Goal: Transaction & Acquisition: Purchase product/service

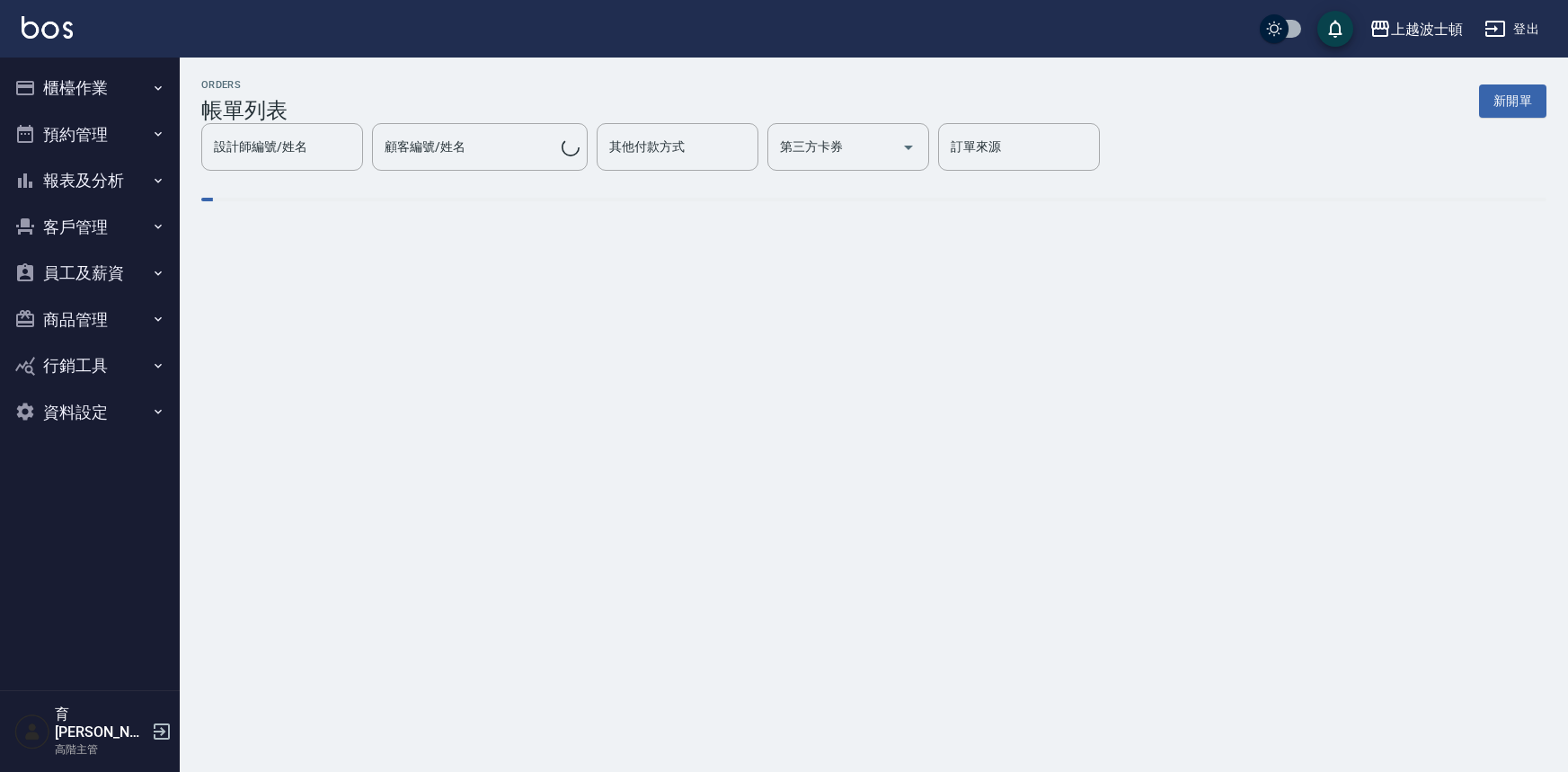
drag, startPoint x: 0, startPoint y: 0, endPoint x: 474, endPoint y: 160, distance: 500.3
click at [476, 160] on input "顧客編號/姓名" at bounding box center [471, 147] width 182 height 32
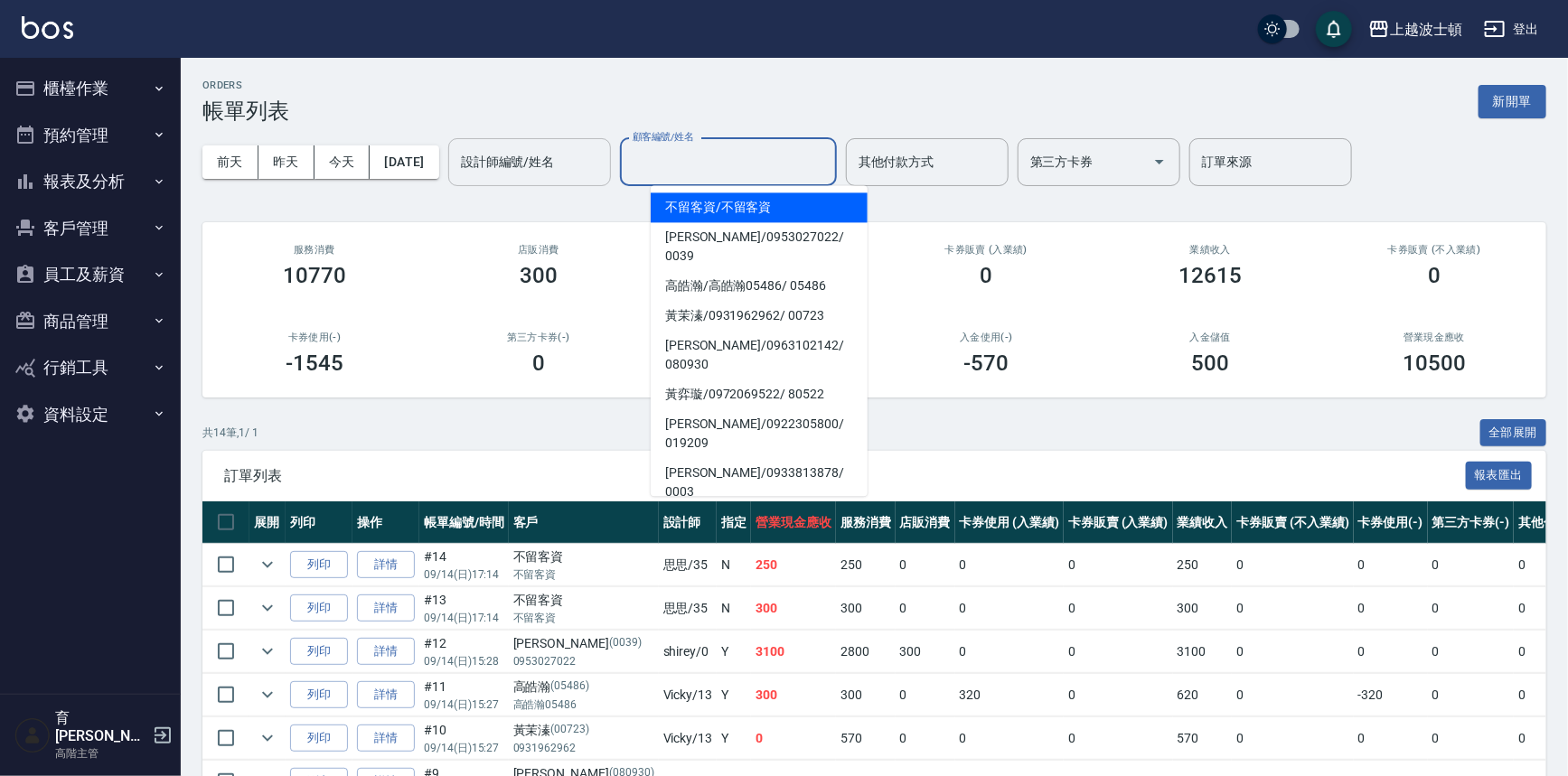
click at [548, 163] on input "設計師編號/姓名" at bounding box center [530, 162] width 146 height 32
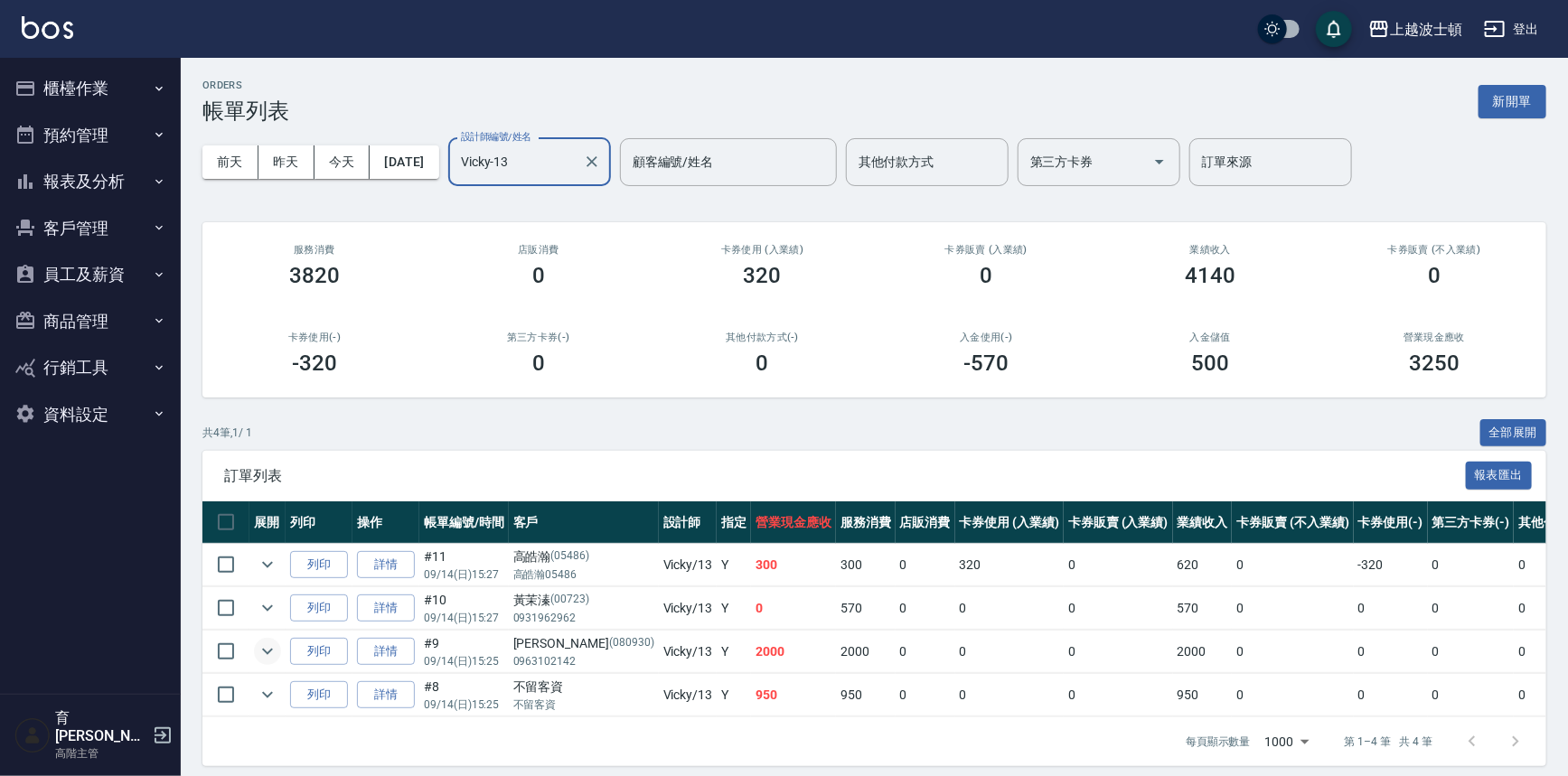
type input "Vicky-13"
click at [274, 653] on icon "expand row" at bounding box center [267, 651] width 22 height 22
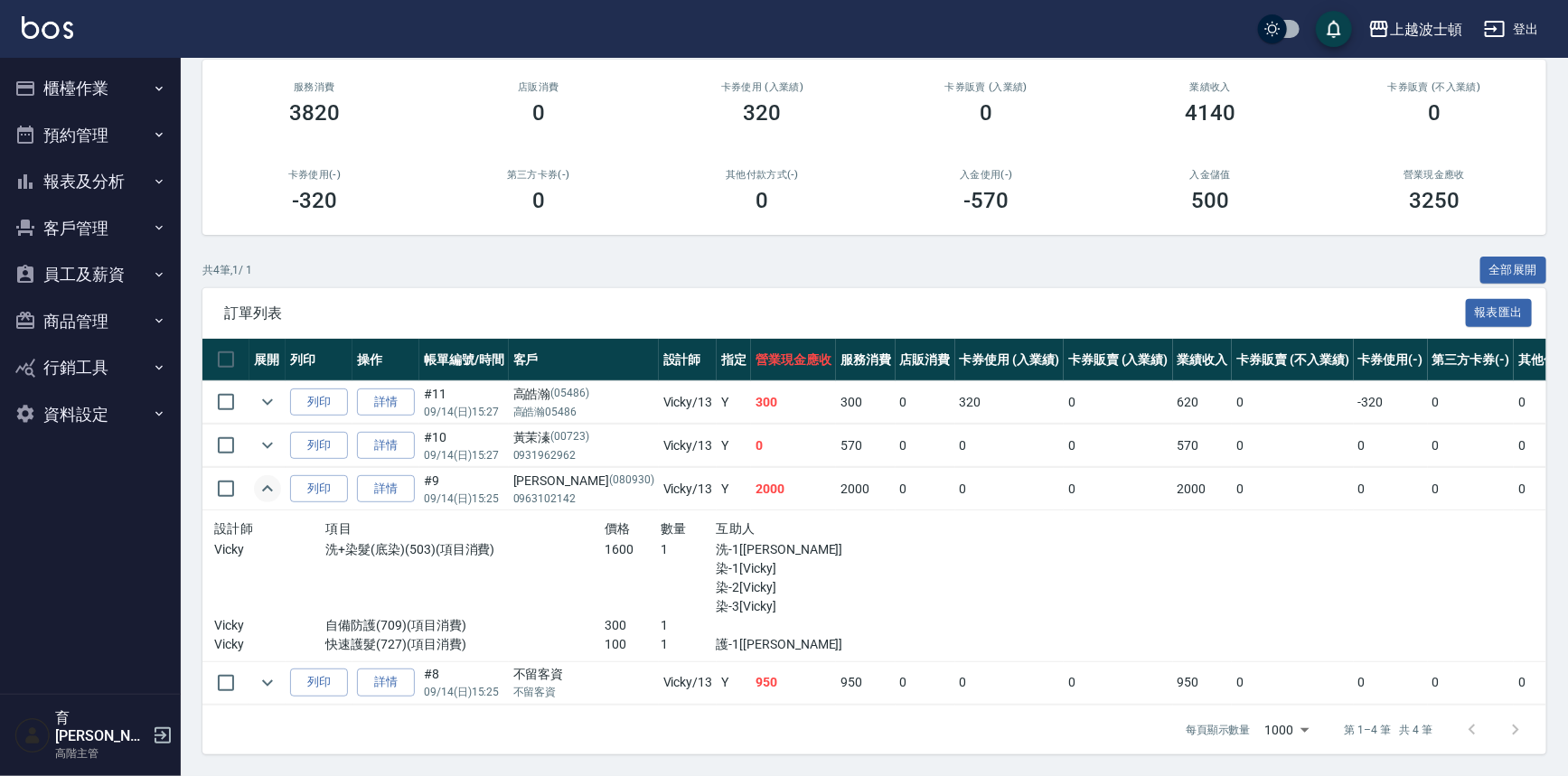
scroll to position [172, 0]
click at [270, 478] on icon "expand row" at bounding box center [267, 488] width 22 height 22
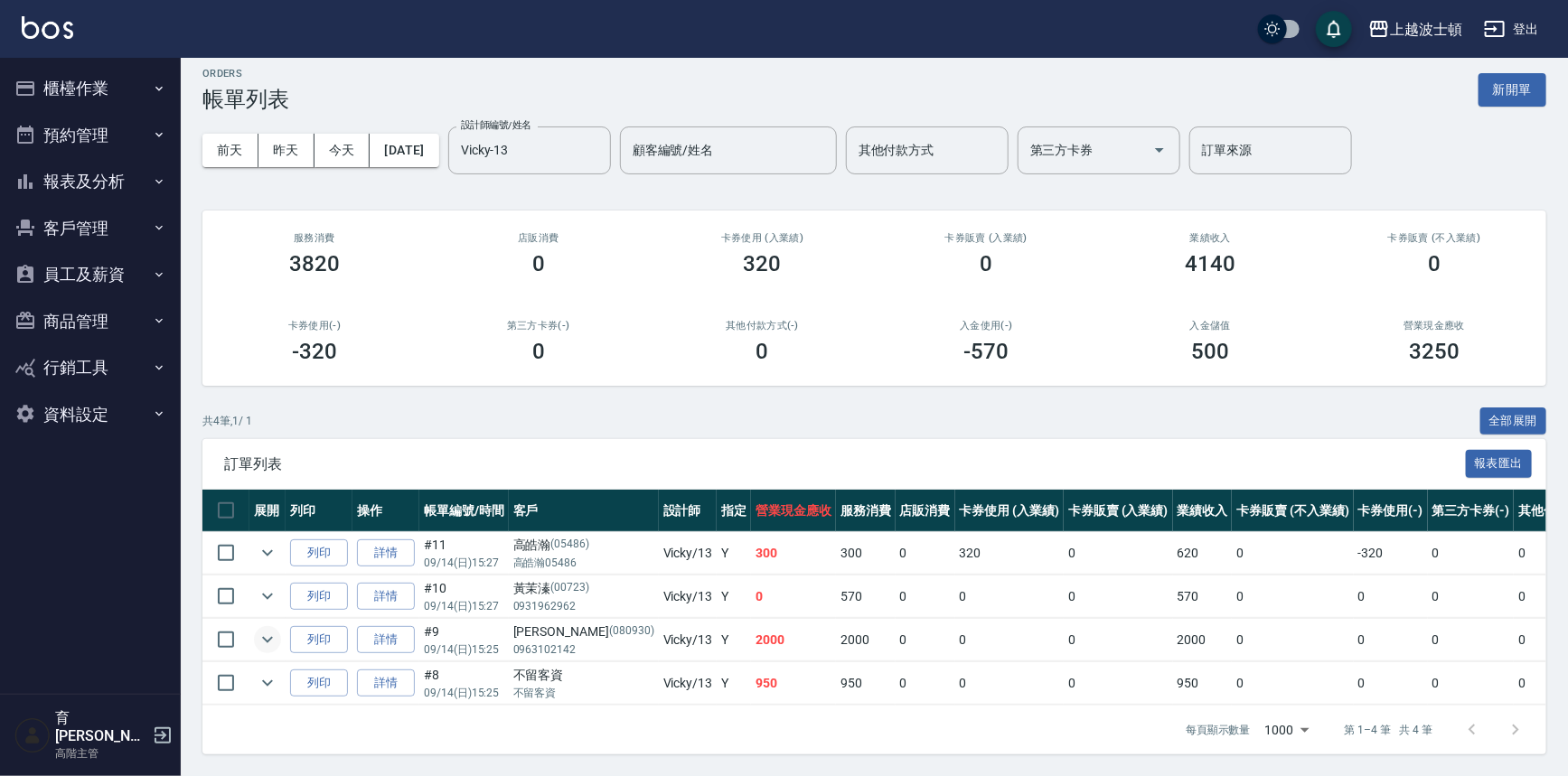
scroll to position [22, 0]
click at [33, 34] on img at bounding box center [47, 27] width 51 height 22
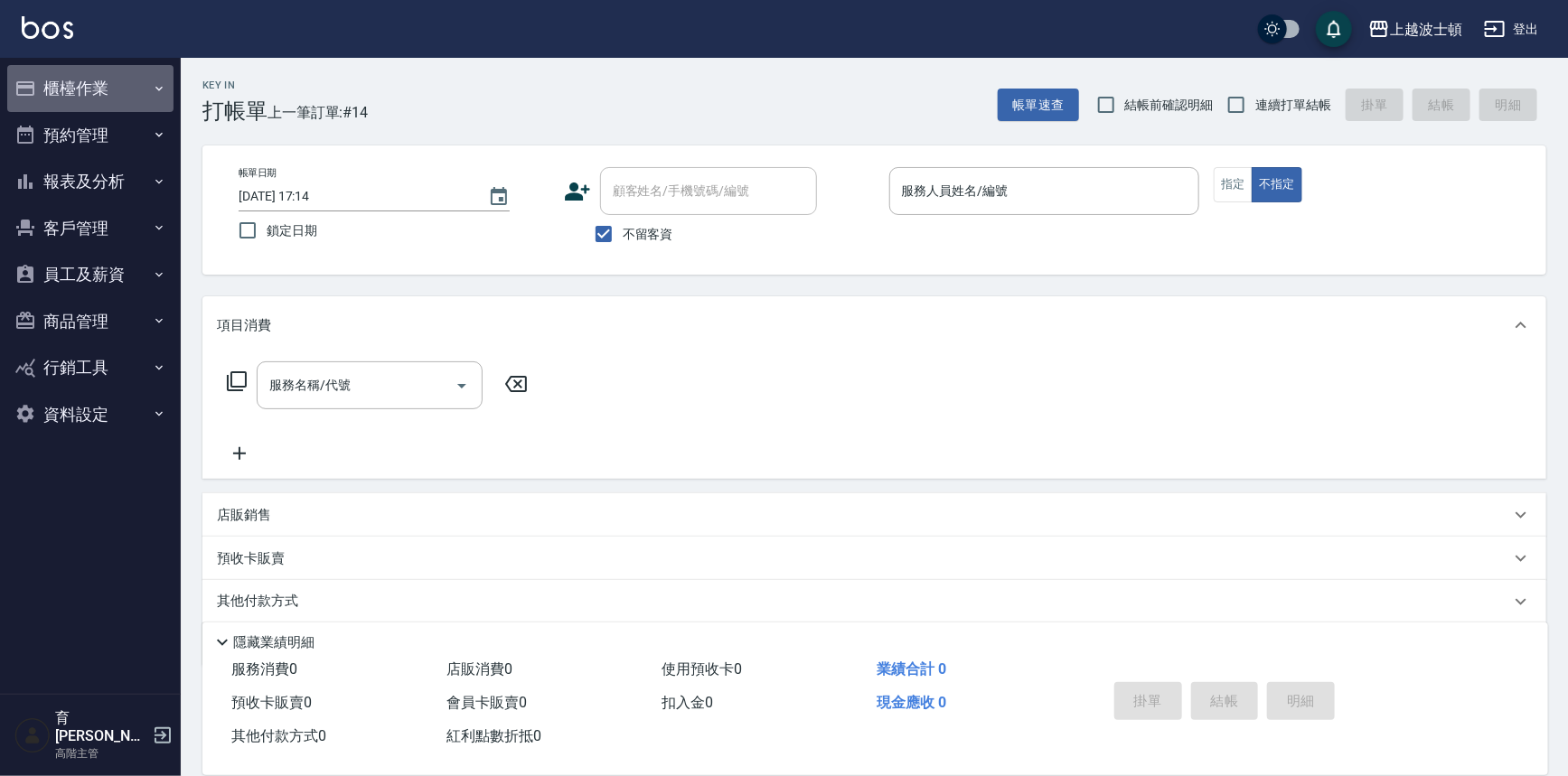
click at [116, 99] on button "櫃檯作業" at bounding box center [91, 89] width 167 height 47
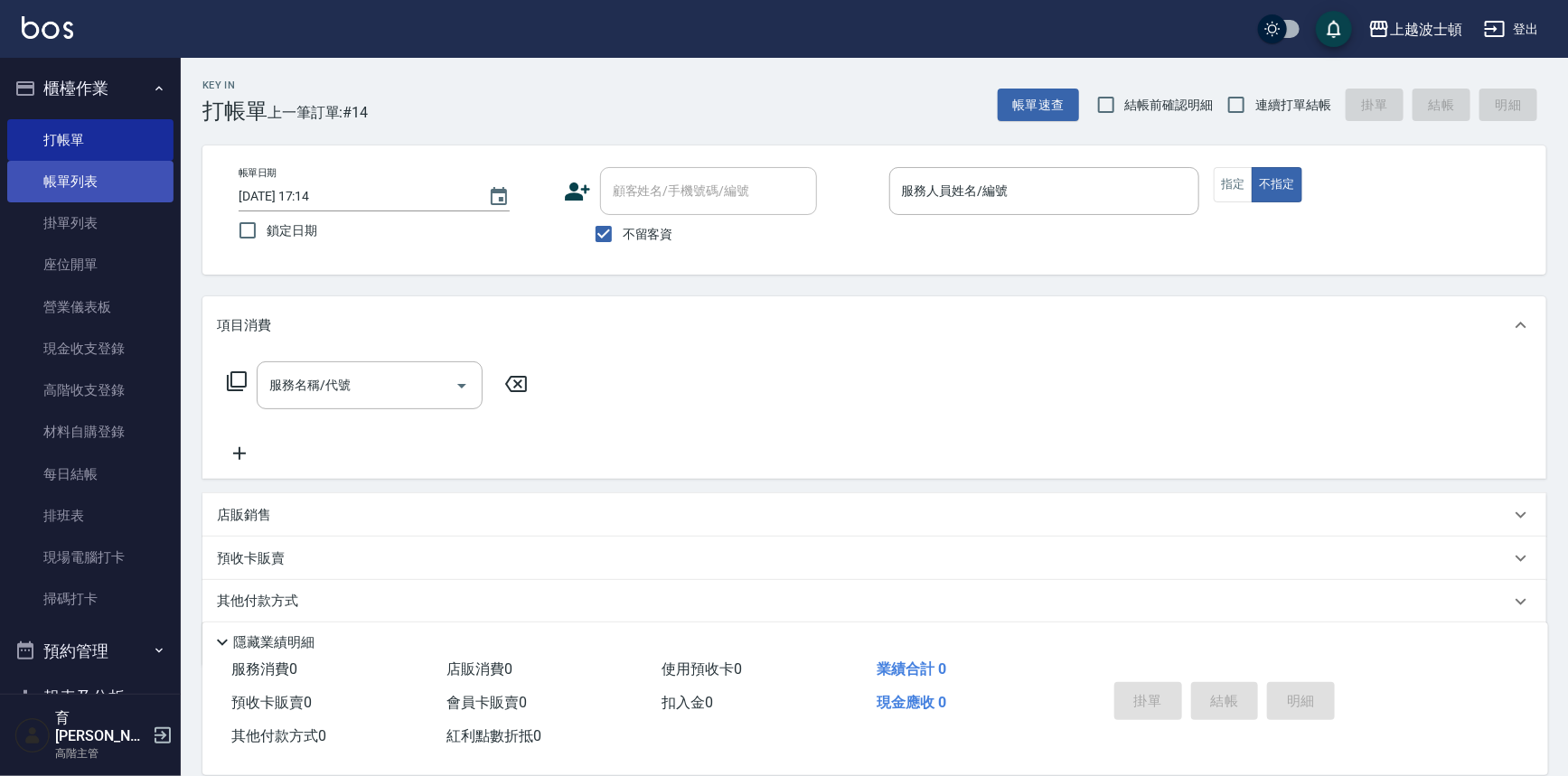
click at [123, 170] on link "帳單列表" at bounding box center [91, 181] width 167 height 41
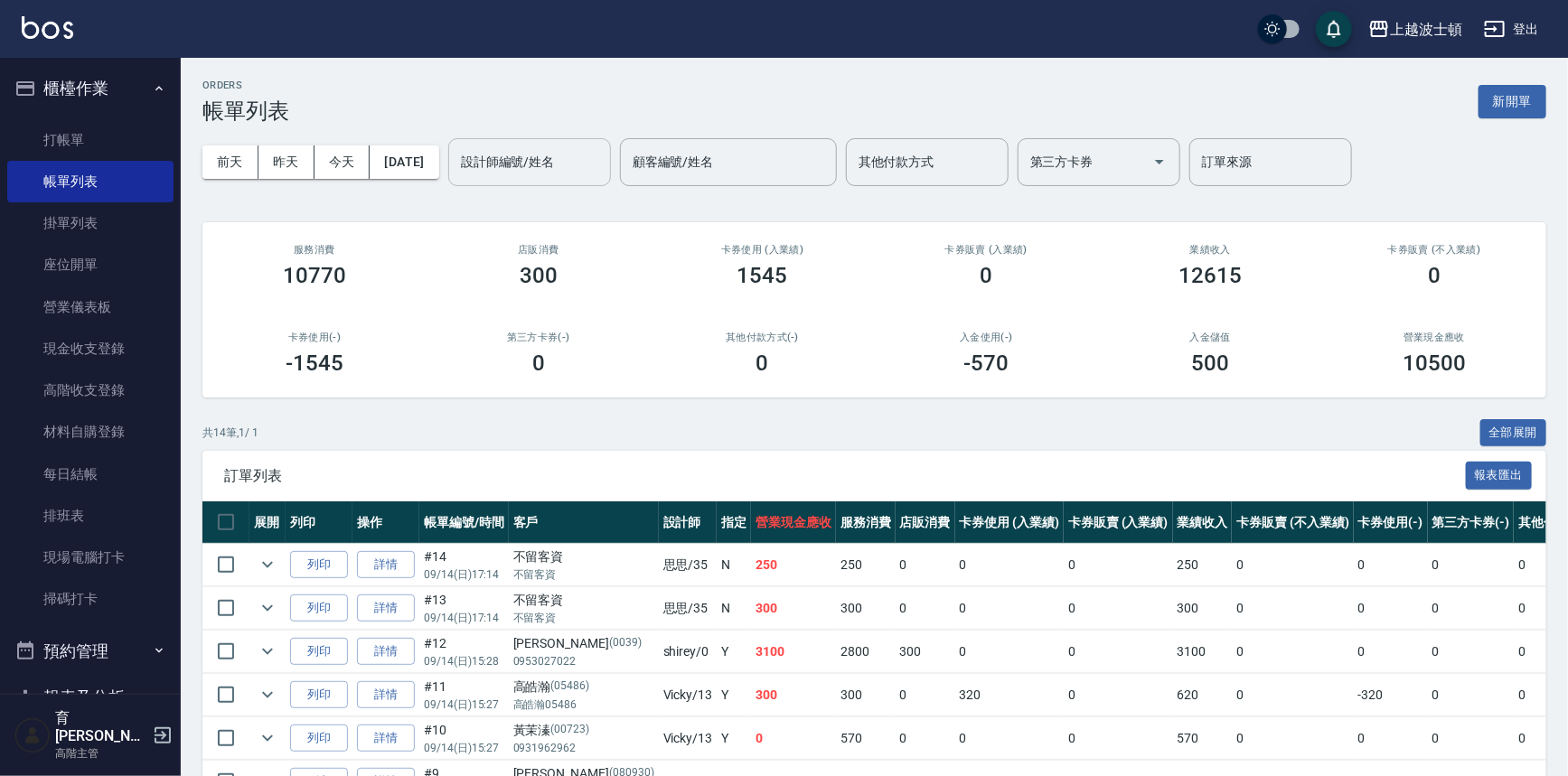
click at [569, 177] on input "設計師編號/姓名" at bounding box center [530, 162] width 146 height 32
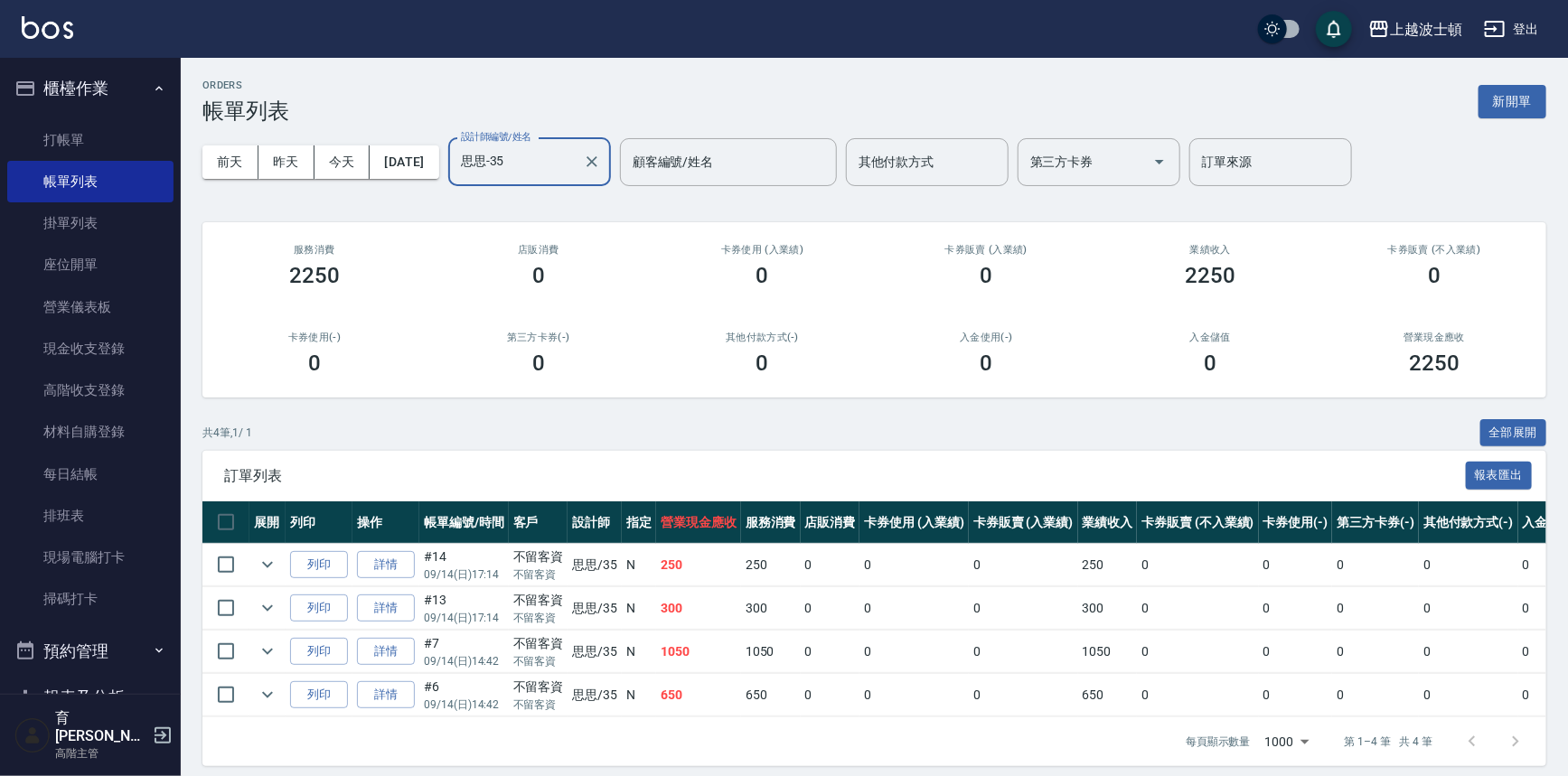
type input "思思-35"
click at [47, 28] on img at bounding box center [47, 27] width 51 height 22
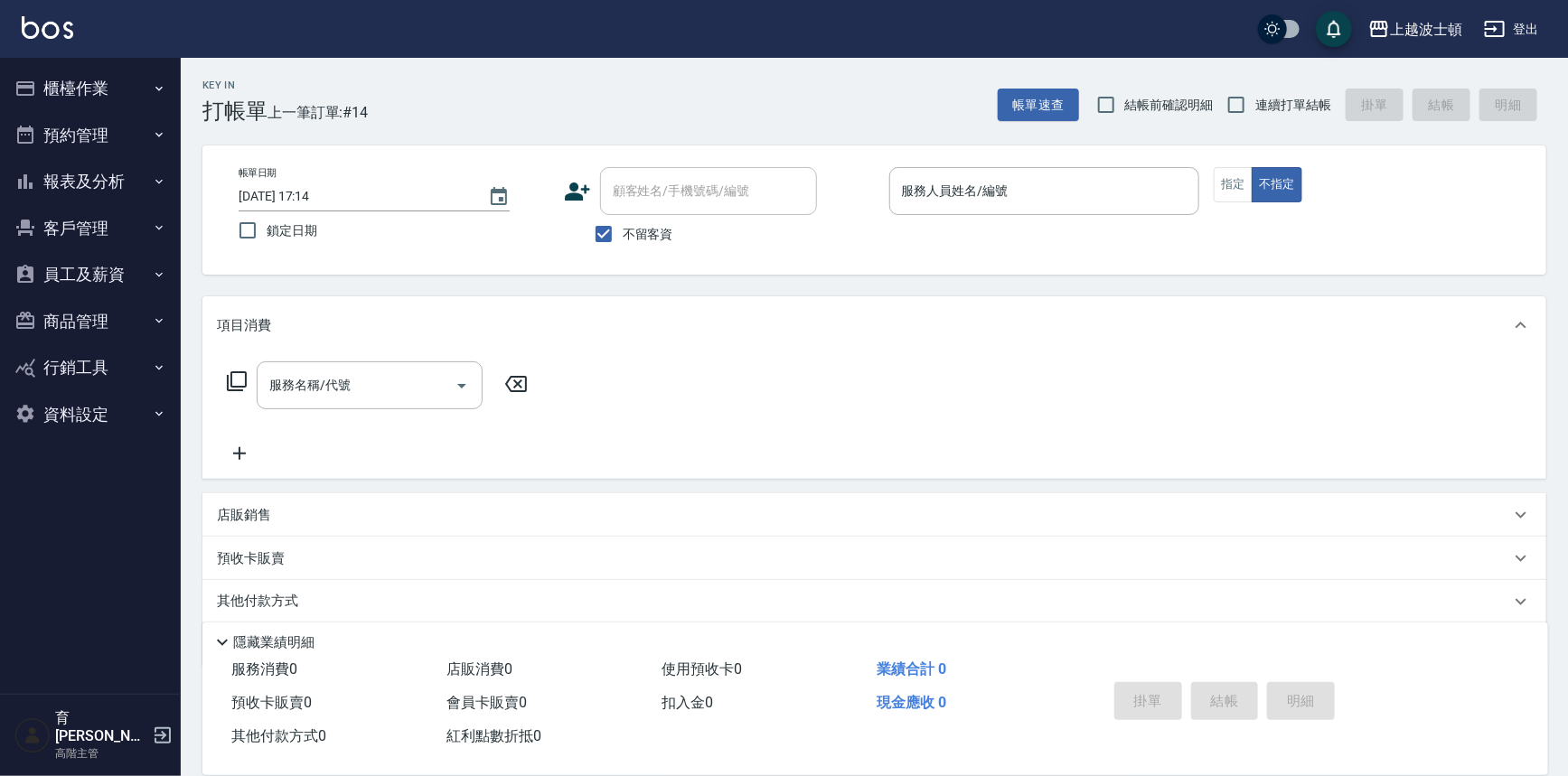
click at [72, 37] on div "上越波士頓 登出" at bounding box center [784, 29] width 1568 height 58
click at [60, 37] on img at bounding box center [47, 27] width 51 height 22
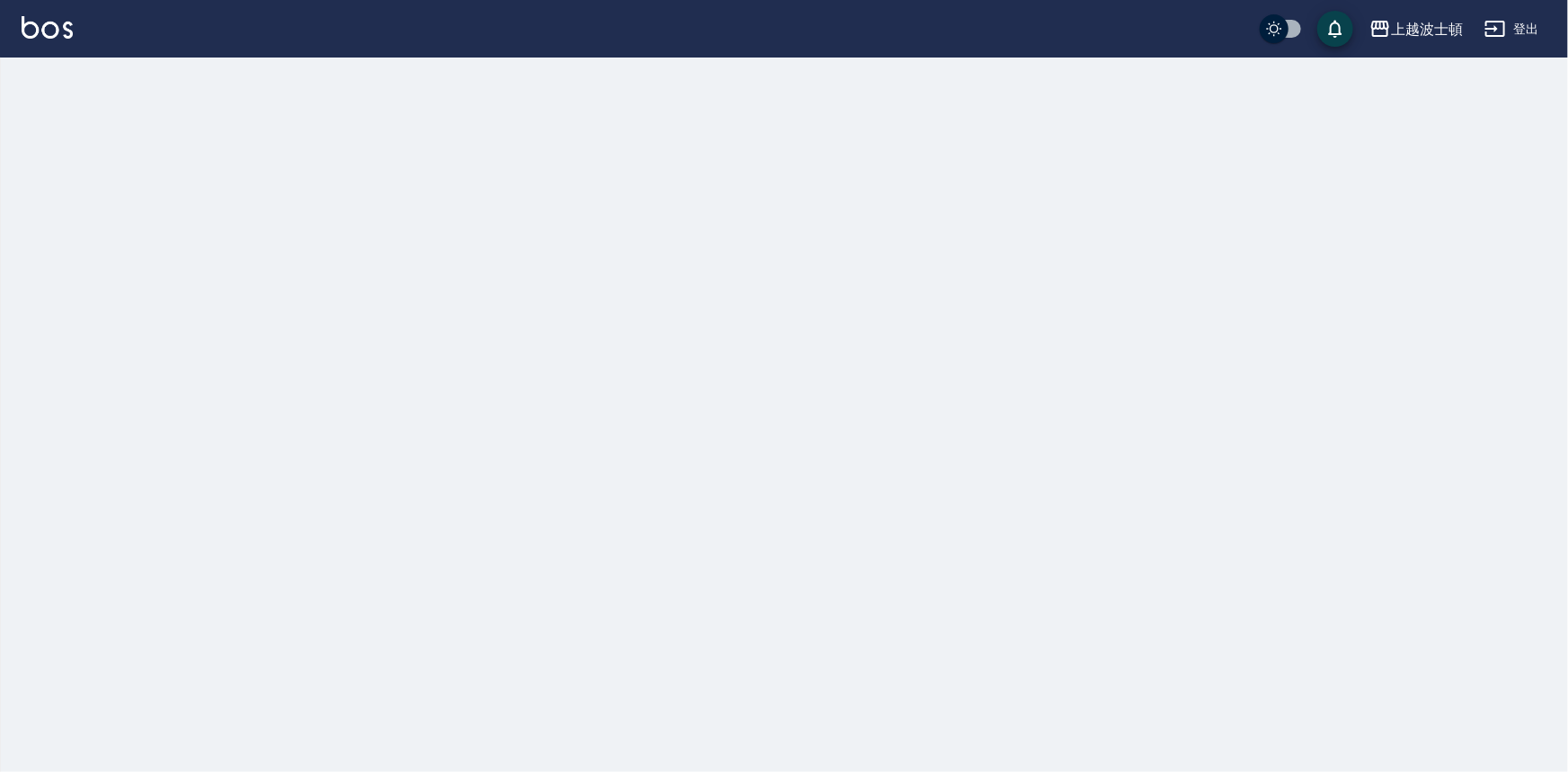
click at [57, 36] on img at bounding box center [47, 27] width 51 height 22
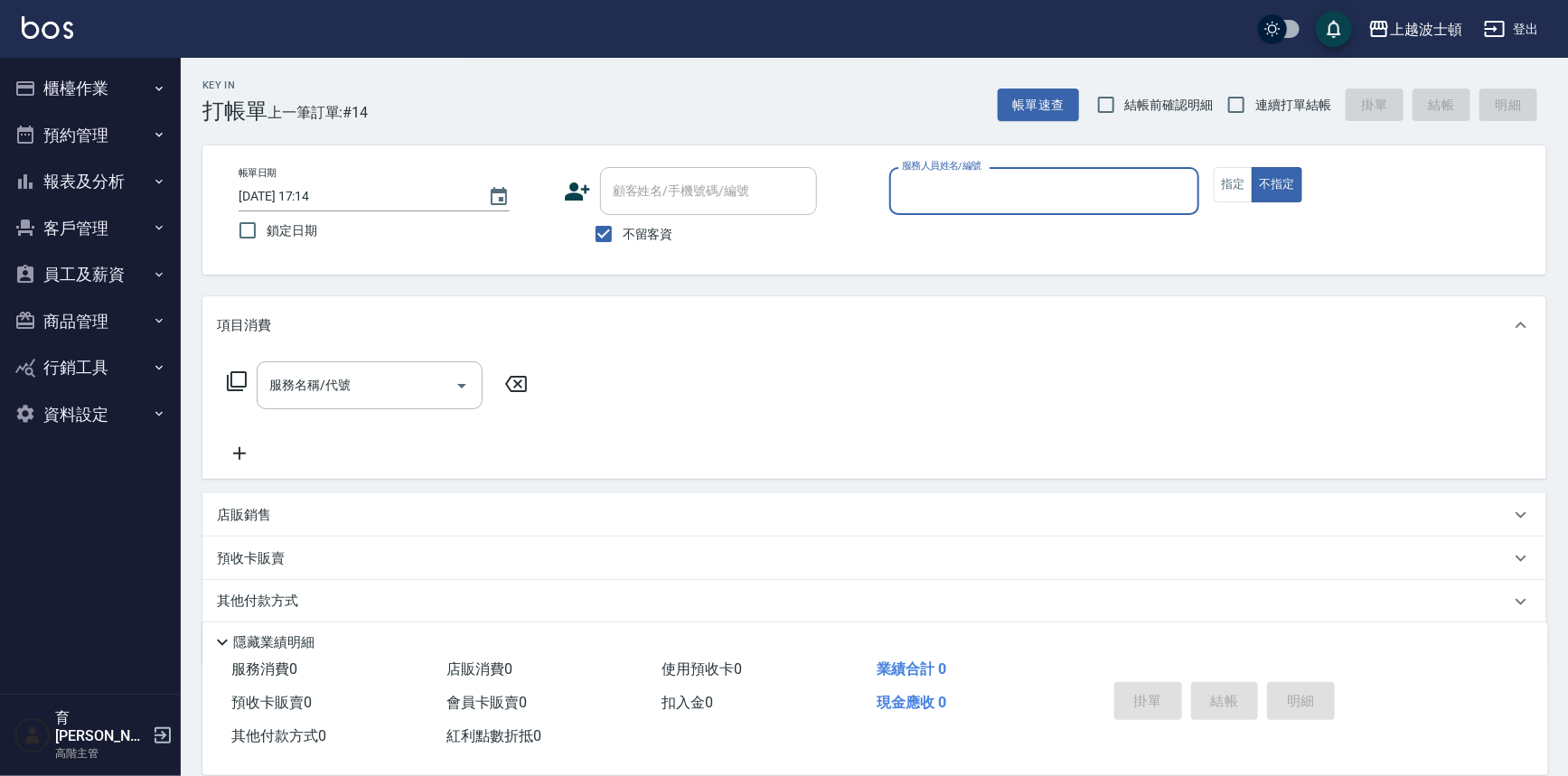
click at [108, 91] on button "櫃檯作業" at bounding box center [91, 89] width 167 height 47
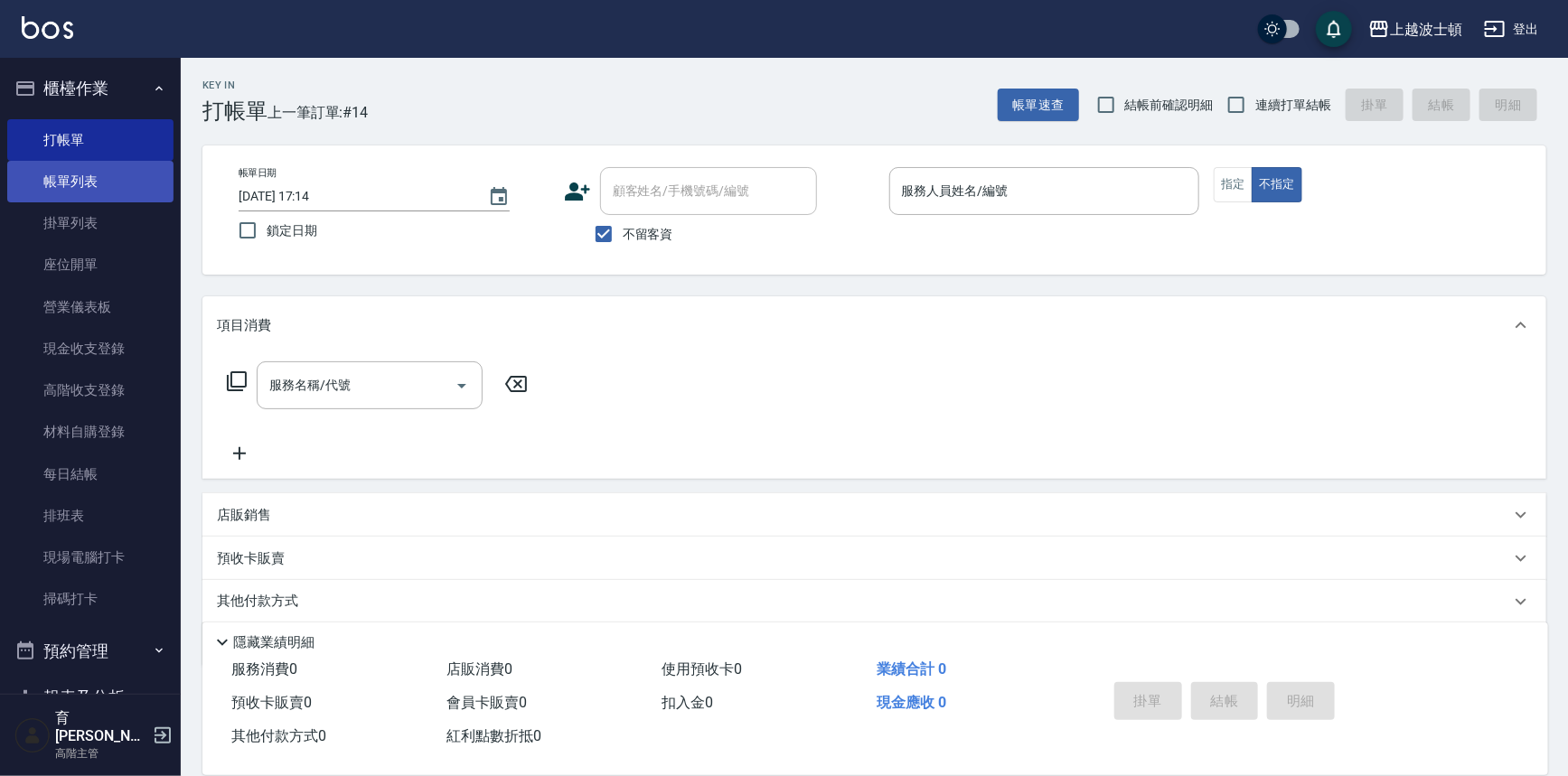
click at [102, 165] on link "帳單列表" at bounding box center [91, 181] width 167 height 41
click at [102, 167] on link "帳單列表" at bounding box center [91, 181] width 167 height 41
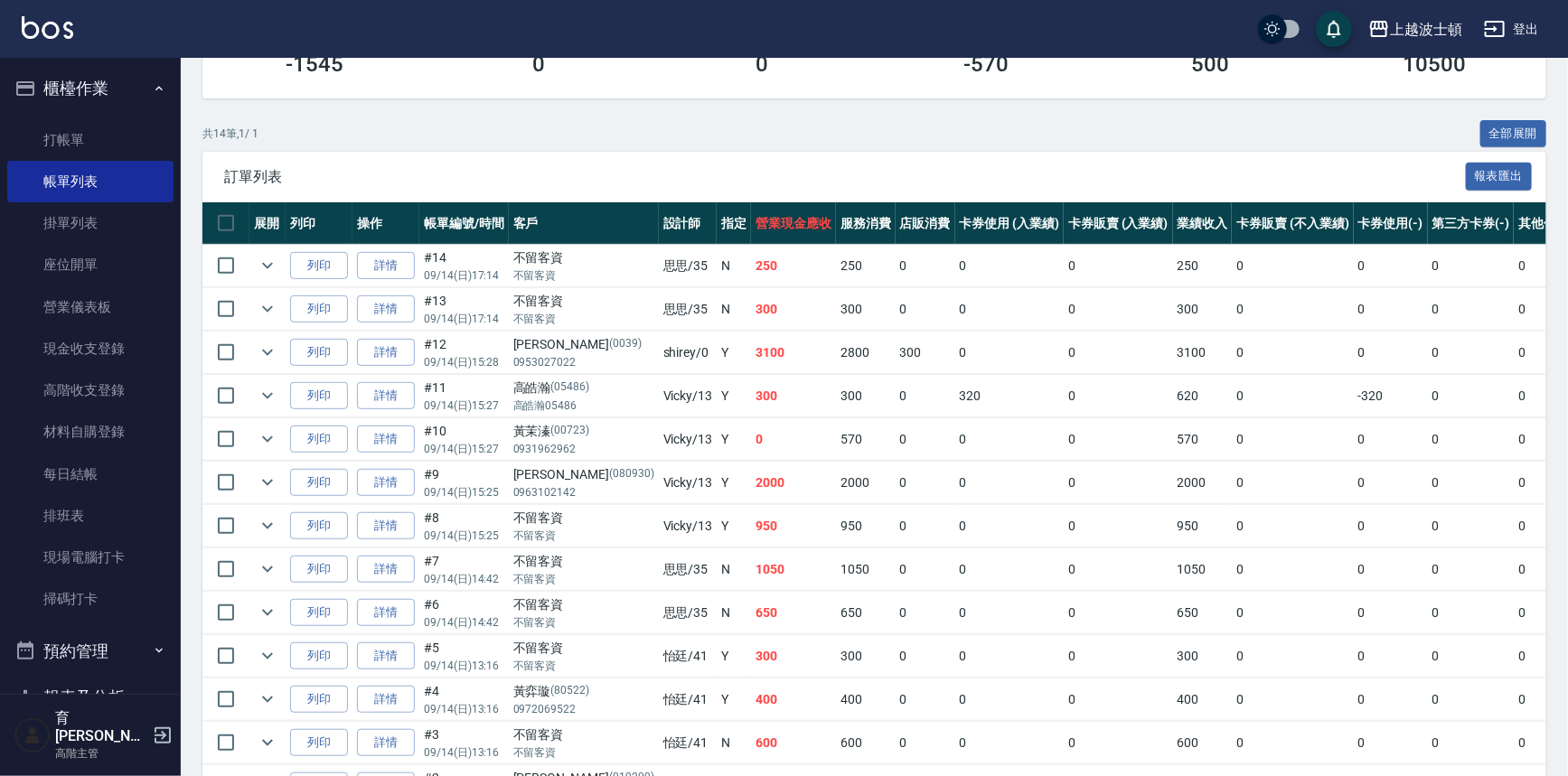
scroll to position [289, 0]
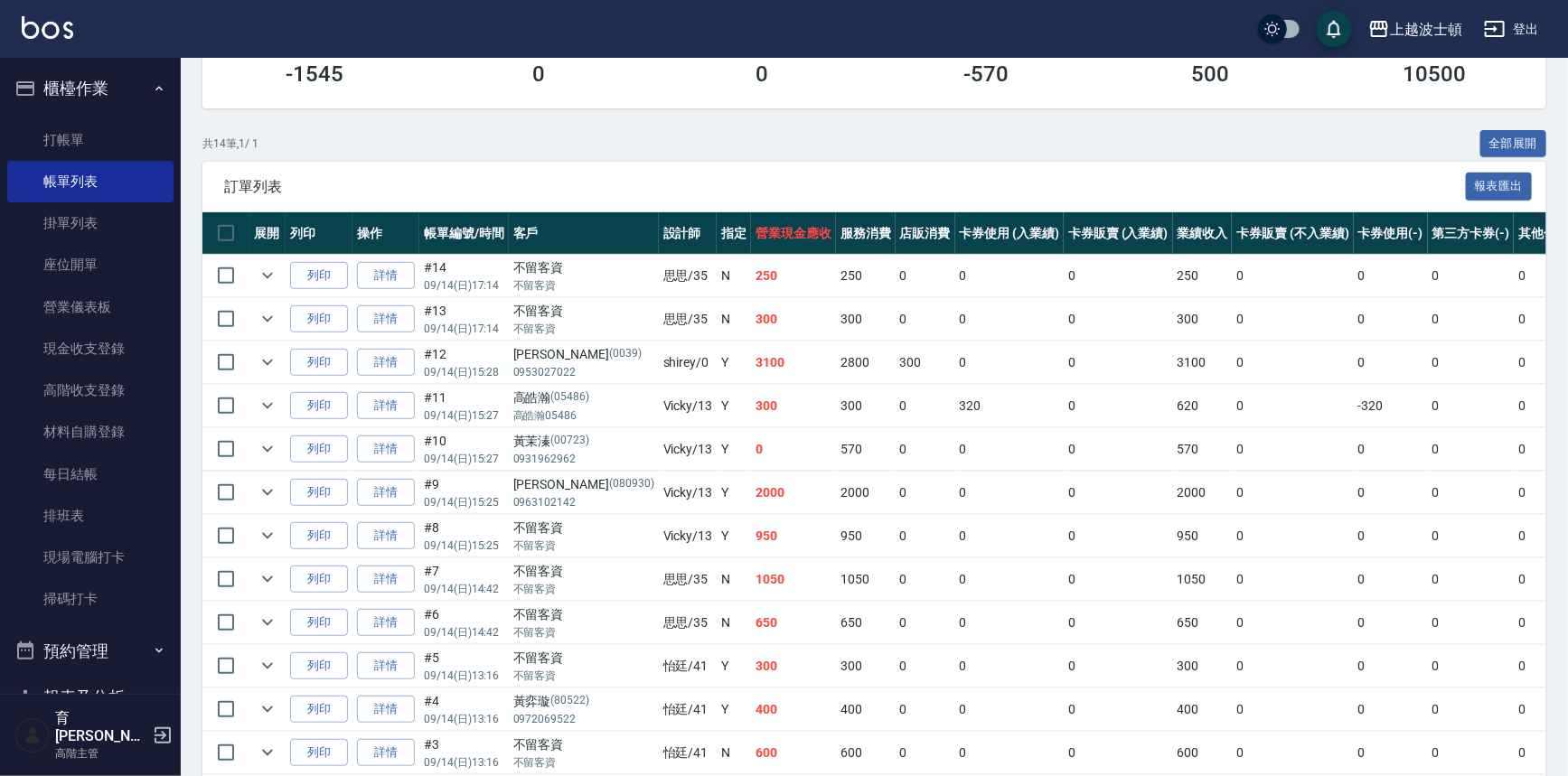
click at [46, 20] on img at bounding box center [47, 27] width 51 height 22
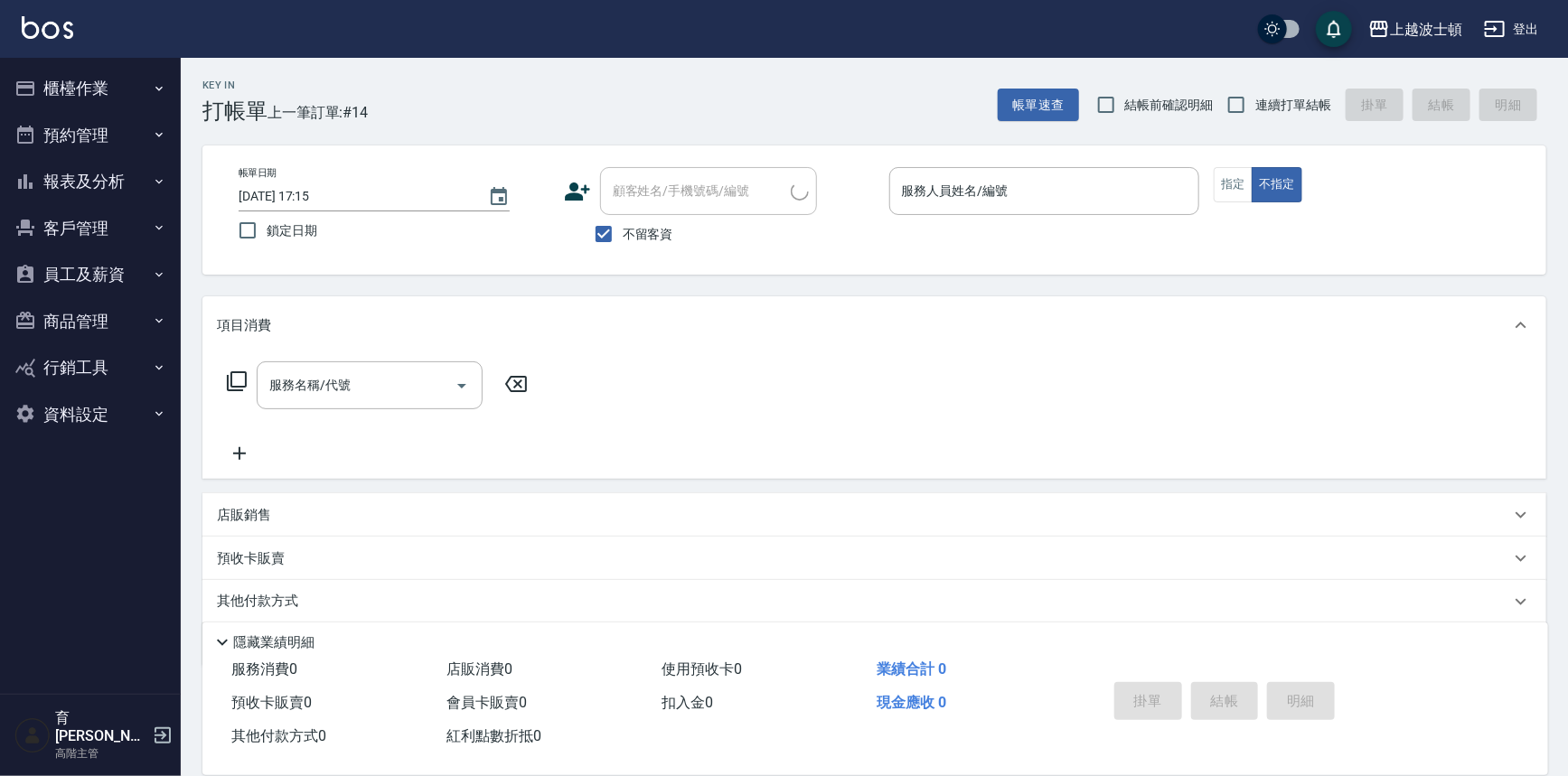
click at [638, 225] on span "不留客資" at bounding box center [647, 235] width 51 height 19
click at [622, 225] on input "不留客資" at bounding box center [603, 233] width 38 height 38
checkbox input "false"
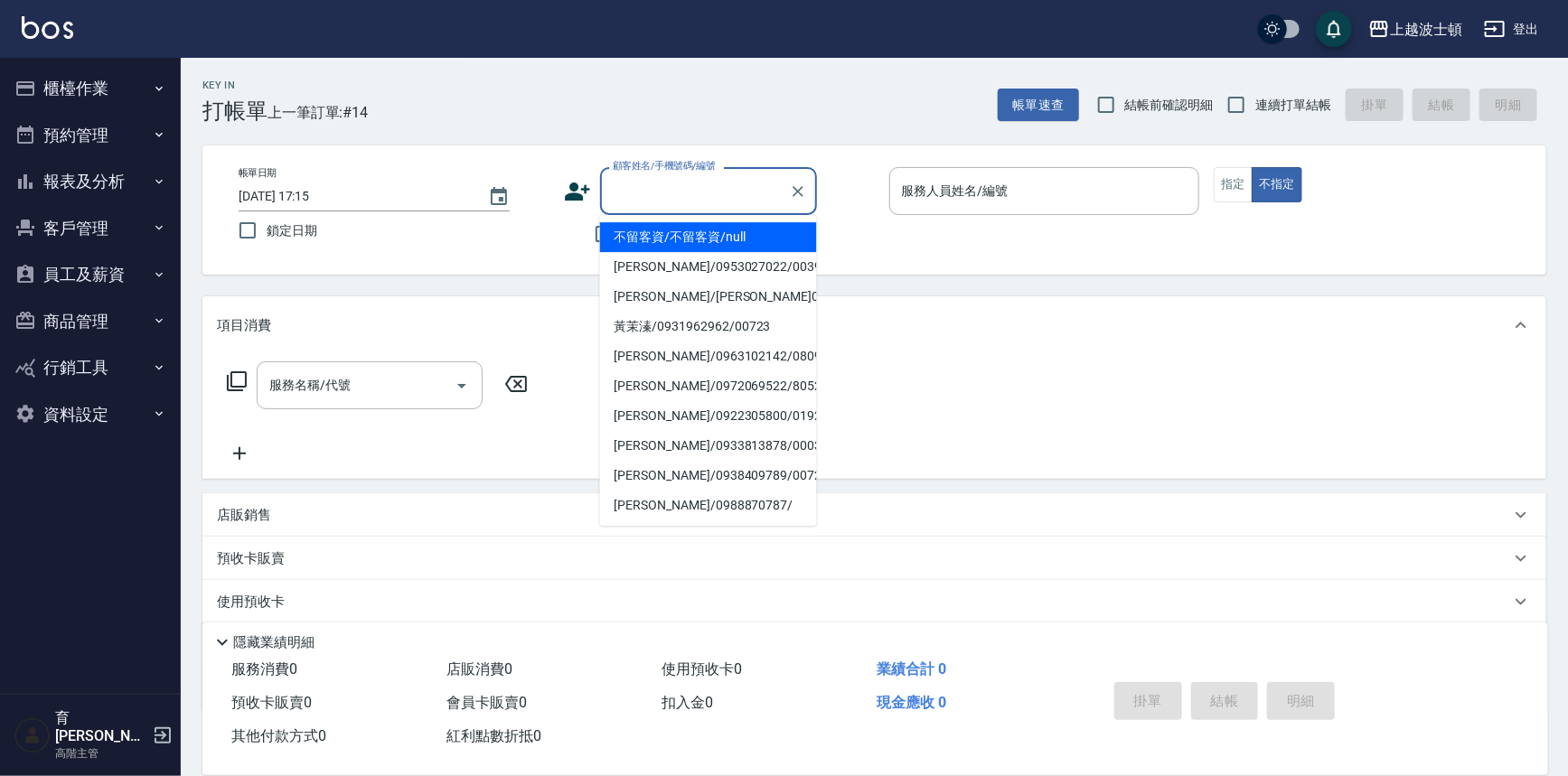
click at [663, 205] on input "顧客姓名/手機號碼/編號" at bounding box center [694, 191] width 173 height 32
click at [667, 232] on li "許庭瑜/0986145053/830421" at bounding box center [708, 237] width 217 height 30
type input "許庭瑜/0986145053/830421"
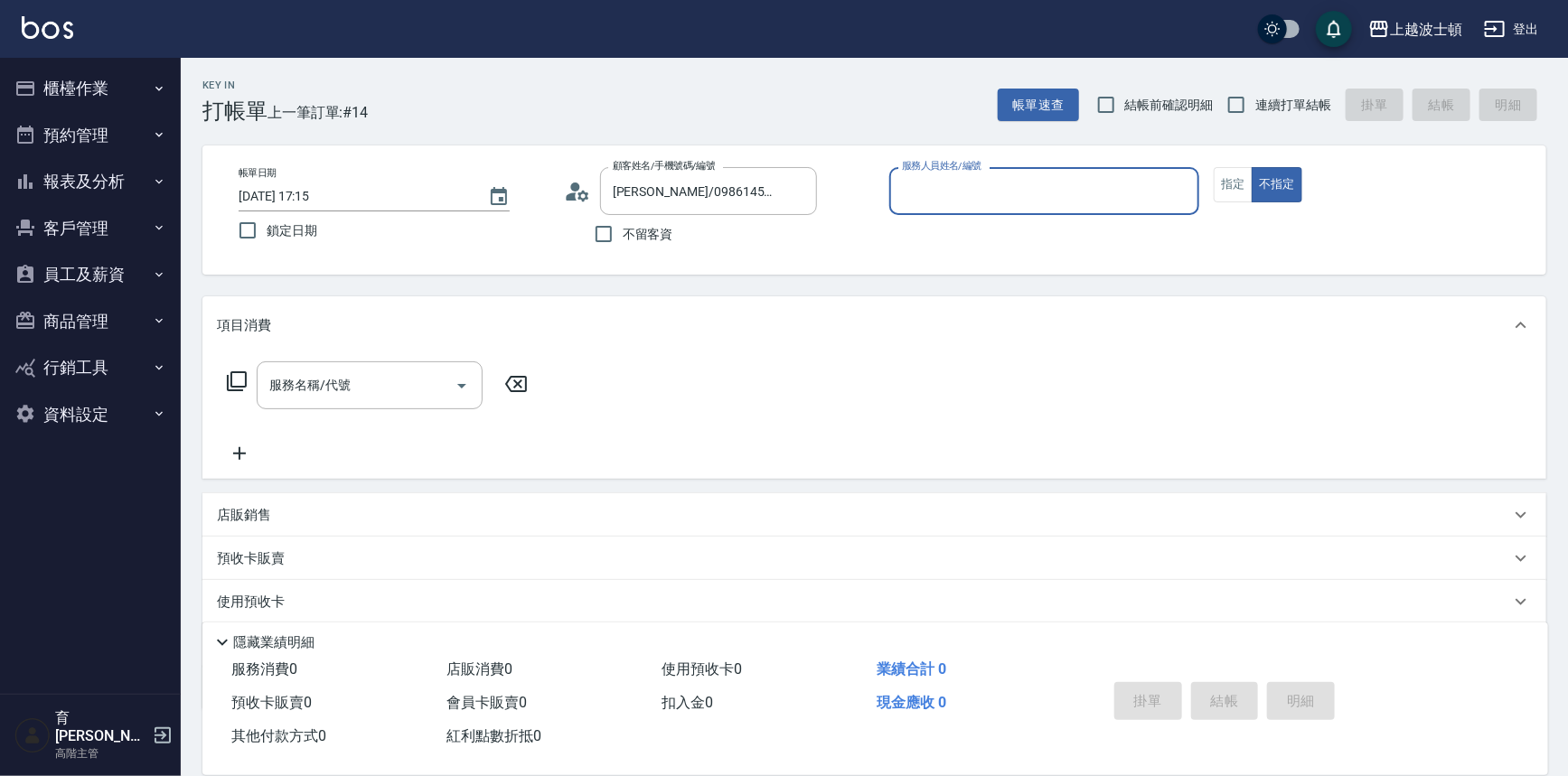
type input "Akemi-2"
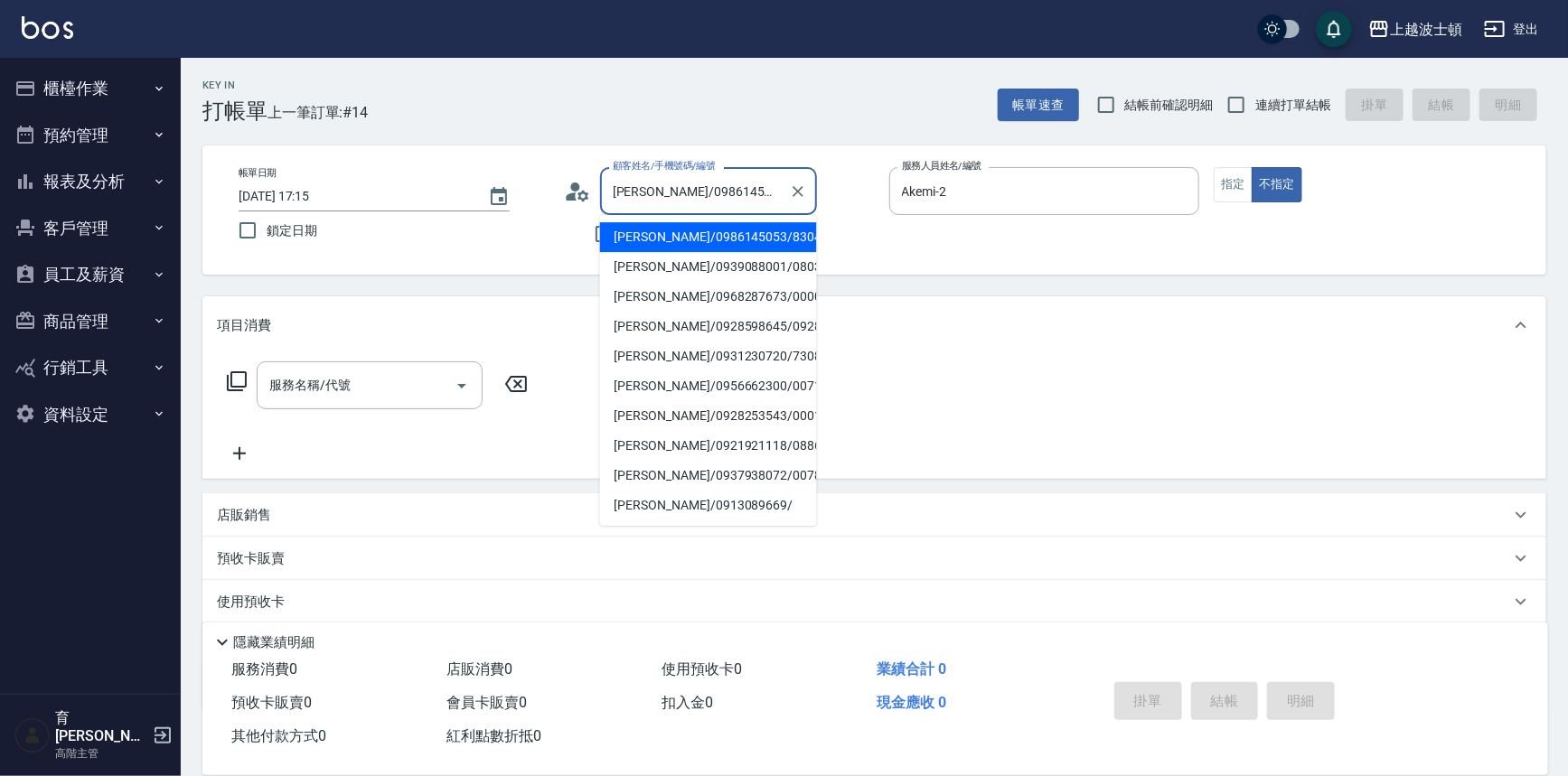
click at [676, 193] on input "許庭瑜/0986145053/830421" at bounding box center [694, 191] width 173 height 32
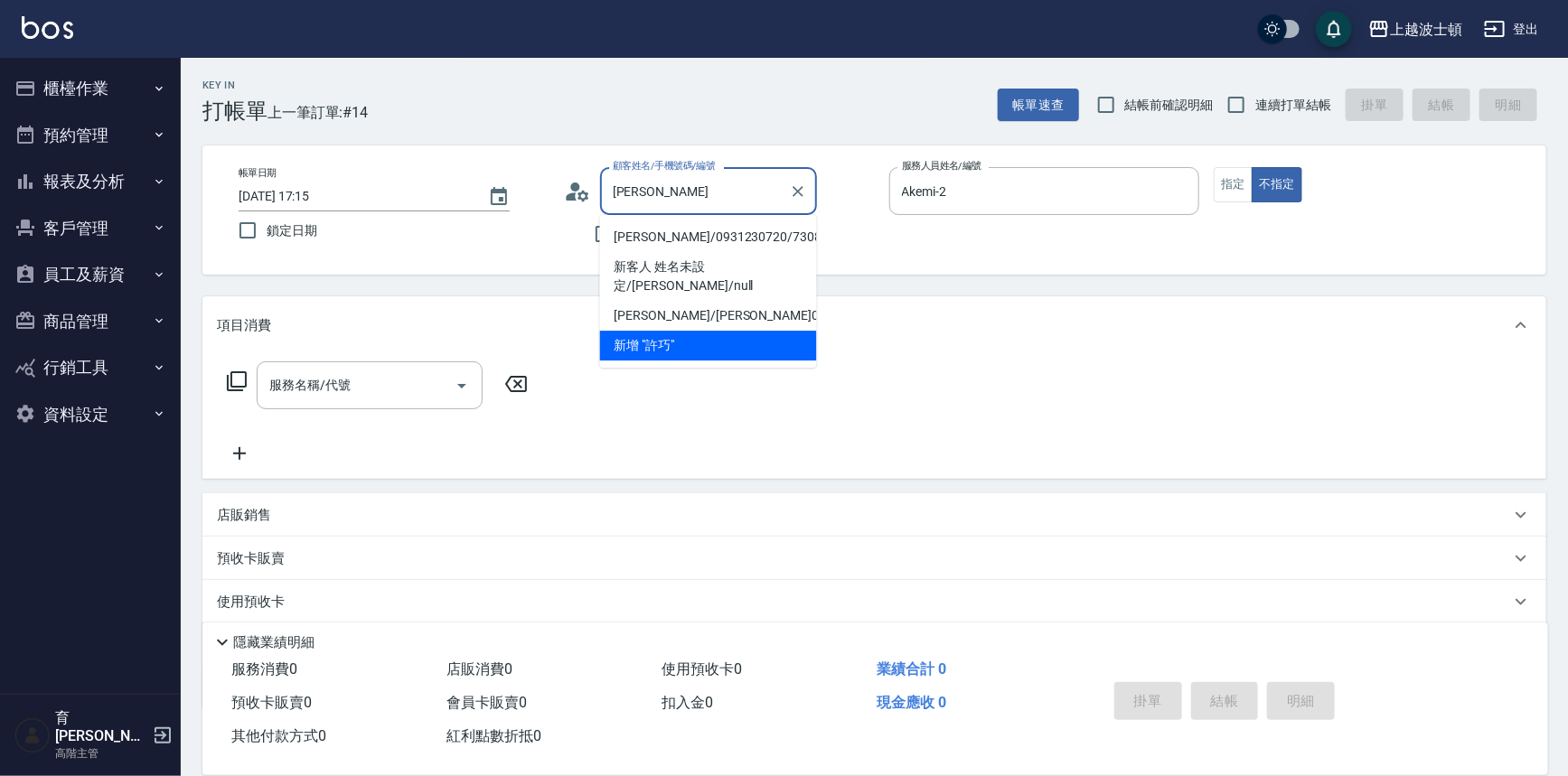
click at [670, 226] on li "[PERSON_NAME]/0931230720/730804" at bounding box center [708, 237] width 217 height 30
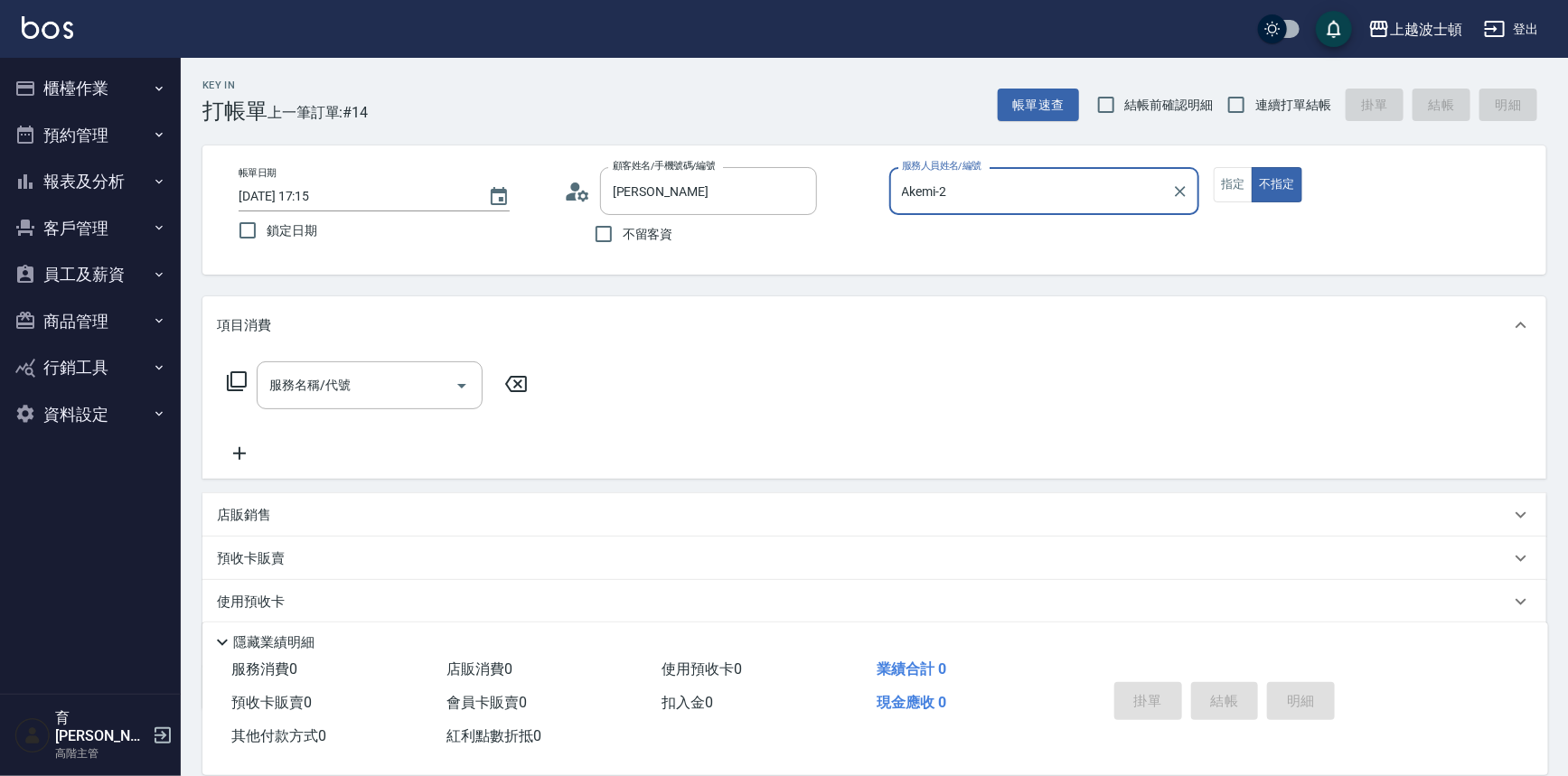
type input "[PERSON_NAME]/0931230720/730804"
type input "思思-35"
click at [1076, 181] on input "思思-35" at bounding box center [1032, 191] width 268 height 32
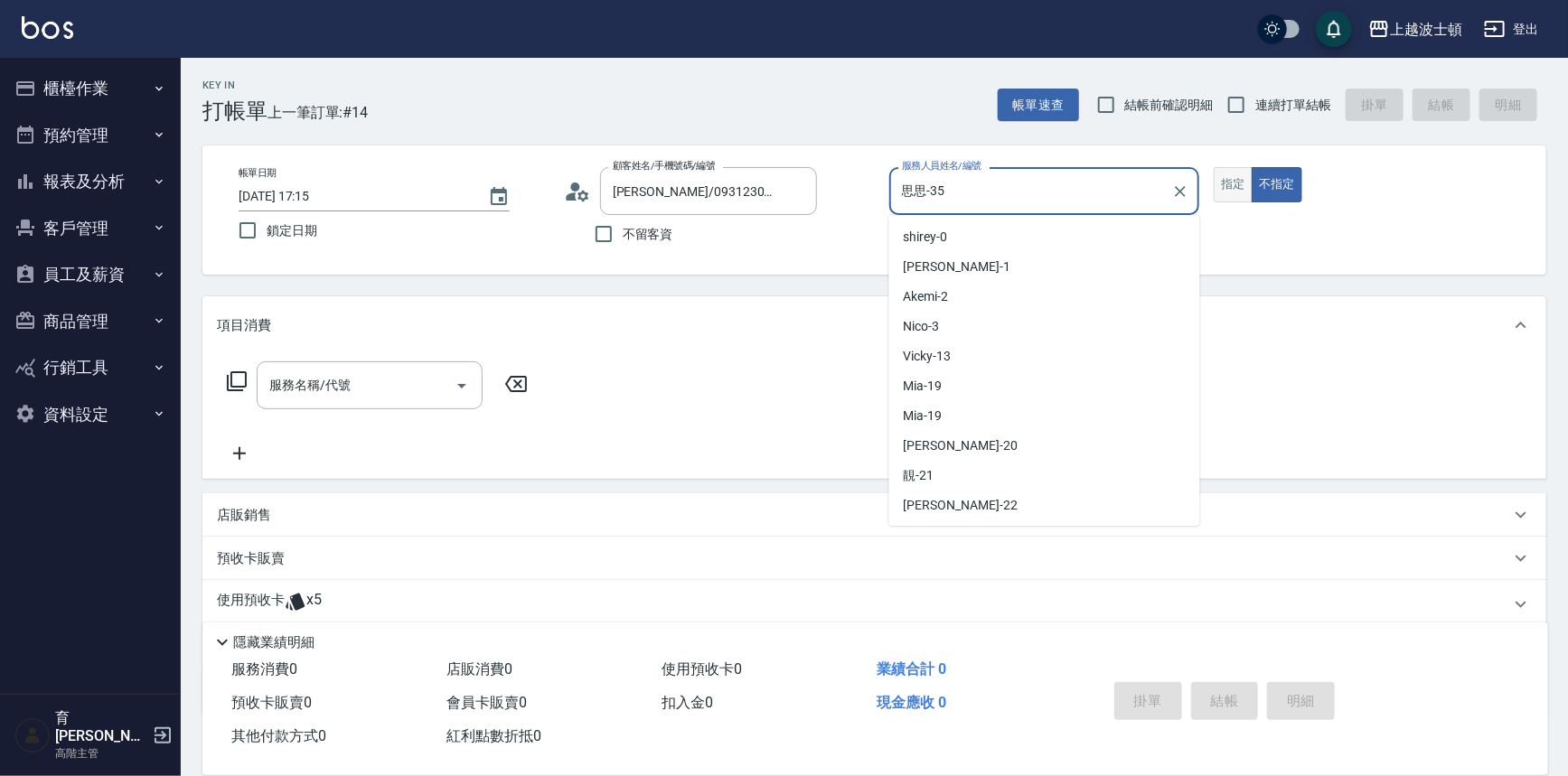
scroll to position [172, 0]
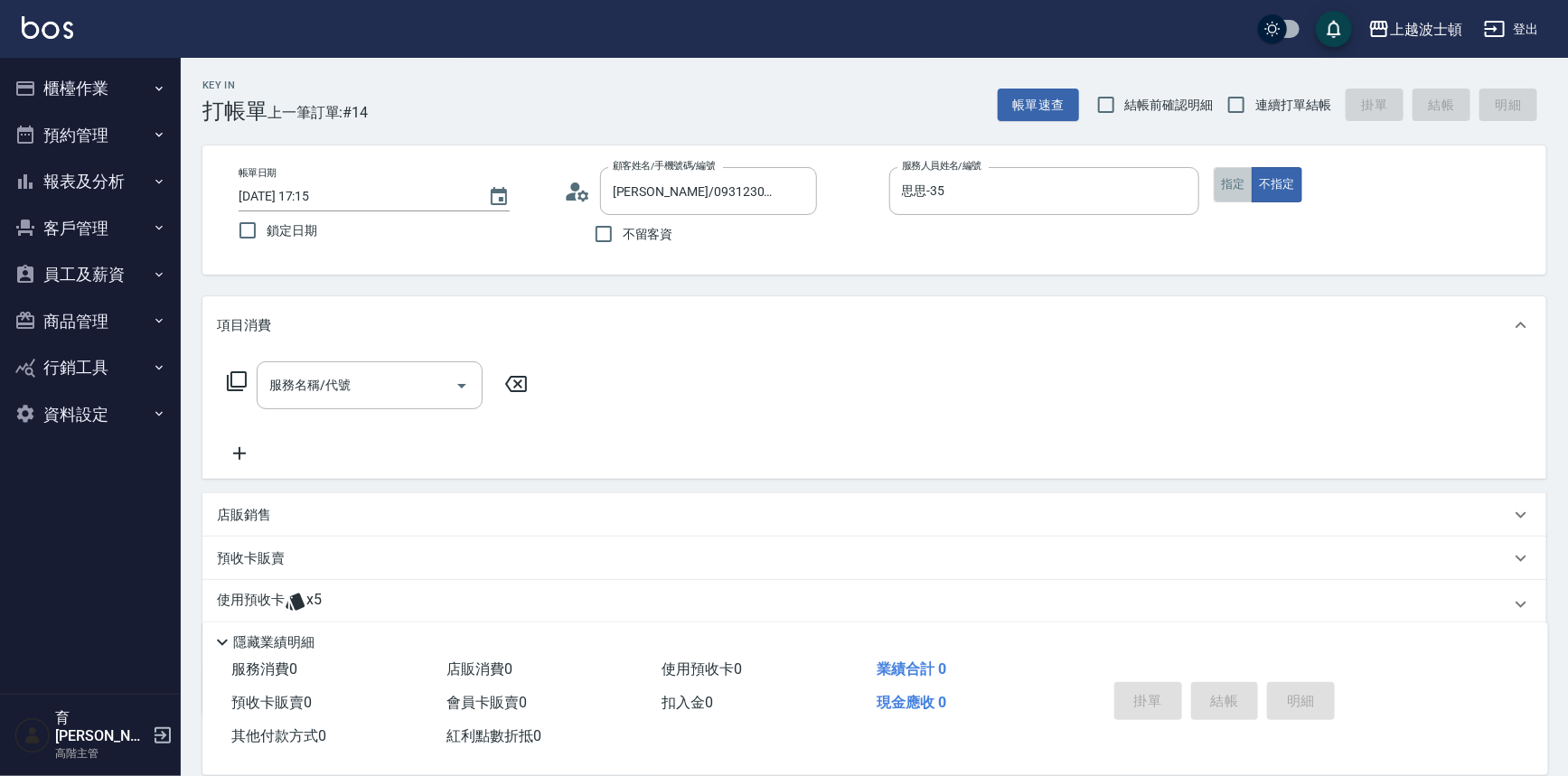
click at [1245, 182] on button "指定" at bounding box center [1233, 185] width 39 height 36
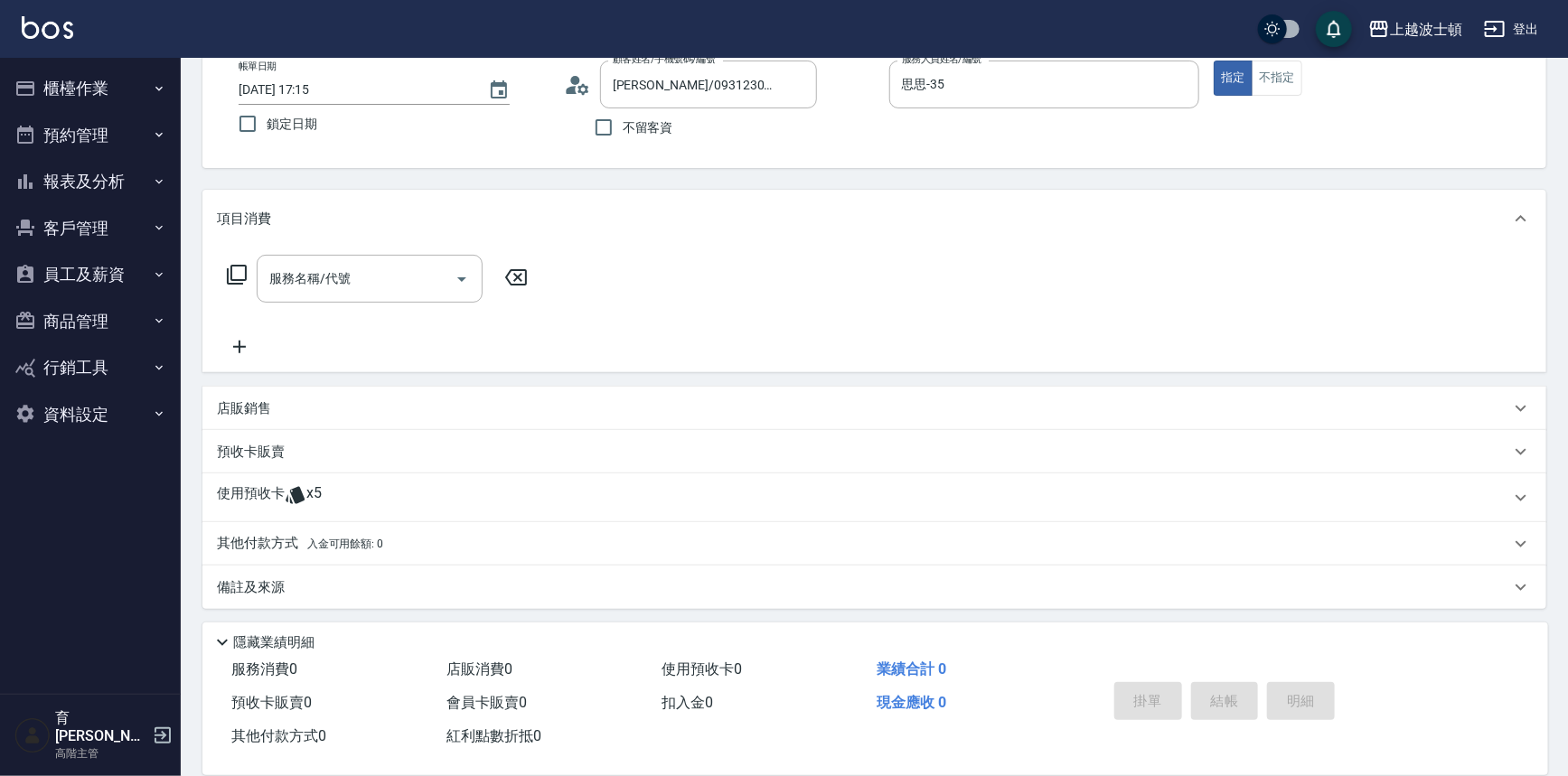
scroll to position [109, 0]
click at [345, 476] on div "使用預收卡 x5" at bounding box center [874, 496] width 1344 height 49
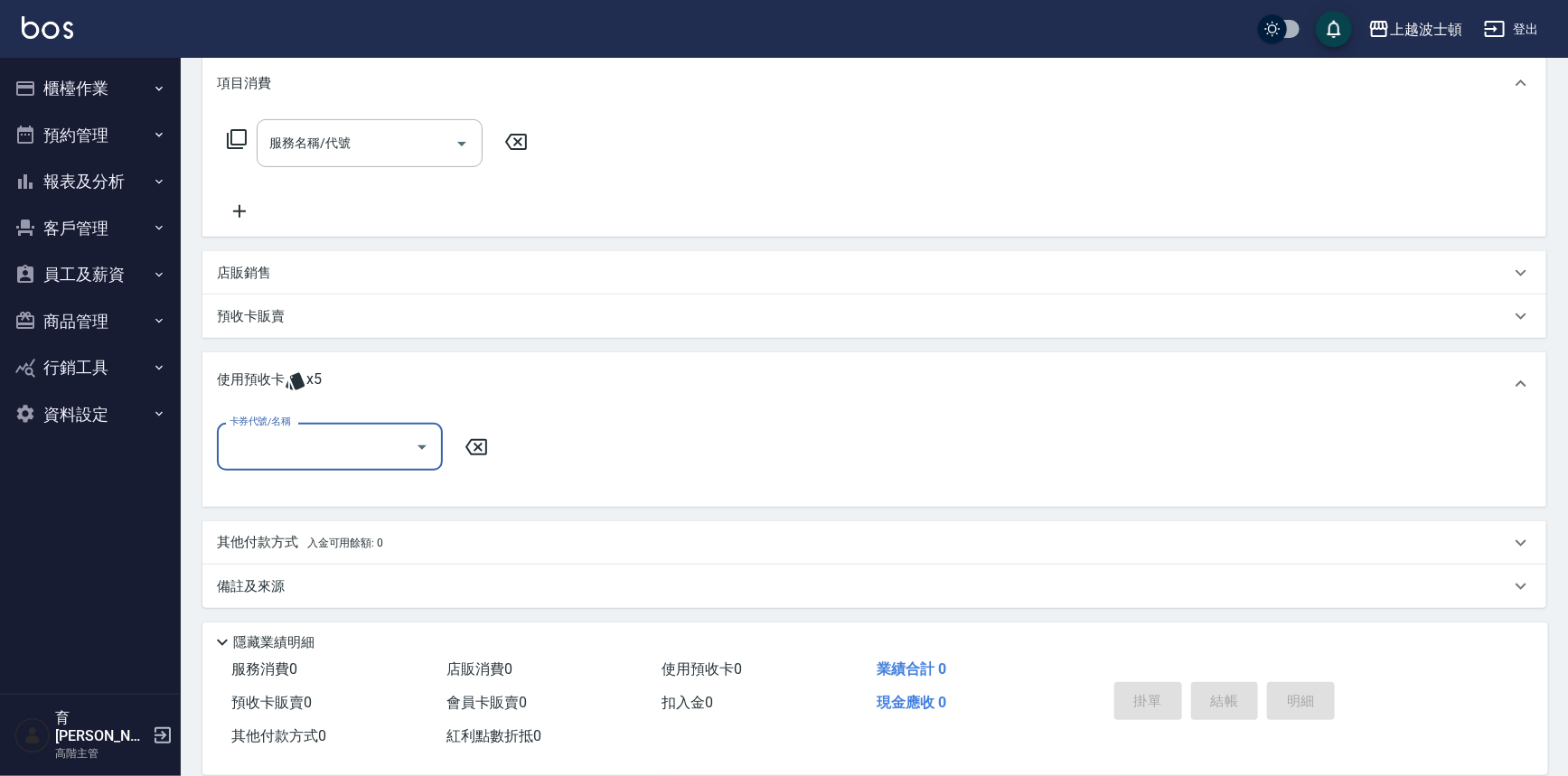
scroll to position [244, 0]
click at [353, 458] on input "卡券代號/名稱" at bounding box center [317, 445] width 183 height 32
click at [358, 488] on div "洗髮卷 剩餘2張" at bounding box center [329, 490] width 226 height 30
type input "洗髮卷"
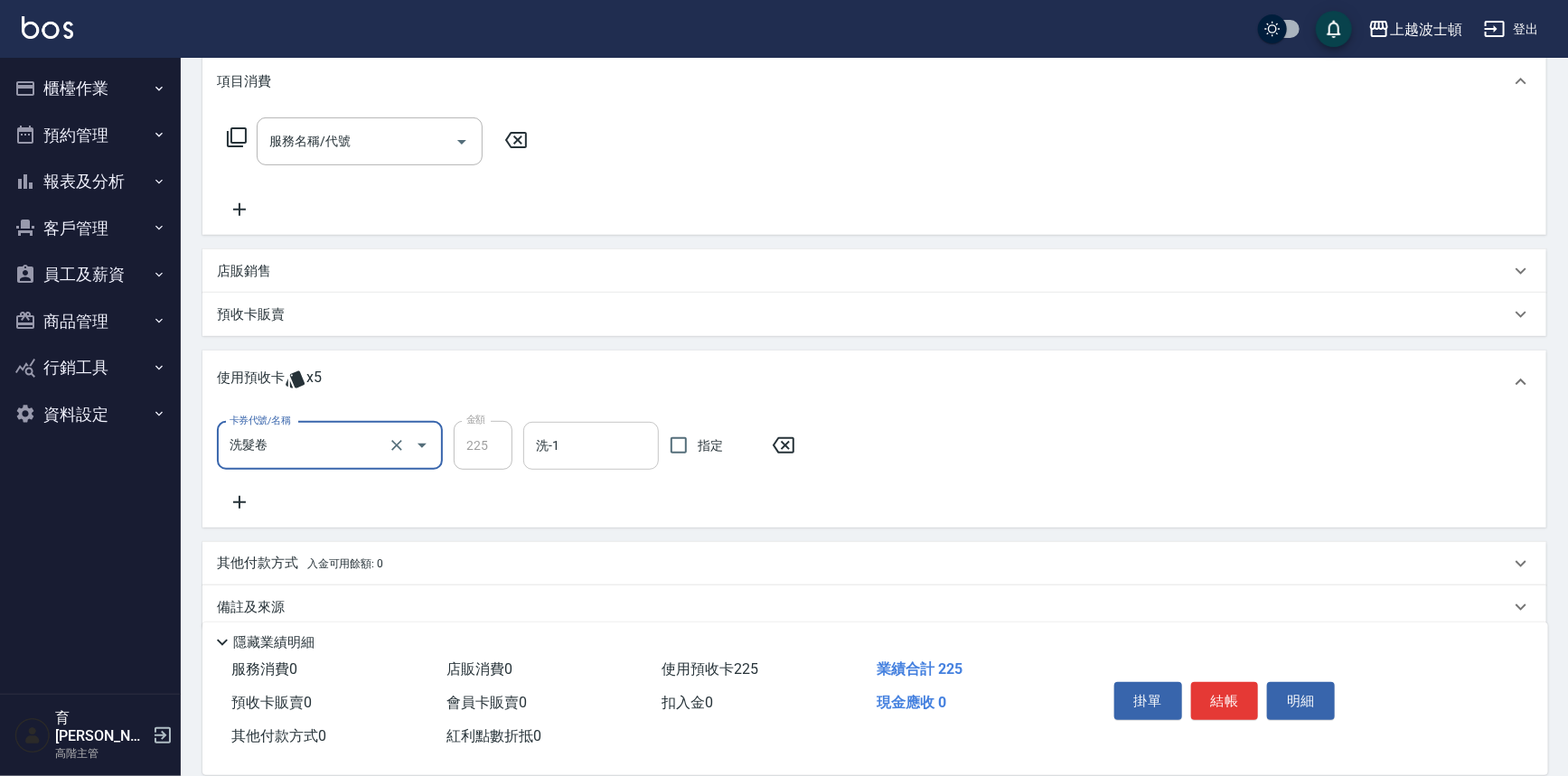
click at [556, 445] on input "洗-1" at bounding box center [591, 446] width 119 height 32
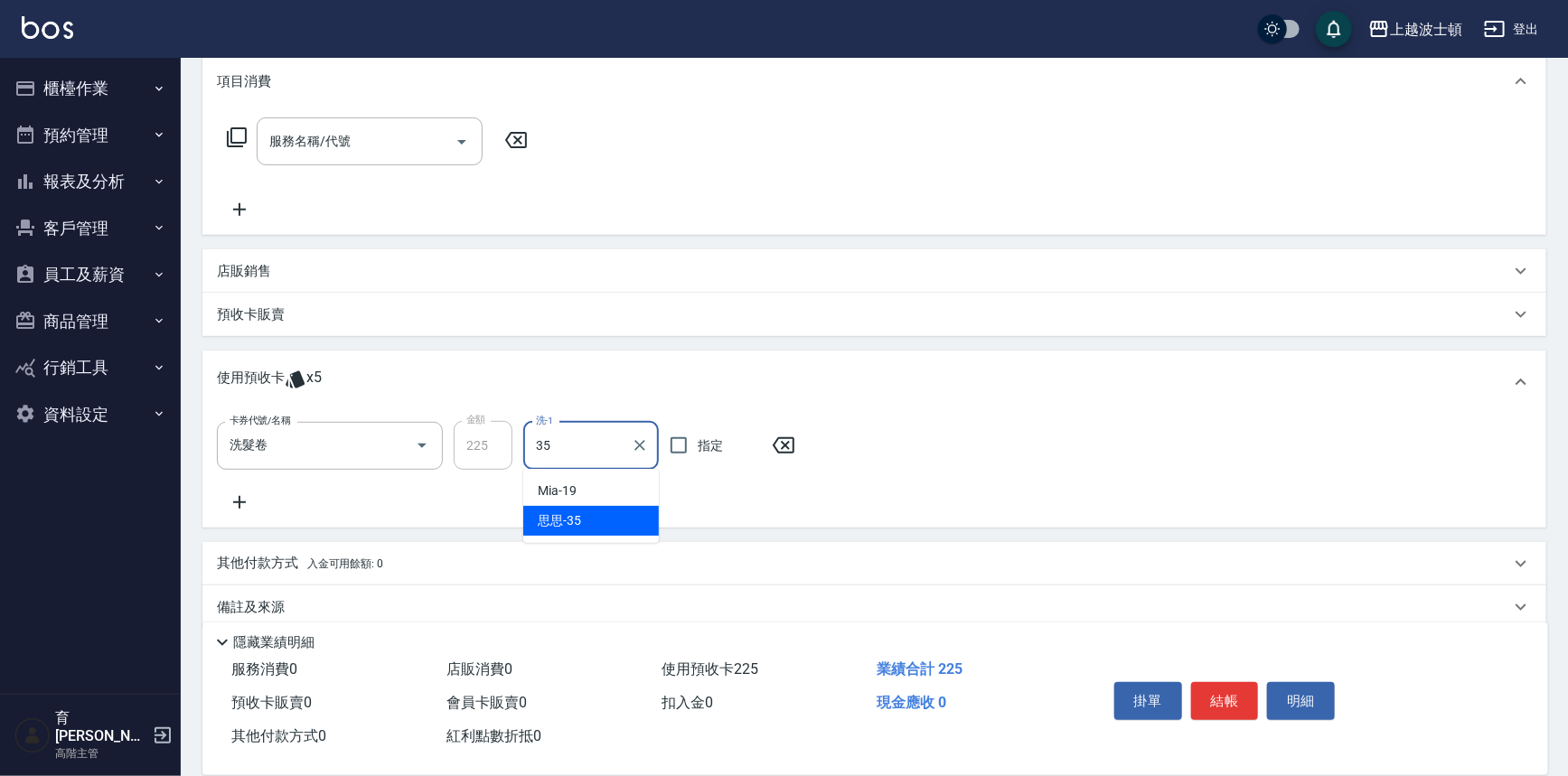
type input "思思-35"
click at [344, 126] on input "服務名稱/代號" at bounding box center [356, 141] width 183 height 32
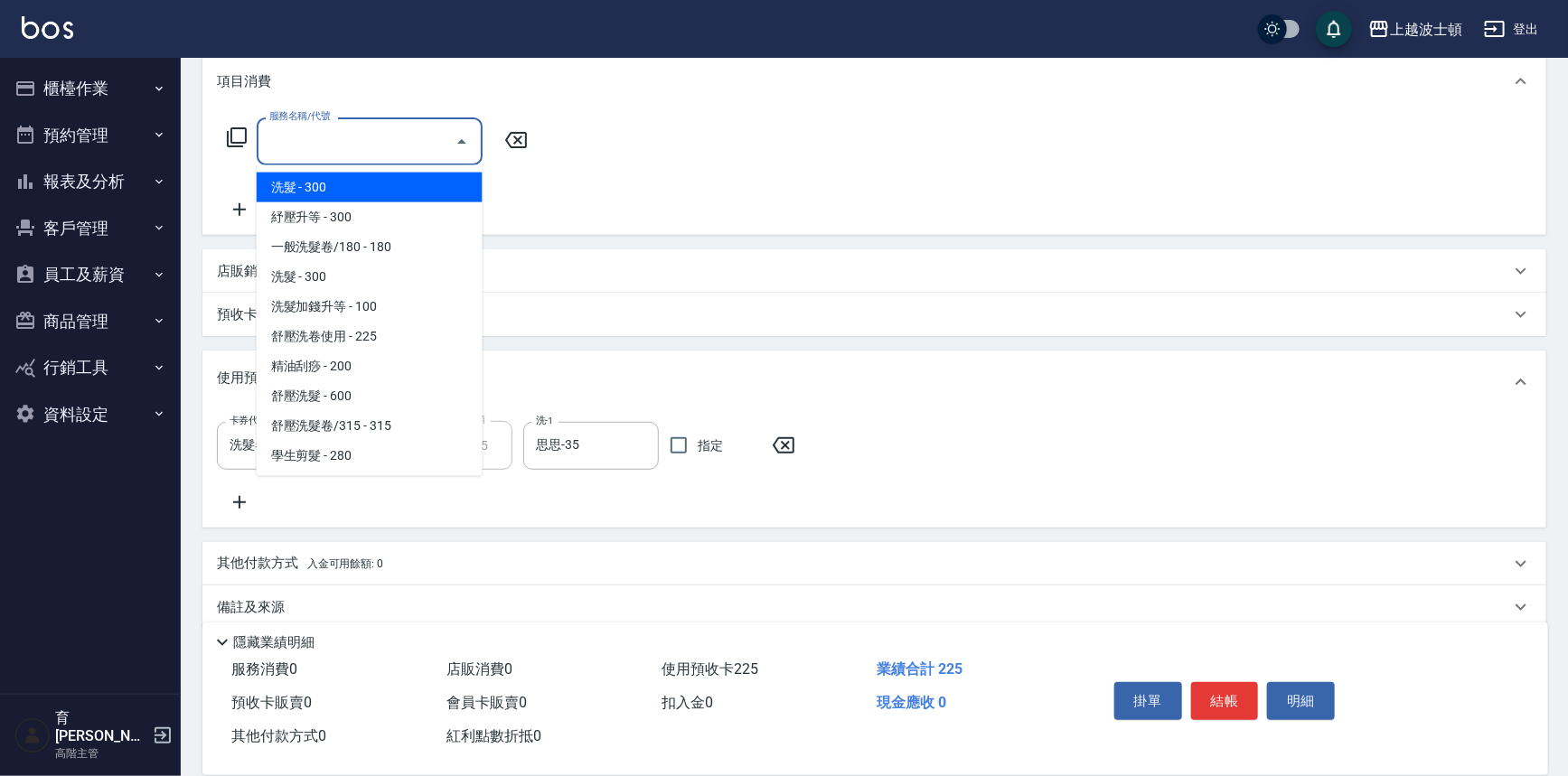
type input "2"
type input "0"
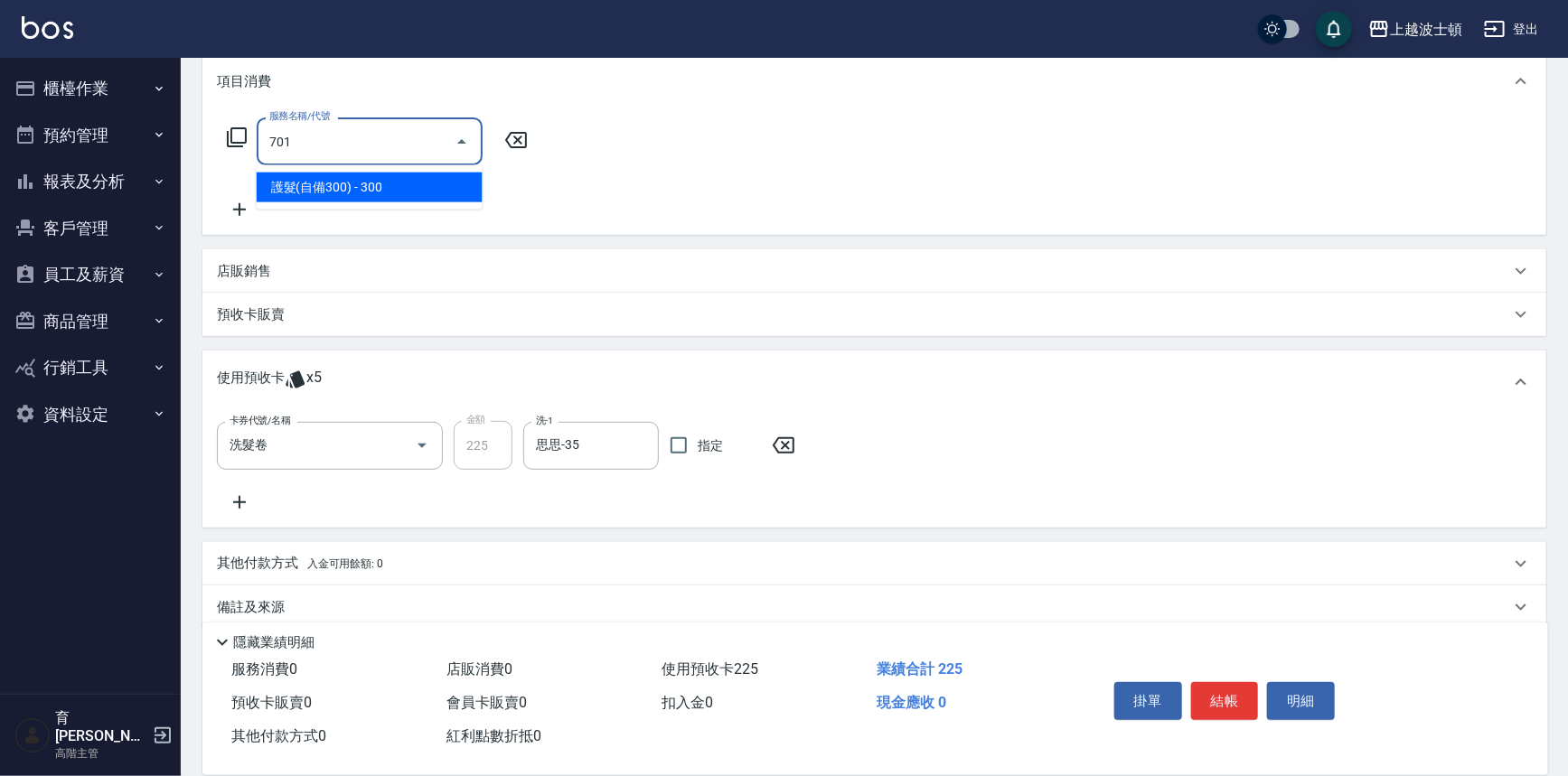
type input "護髮(自備300)(701)"
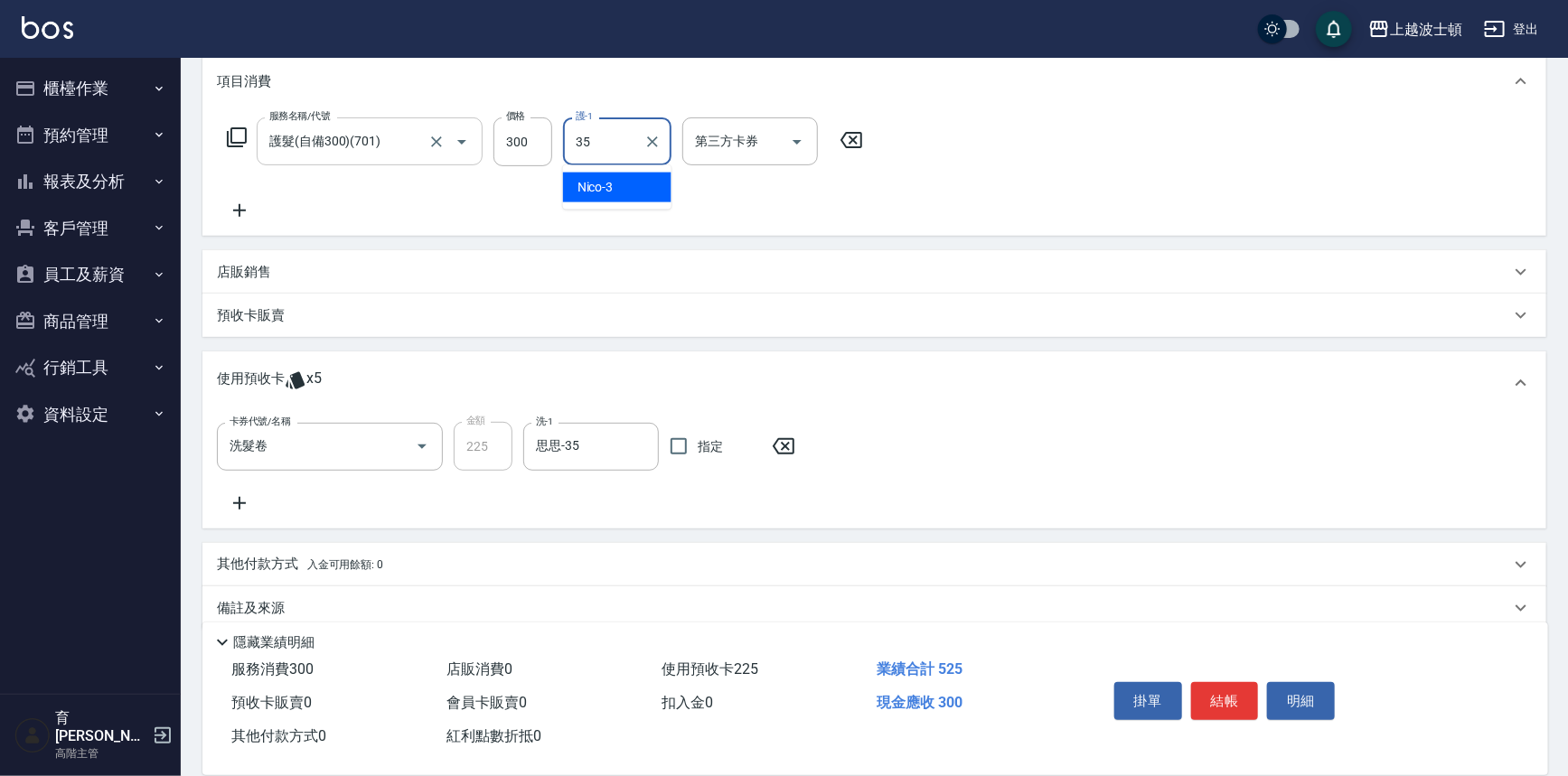
type input "思思-35"
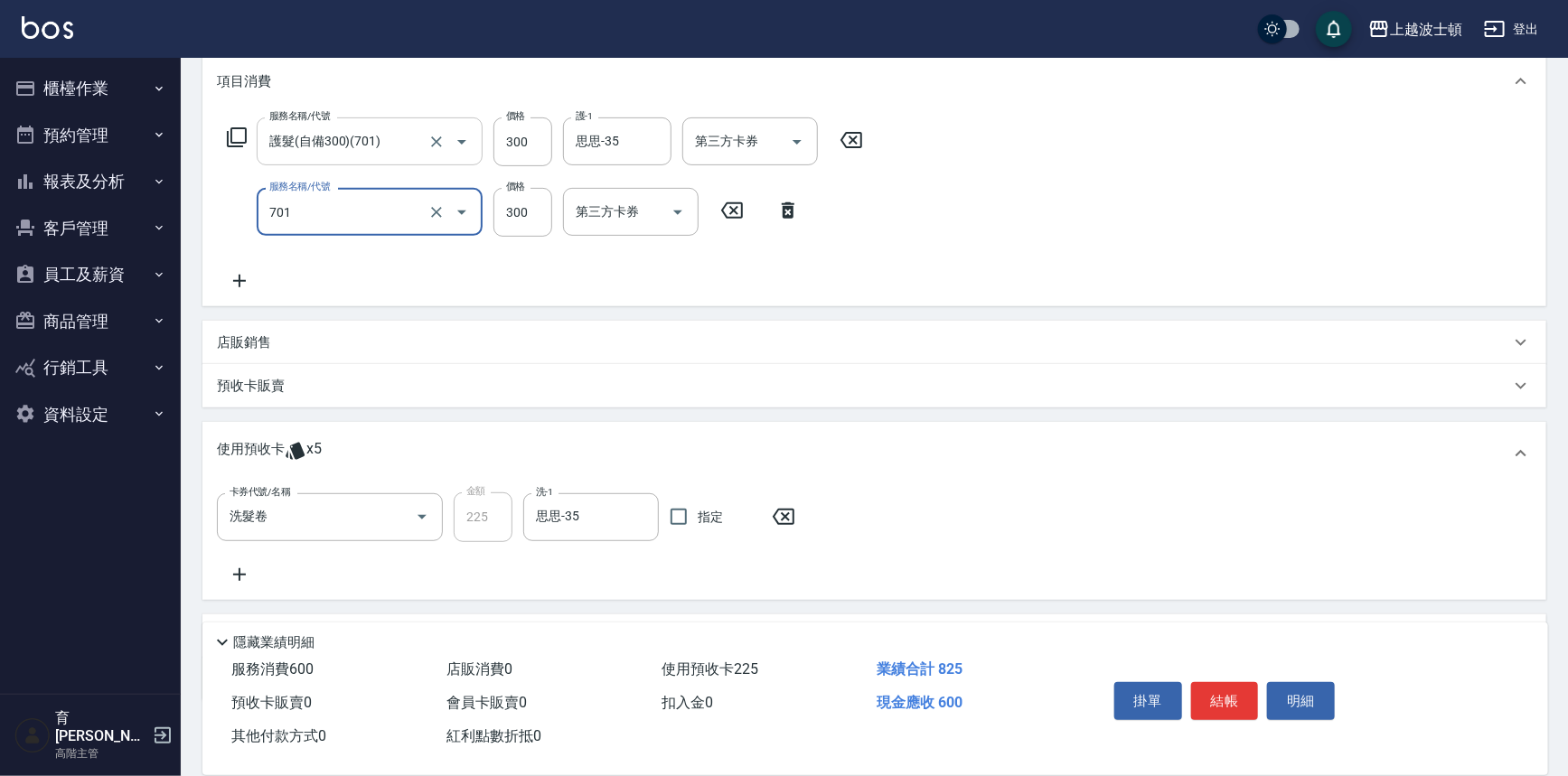
type input "護髮(自備300)(701)"
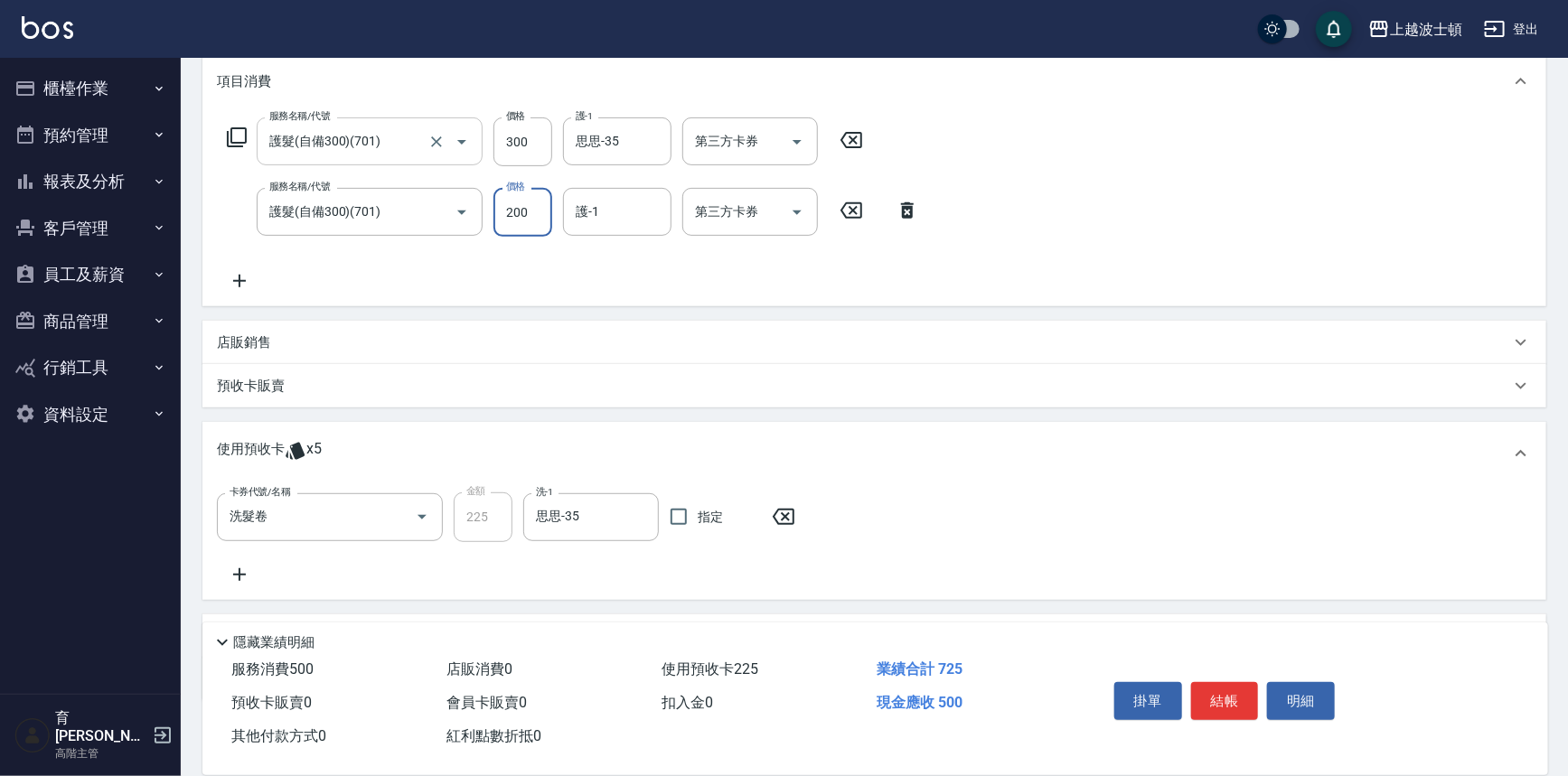
type input "200"
type input "思思-35"
click at [1215, 691] on button "結帳" at bounding box center [1225, 700] width 67 height 38
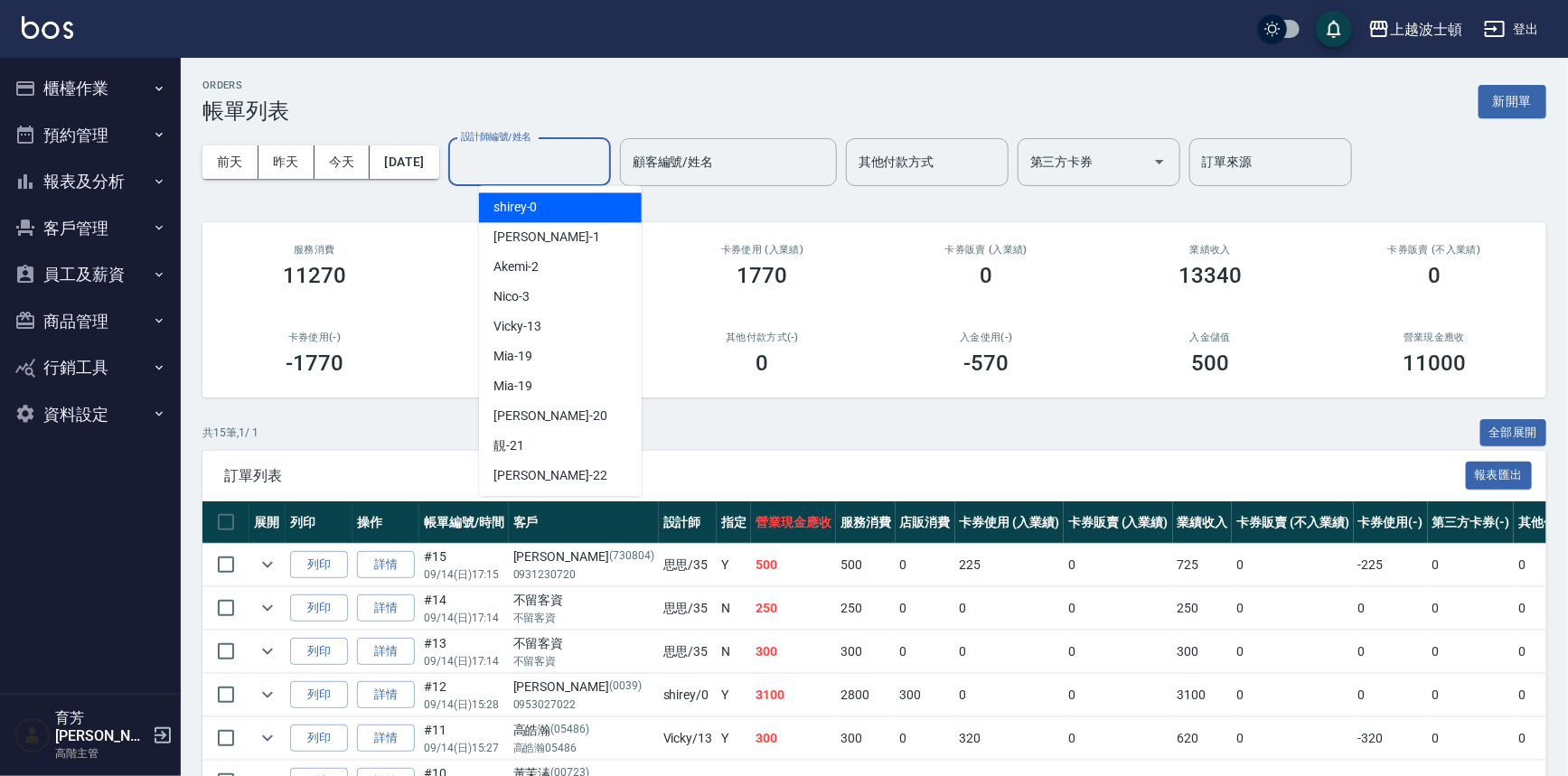
click at [603, 171] on input "設計師編號/姓名" at bounding box center [530, 162] width 146 height 32
type input "35"
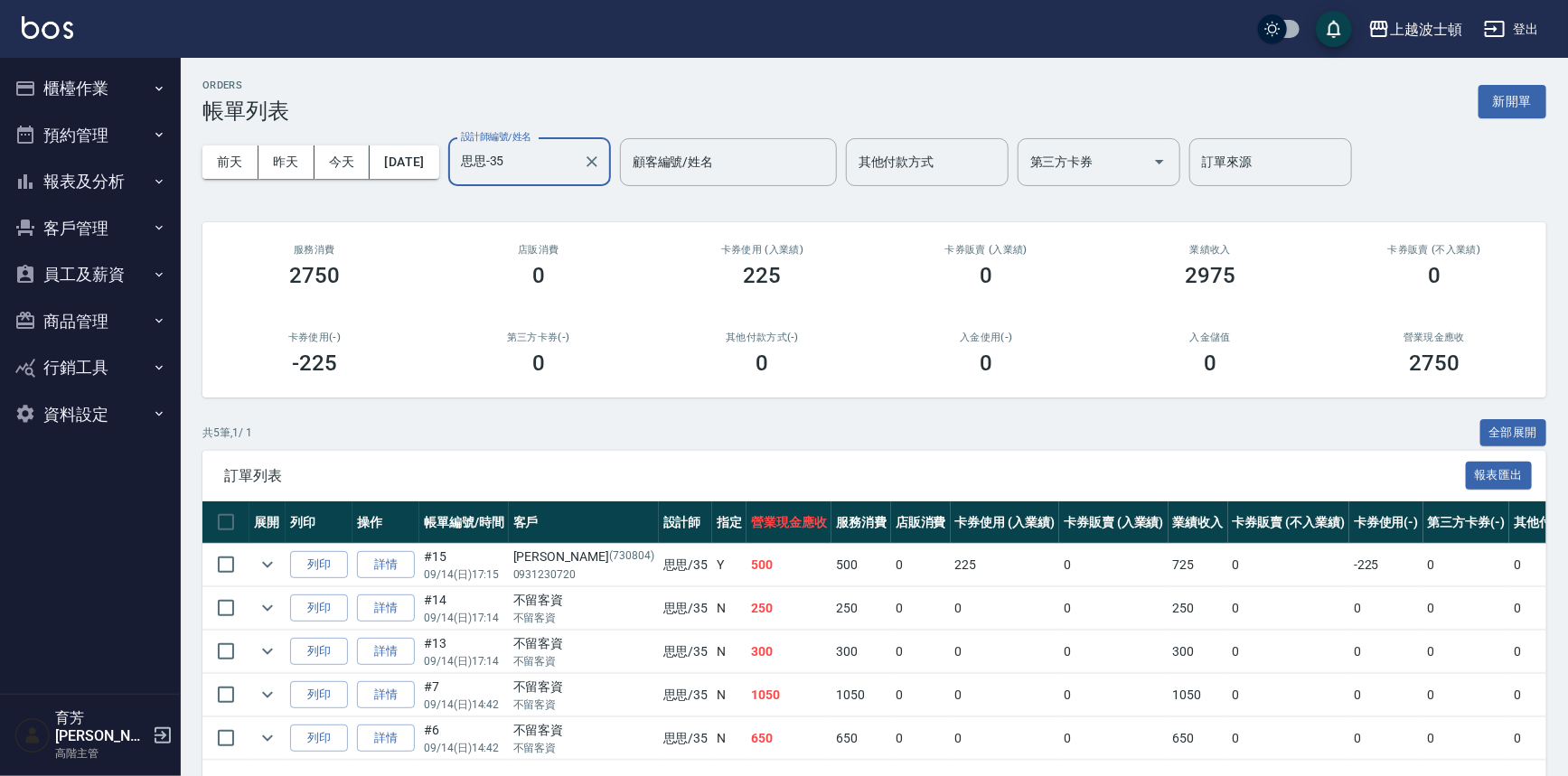
type input "思思-35"
click at [746, 652] on td "300" at bounding box center [789, 652] width 85 height 42
click at [266, 563] on icon "expand row" at bounding box center [267, 564] width 22 height 22
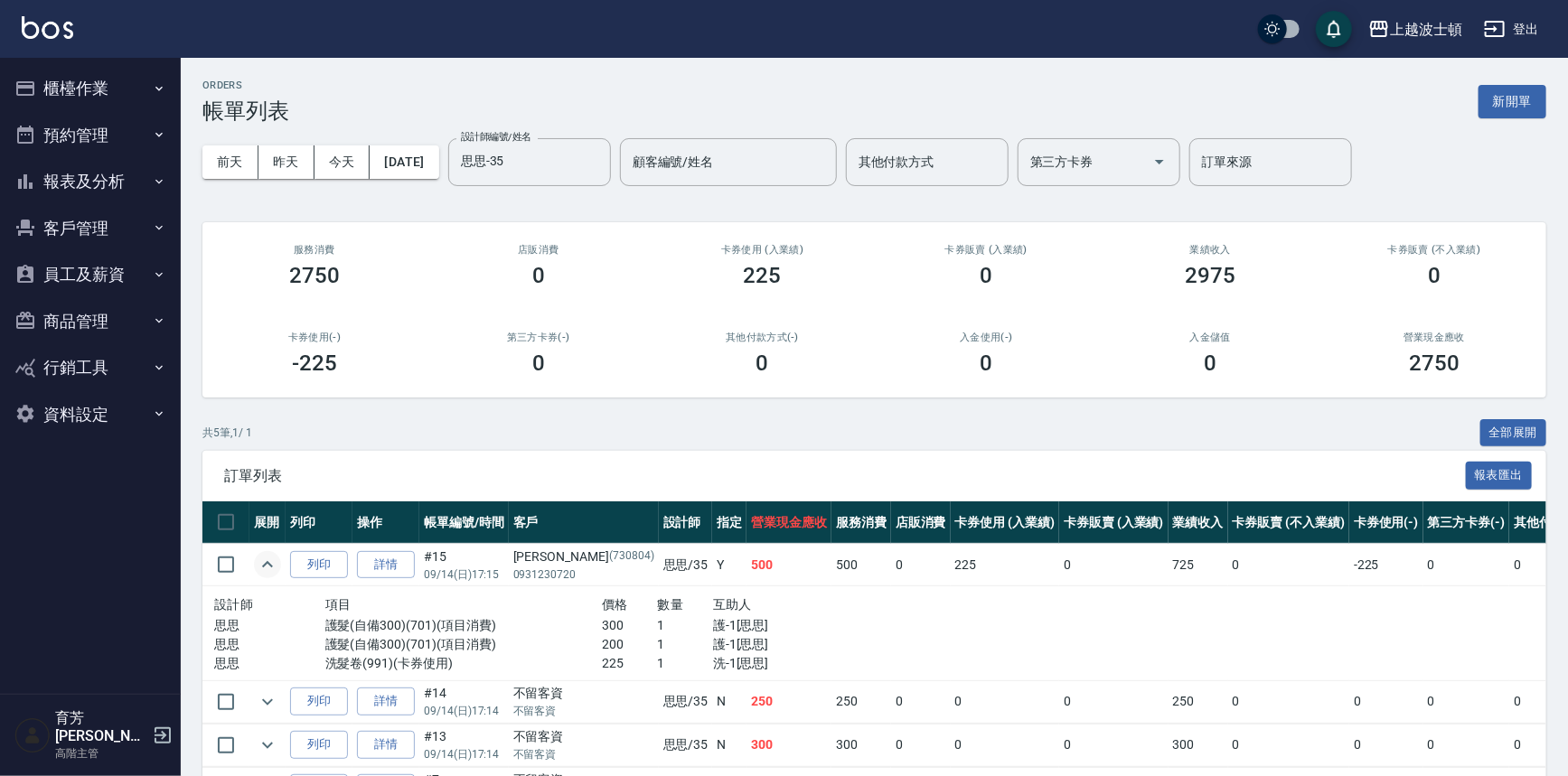
click at [266, 563] on icon "expand row" at bounding box center [267, 564] width 11 height 7
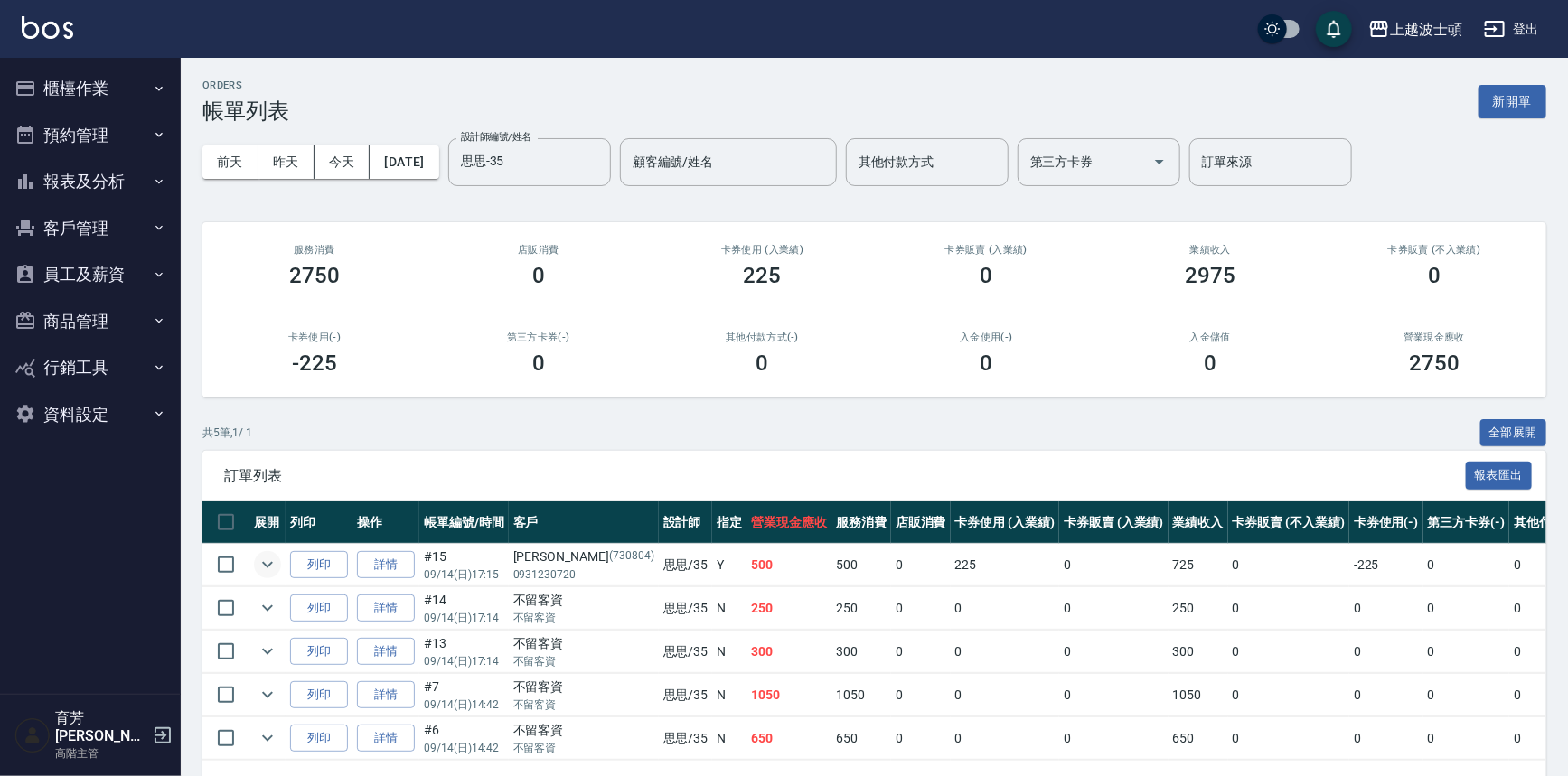
click at [45, 27] on img at bounding box center [47, 27] width 51 height 22
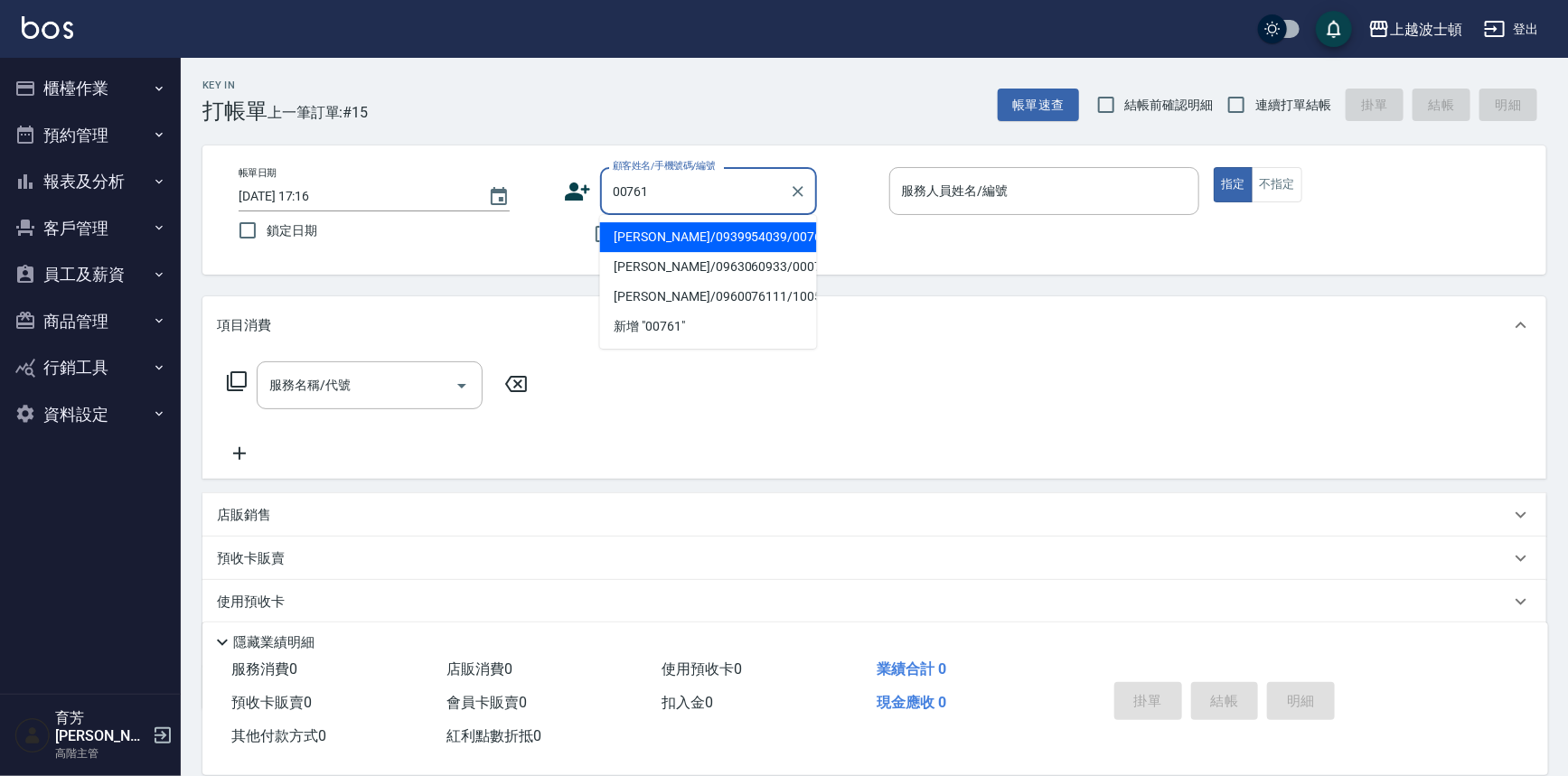
click at [744, 246] on li "[PERSON_NAME]/0939954039/00761" at bounding box center [708, 237] width 217 height 30
type input "[PERSON_NAME]/0939954039/00761"
type input "[PERSON_NAME]-1"
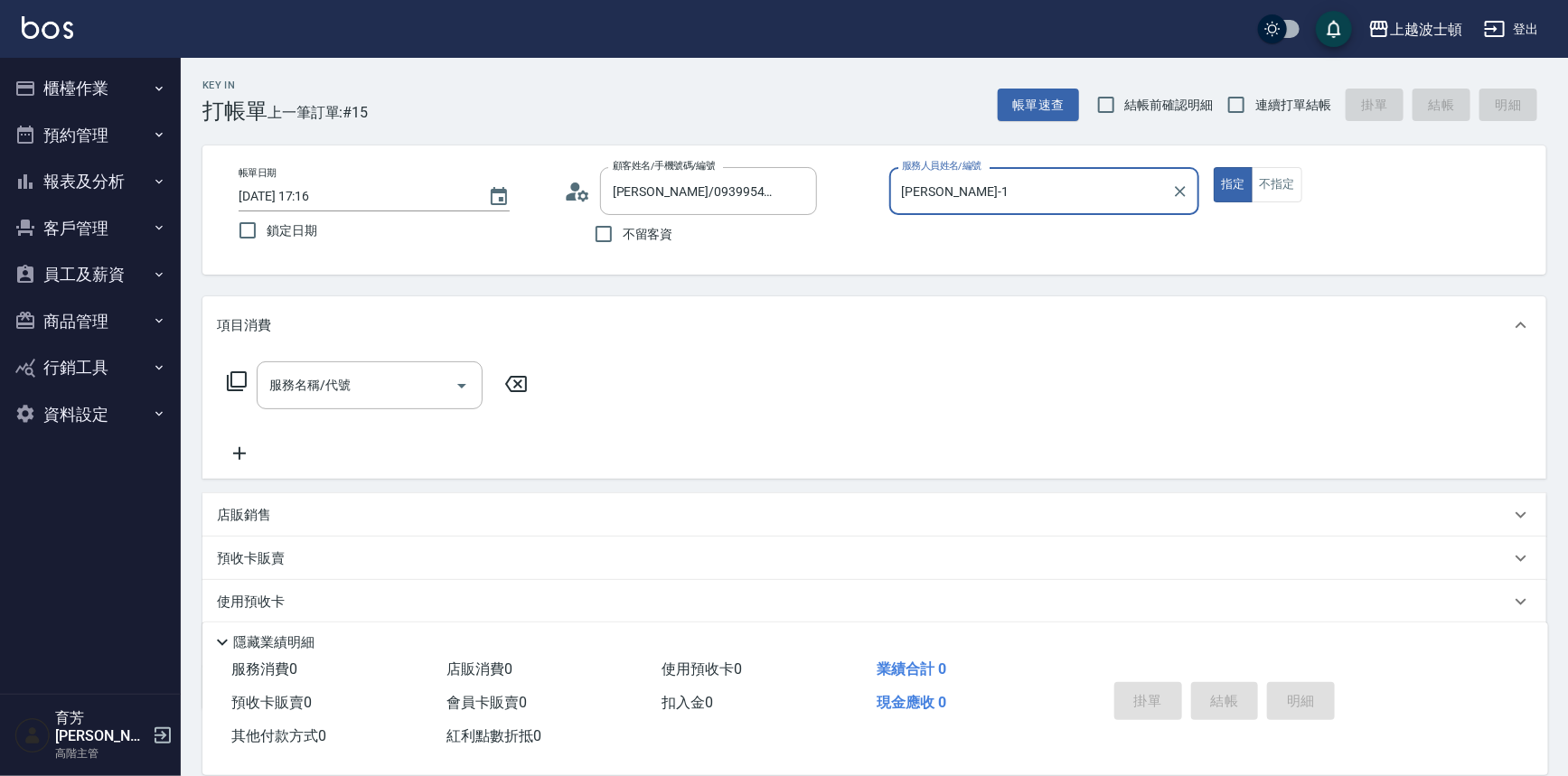
click at [1214, 168] on button "指定" at bounding box center [1233, 185] width 39 height 36
type button "true"
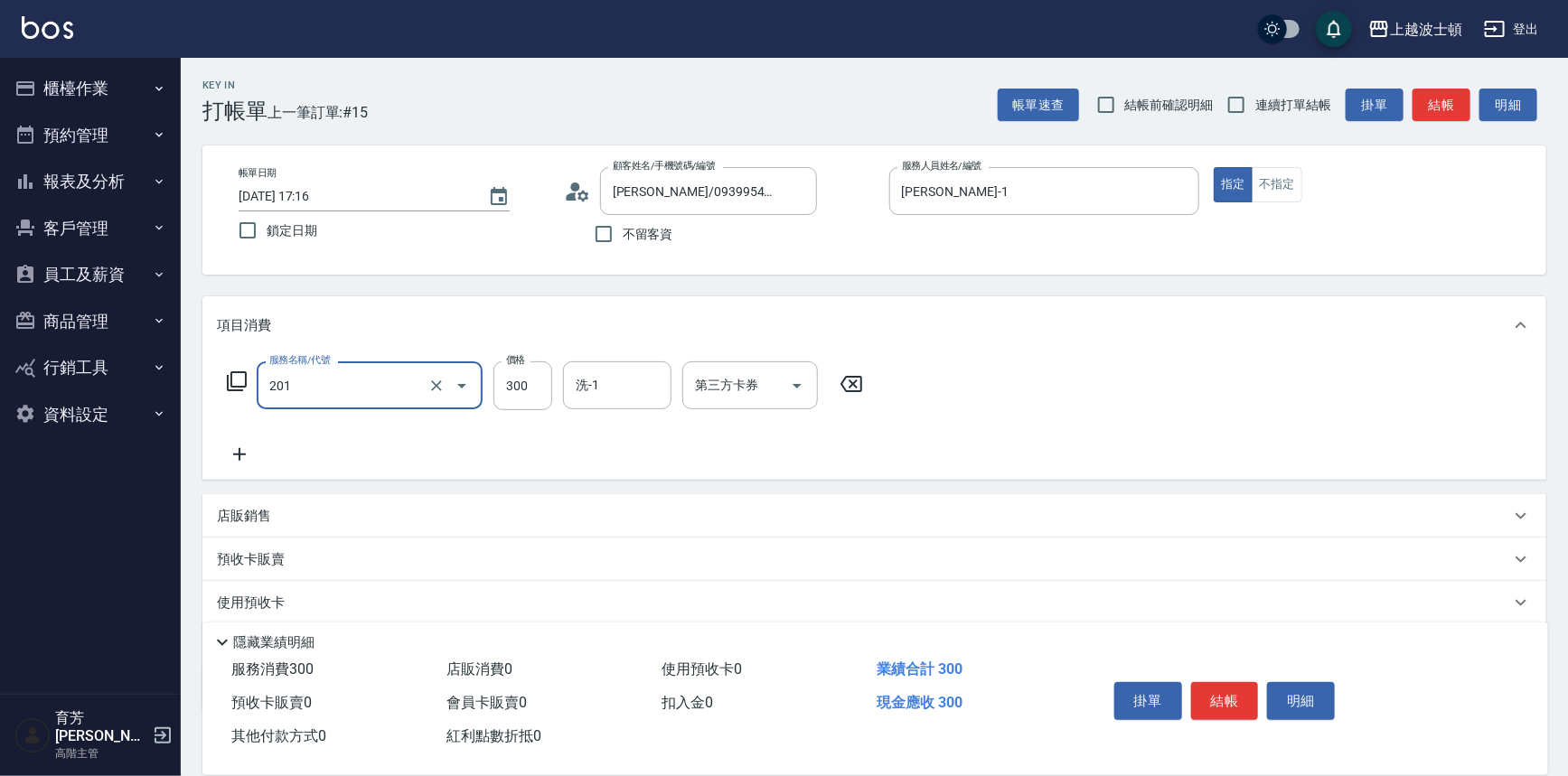
type input "洗髮(201)"
type input "270"
click at [634, 392] on input "洗-1" at bounding box center [617, 385] width 92 height 32
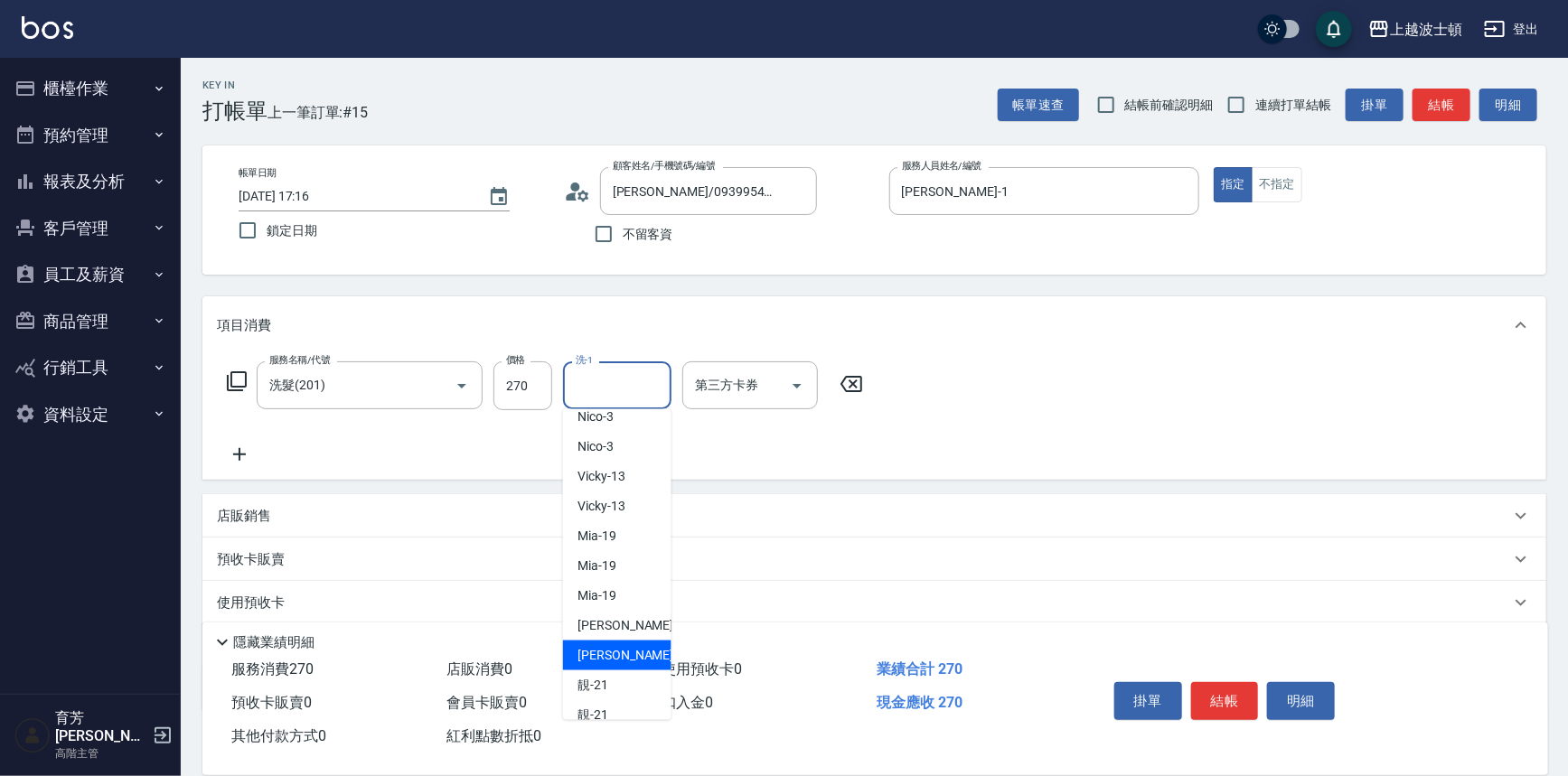
scroll to position [246, 0]
click at [623, 667] on div "雅如 -22" at bounding box center [617, 662] width 109 height 30
type input "雅如-22"
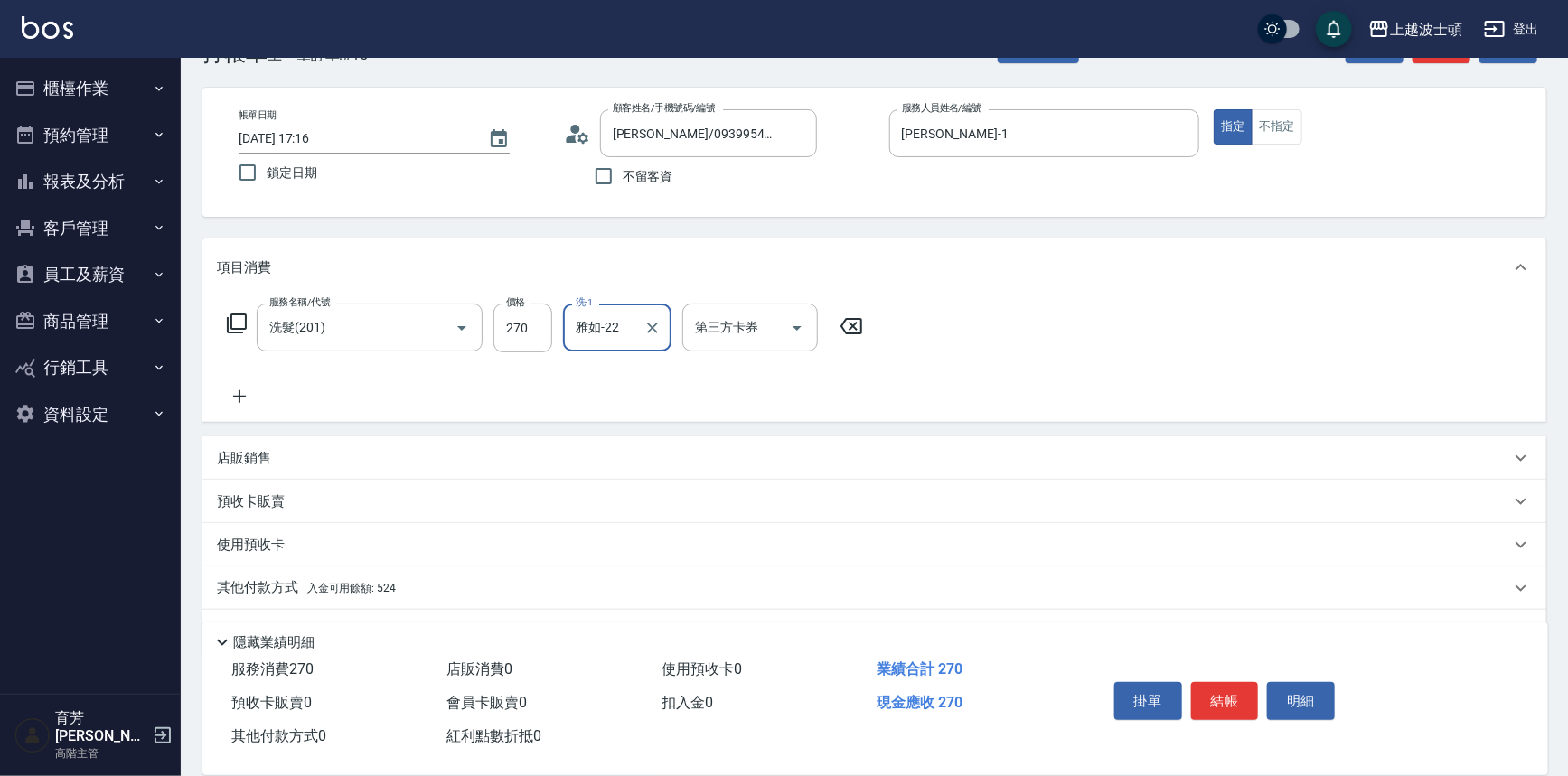
scroll to position [105, 0]
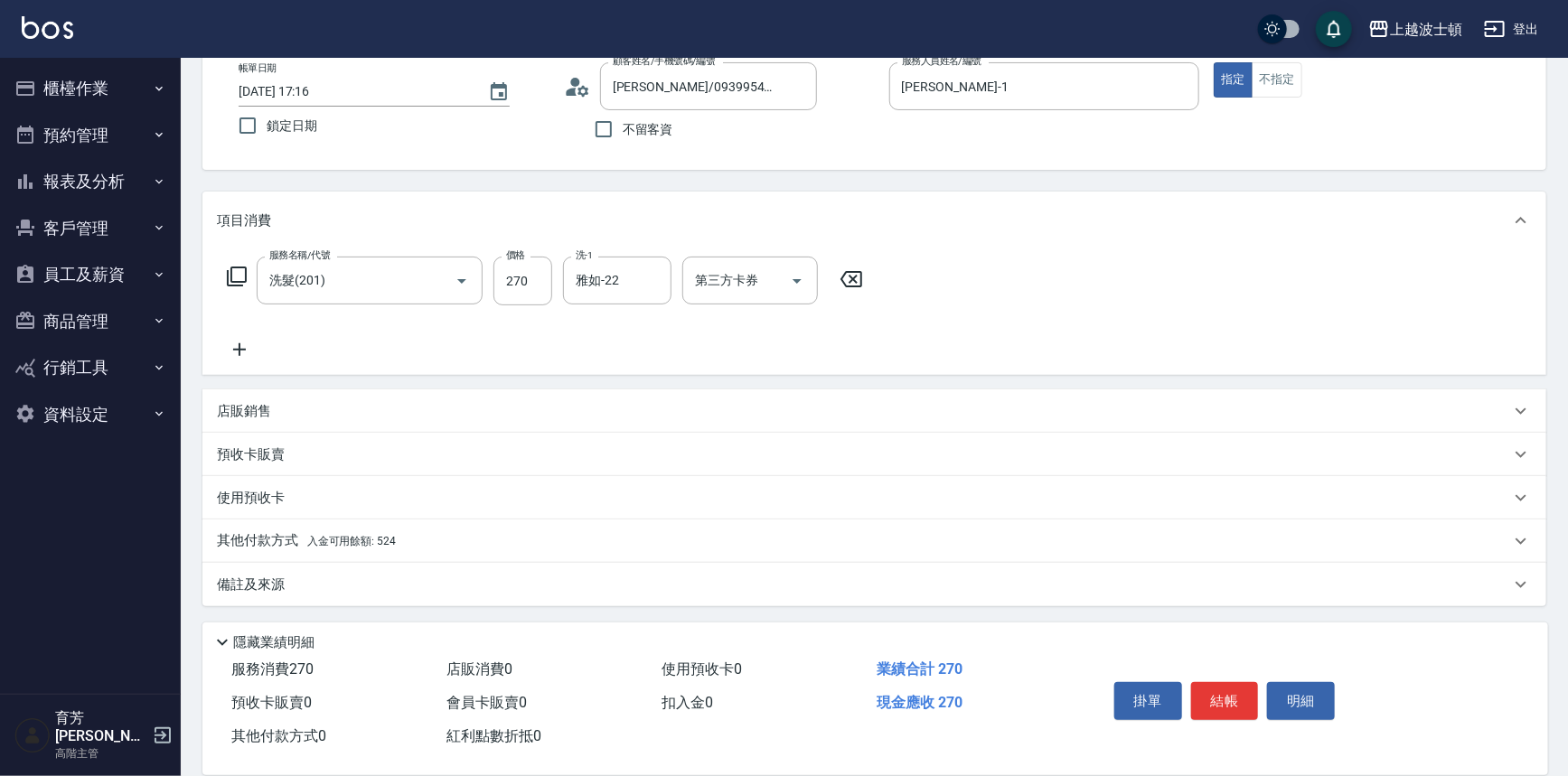
click at [342, 527] on div "其他付款方式 入金可用餘額: 524" at bounding box center [874, 541] width 1344 height 43
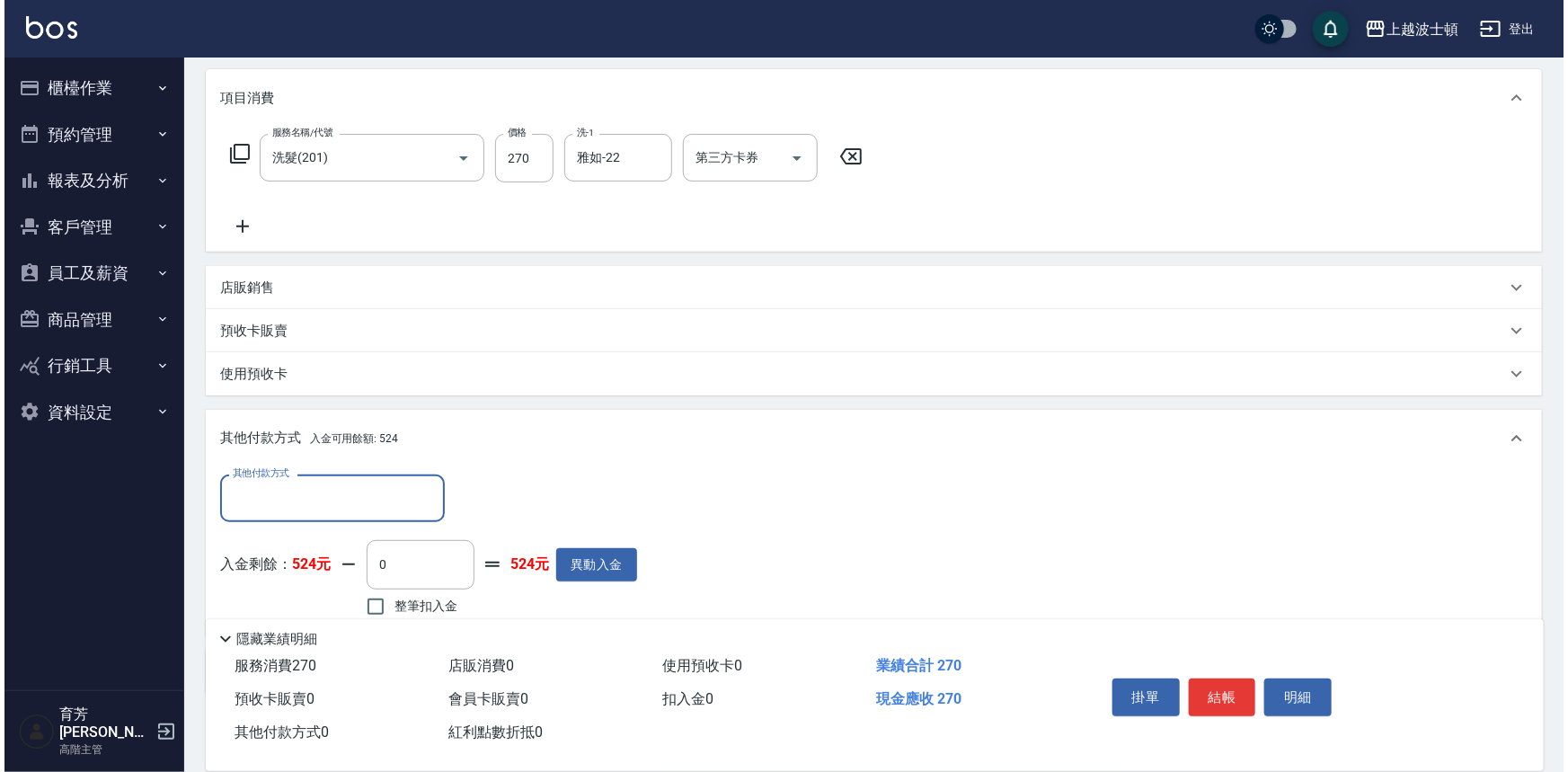
scroll to position [268, 0]
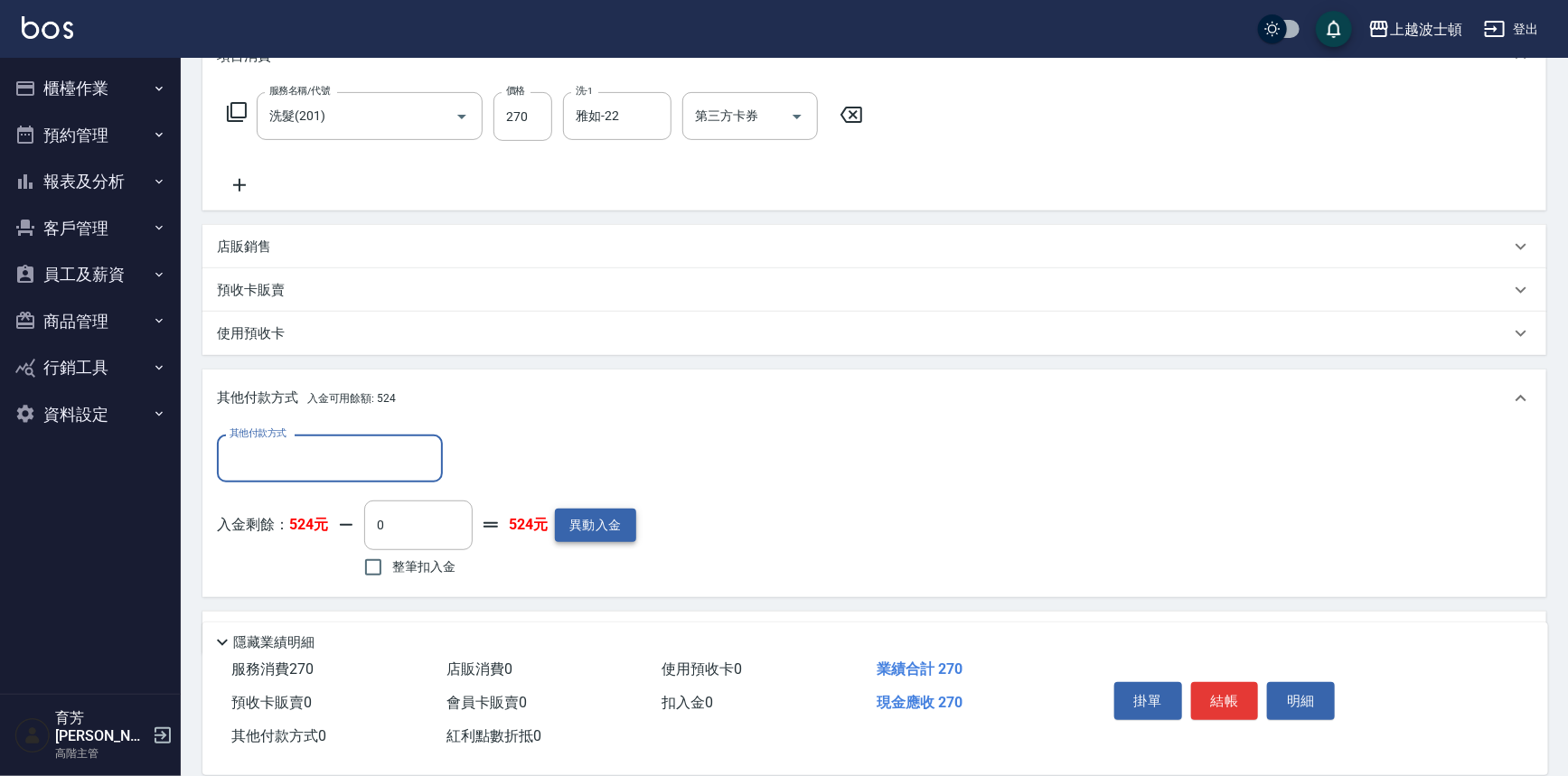
click at [577, 521] on button "異動入金" at bounding box center [595, 525] width 81 height 34
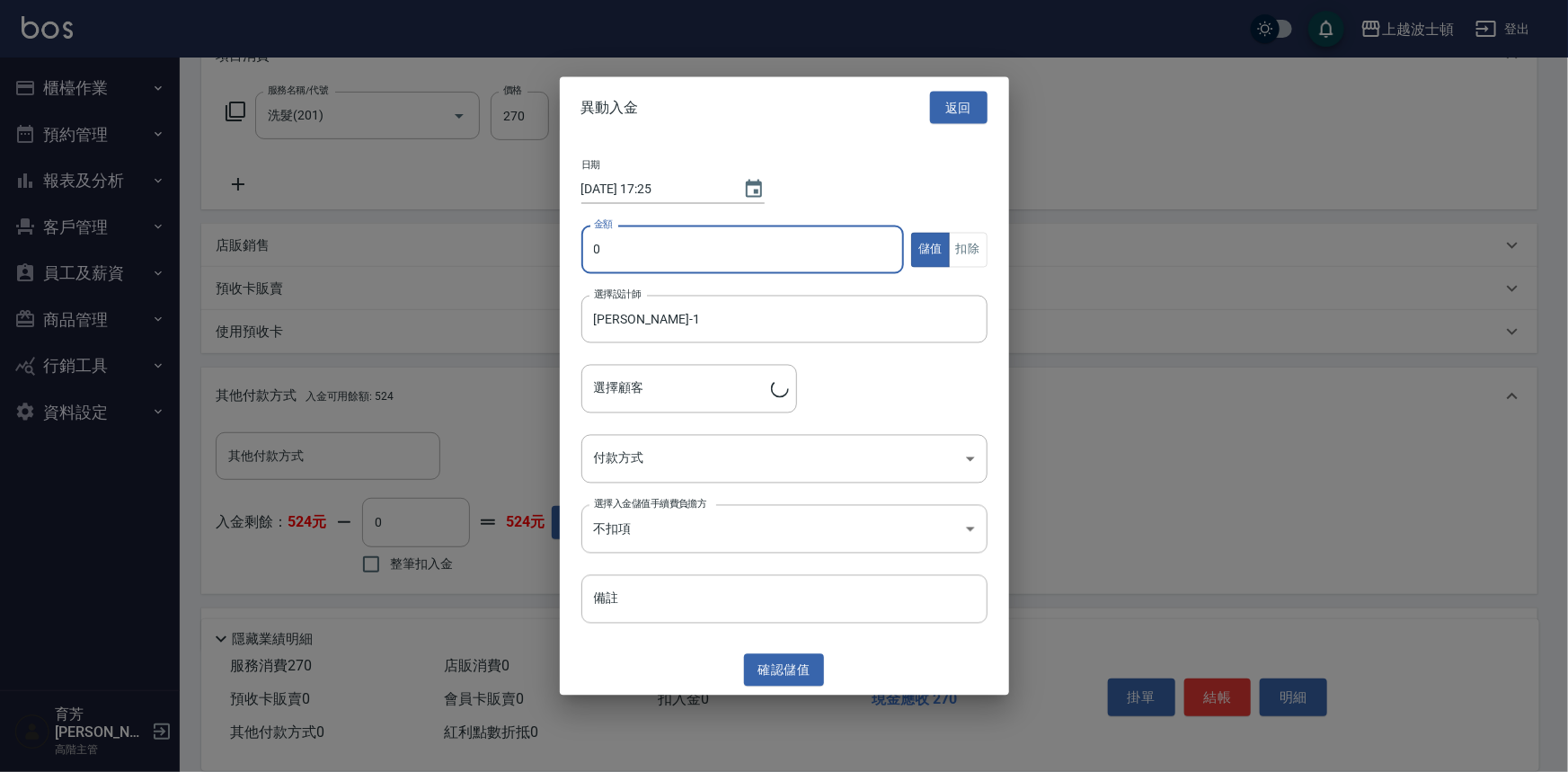
click at [611, 243] on input "0" at bounding box center [743, 250] width 324 height 49
click at [601, 253] on input "0" at bounding box center [743, 250] width 324 height 49
type input "[PERSON_NAME]/0939954039/00761"
click at [600, 253] on input "0" at bounding box center [743, 250] width 324 height 49
click at [597, 251] on input "0" at bounding box center [743, 250] width 324 height 49
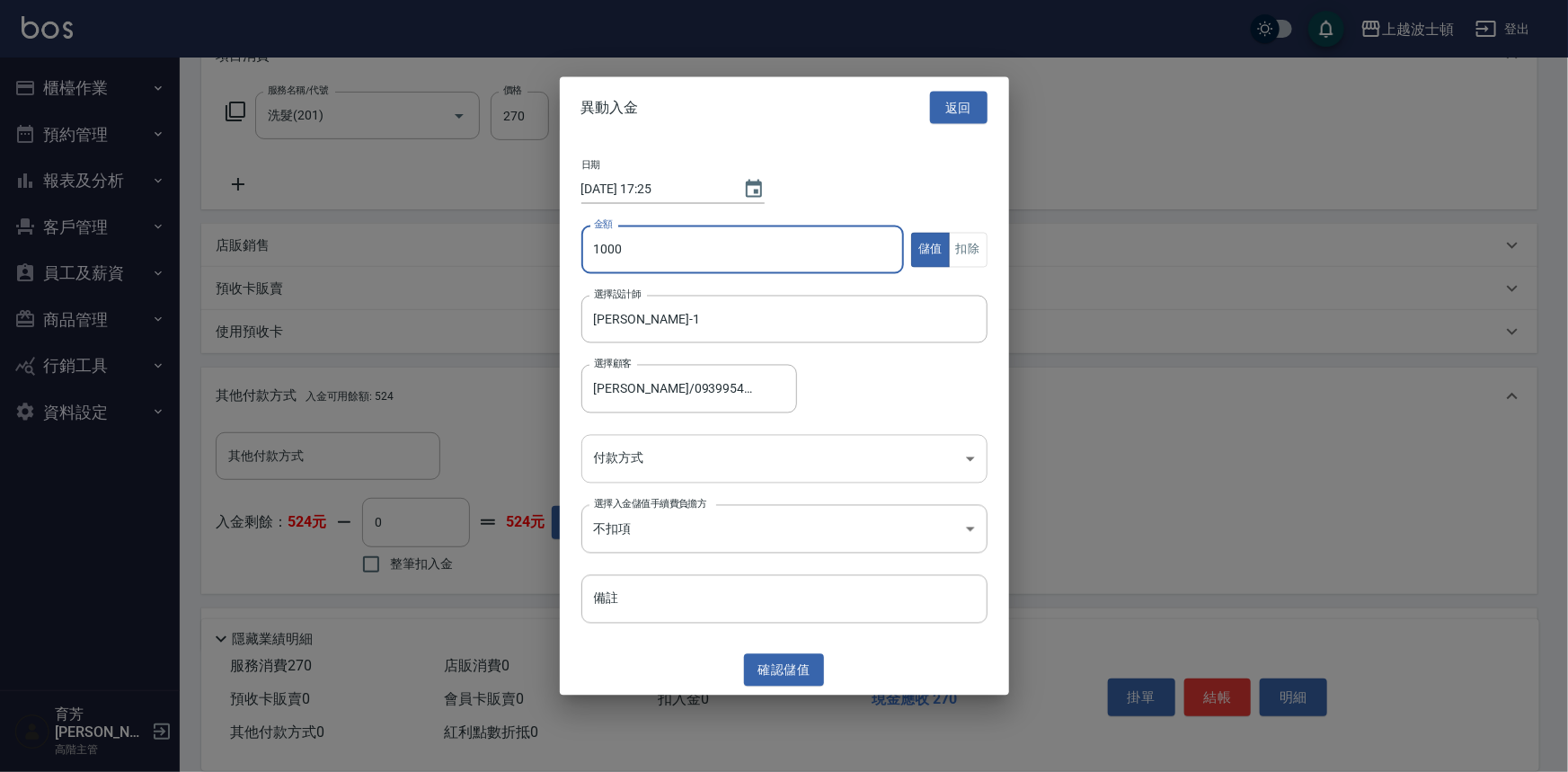
type input "1000"
click at [749, 467] on body "上越波士頓 登出 櫃檯作業 打帳單 帳單列表 掛單列表 座位開單 營業儀表板 現金收支登錄 高階收支登錄 材料自購登錄 每日結帳 排班表 現場電腦打卡 掃碼打…" at bounding box center [784, 276] width 1568 height 1088
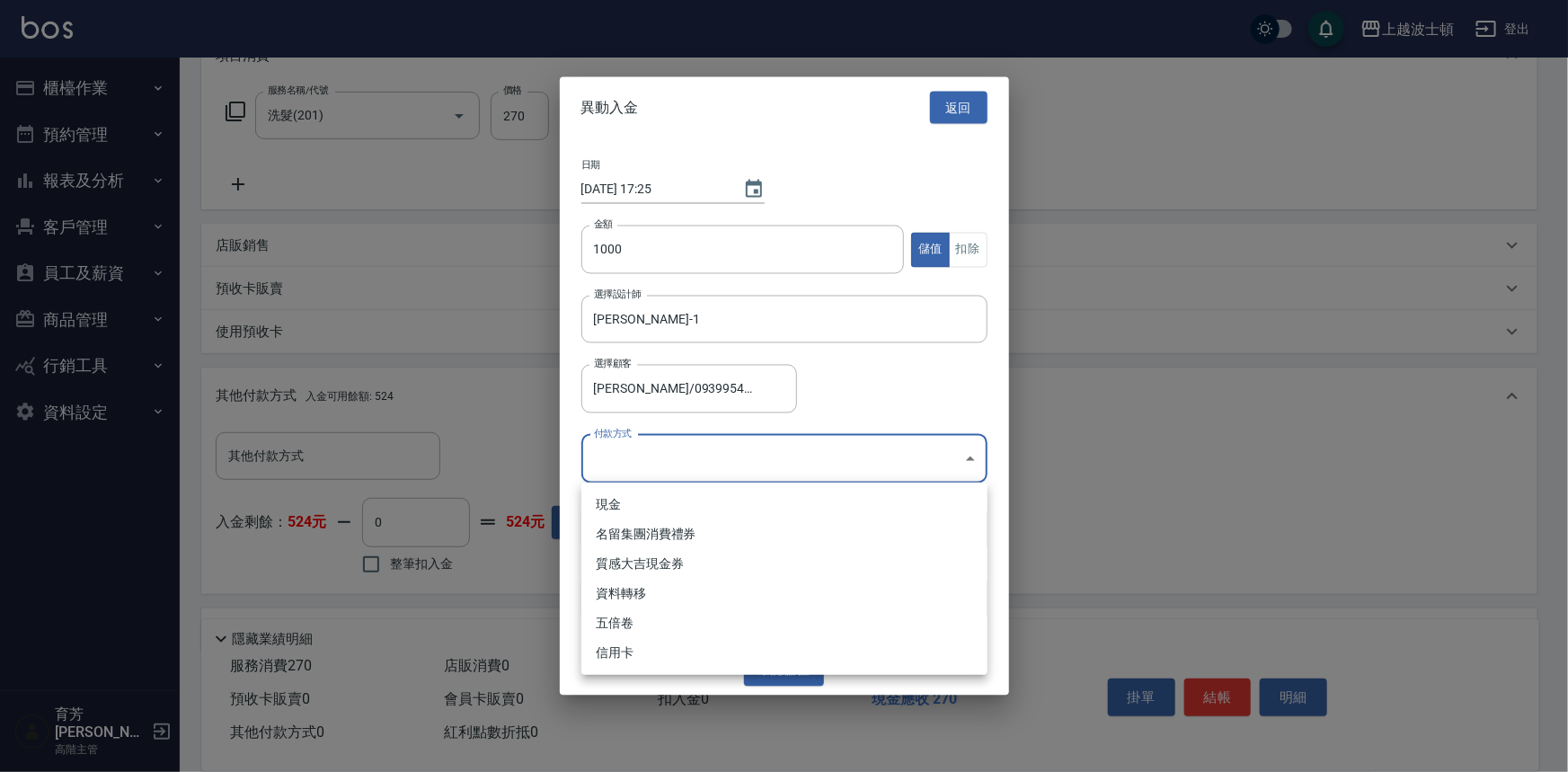
click at [696, 488] on ul "現金 名留集團消費禮券 質感大吉現金券 資料轉移 五倍卷 信用卡" at bounding box center [784, 579] width 406 height 193
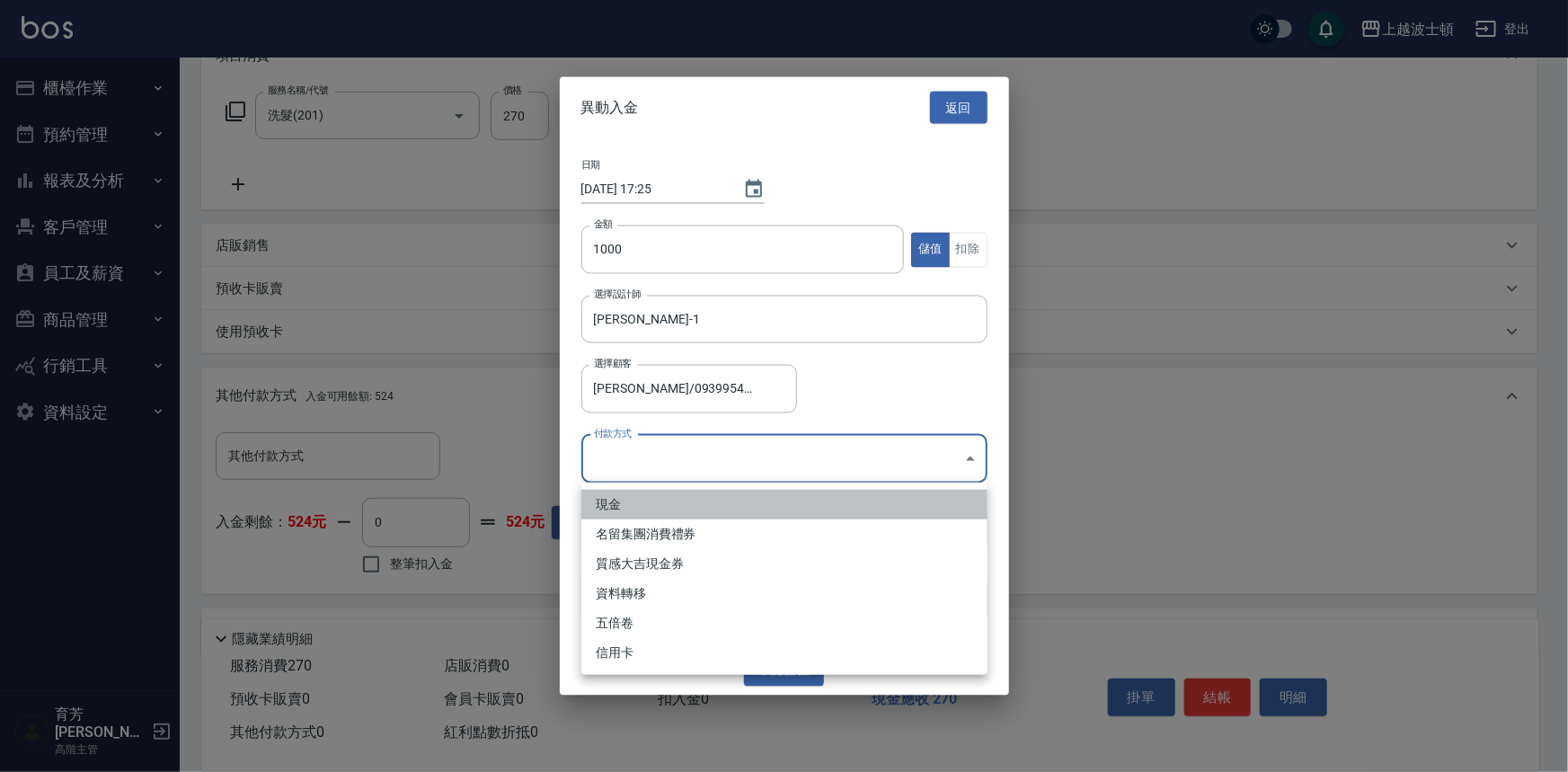
click at [688, 503] on li "現金" at bounding box center [784, 504] width 406 height 30
type input "現金"
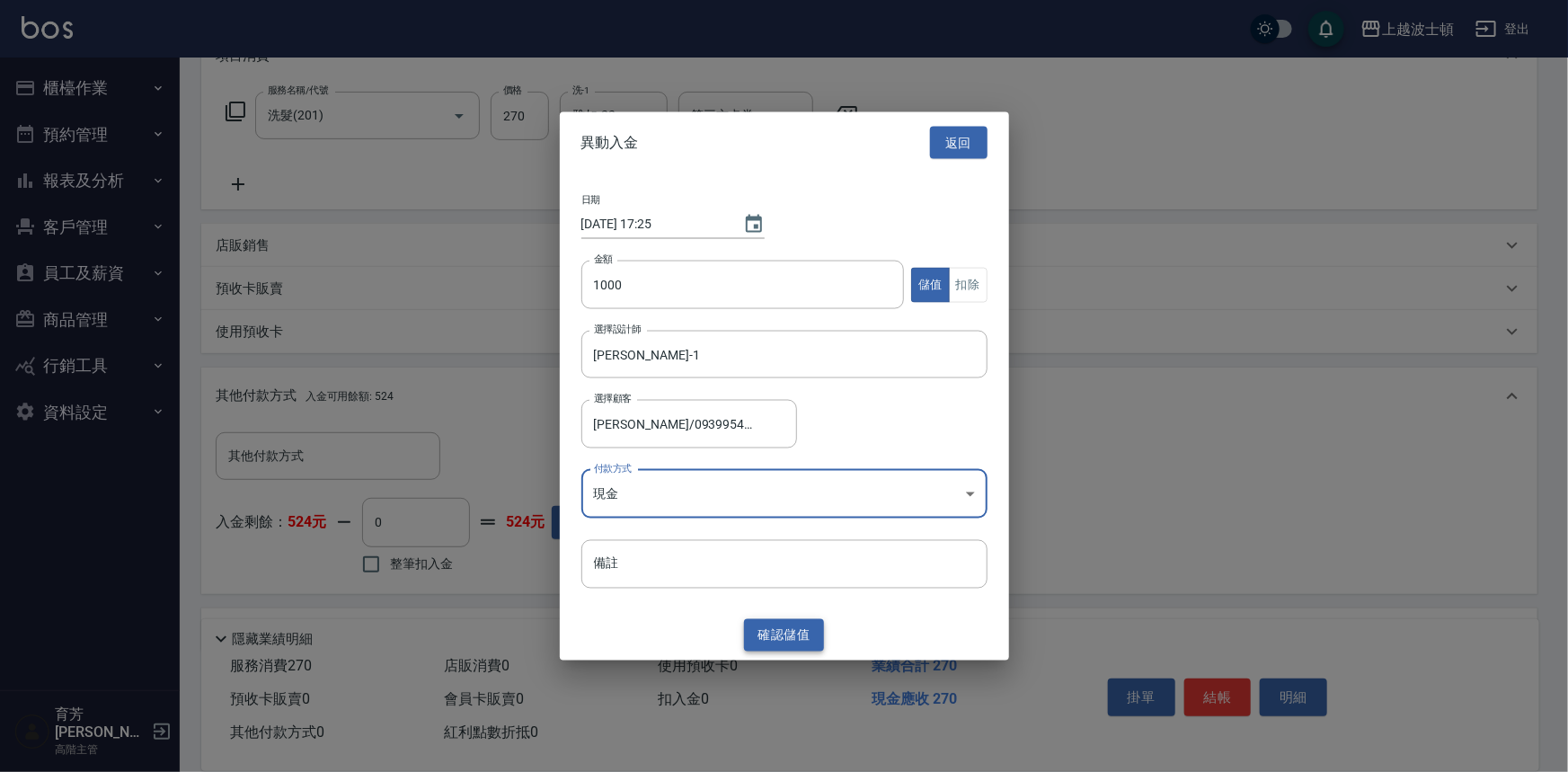
click at [776, 641] on button "確認 儲值" at bounding box center [784, 635] width 80 height 34
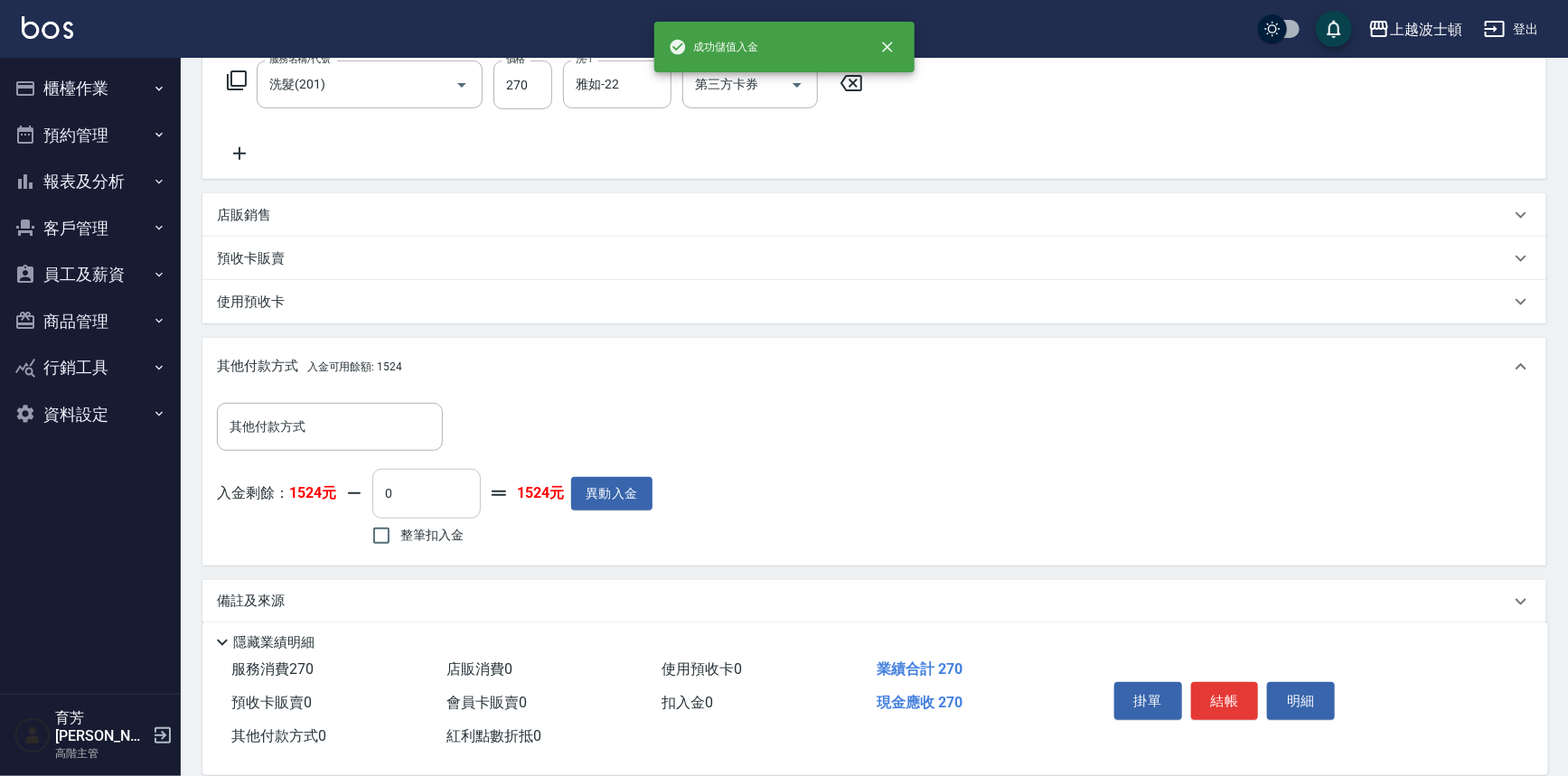
scroll to position [316, 0]
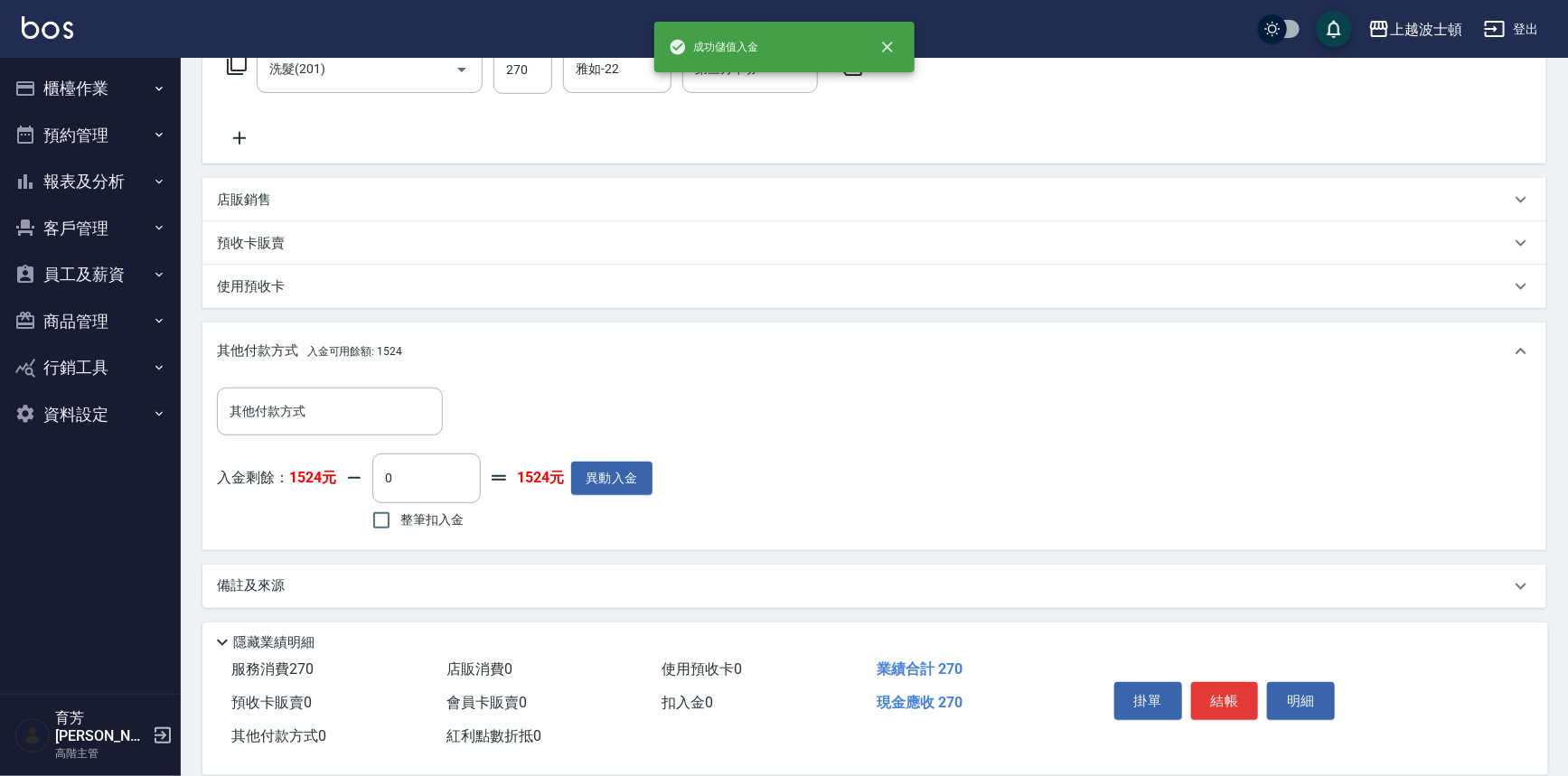
click at [405, 517] on span "整筆扣入金" at bounding box center [432, 520] width 64 height 19
click at [401, 517] on input "整筆扣入金" at bounding box center [380, 520] width 38 height 38
checkbox input "true"
type input "270"
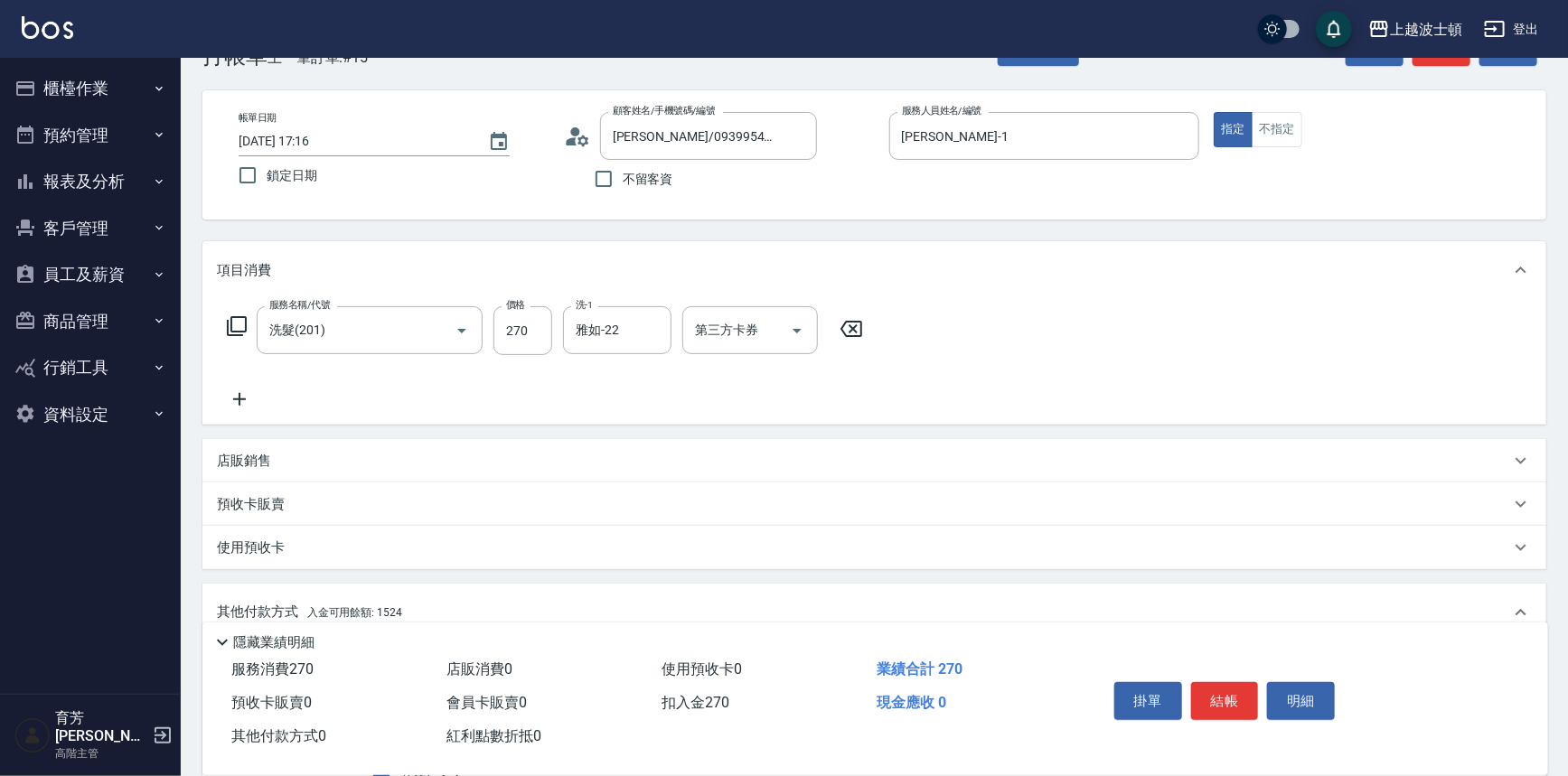
scroll to position [81, 0]
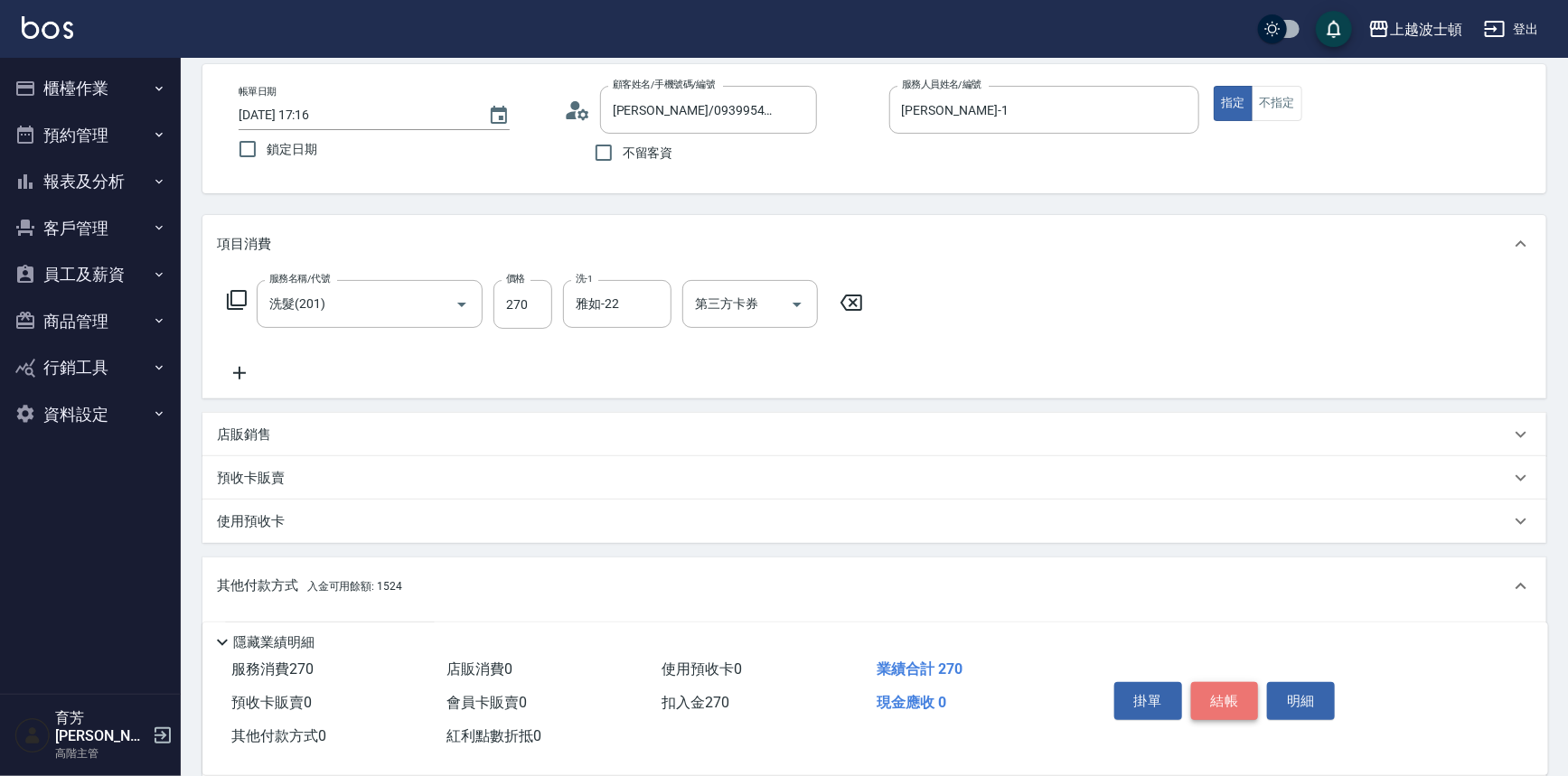
click at [1254, 695] on button "結帳" at bounding box center [1225, 700] width 67 height 38
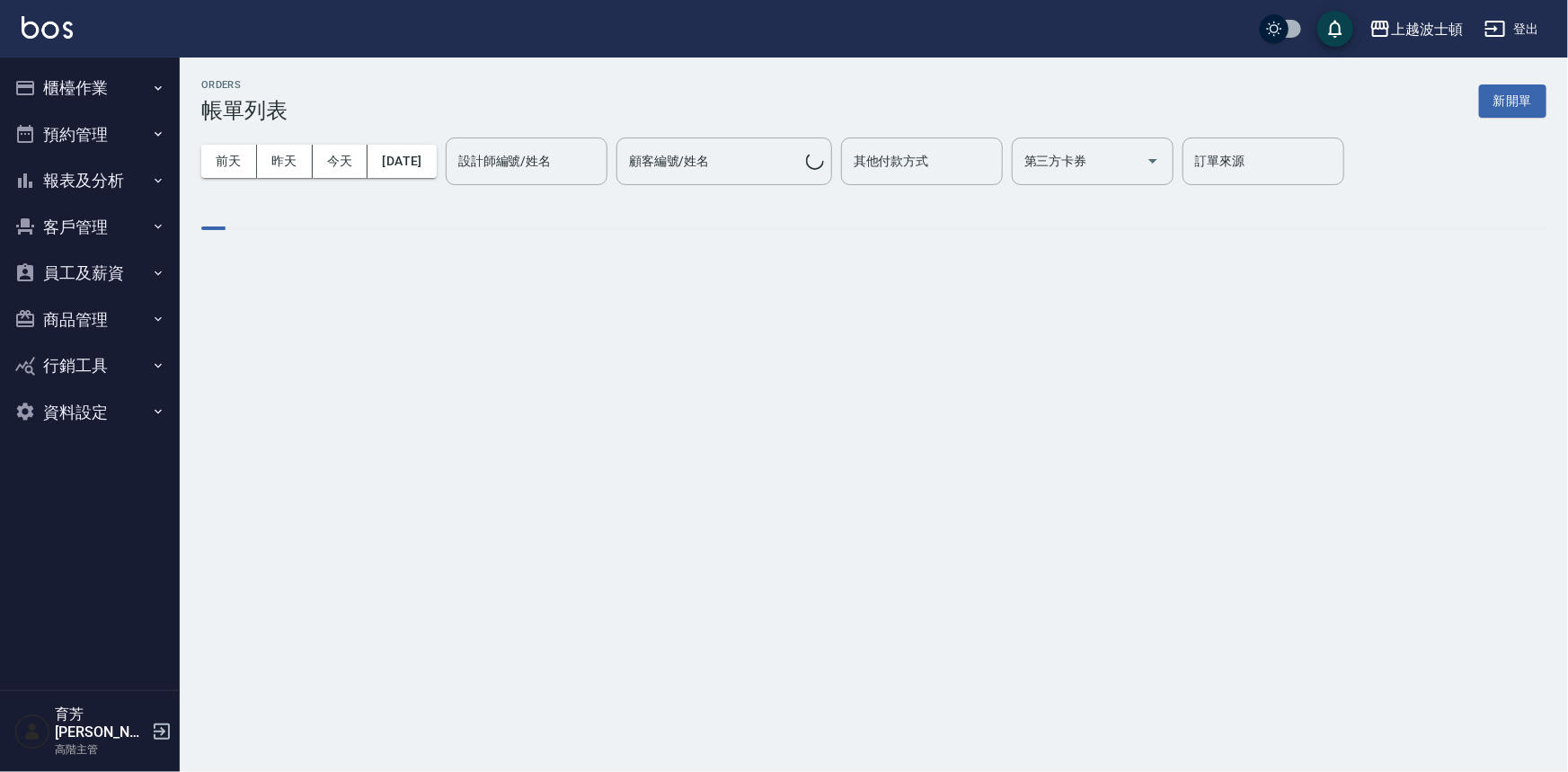
drag, startPoint x: 120, startPoint y: 95, endPoint x: 128, endPoint y: 100, distance: 9.4
click at [121, 94] on button "櫃檯作業" at bounding box center [90, 88] width 166 height 47
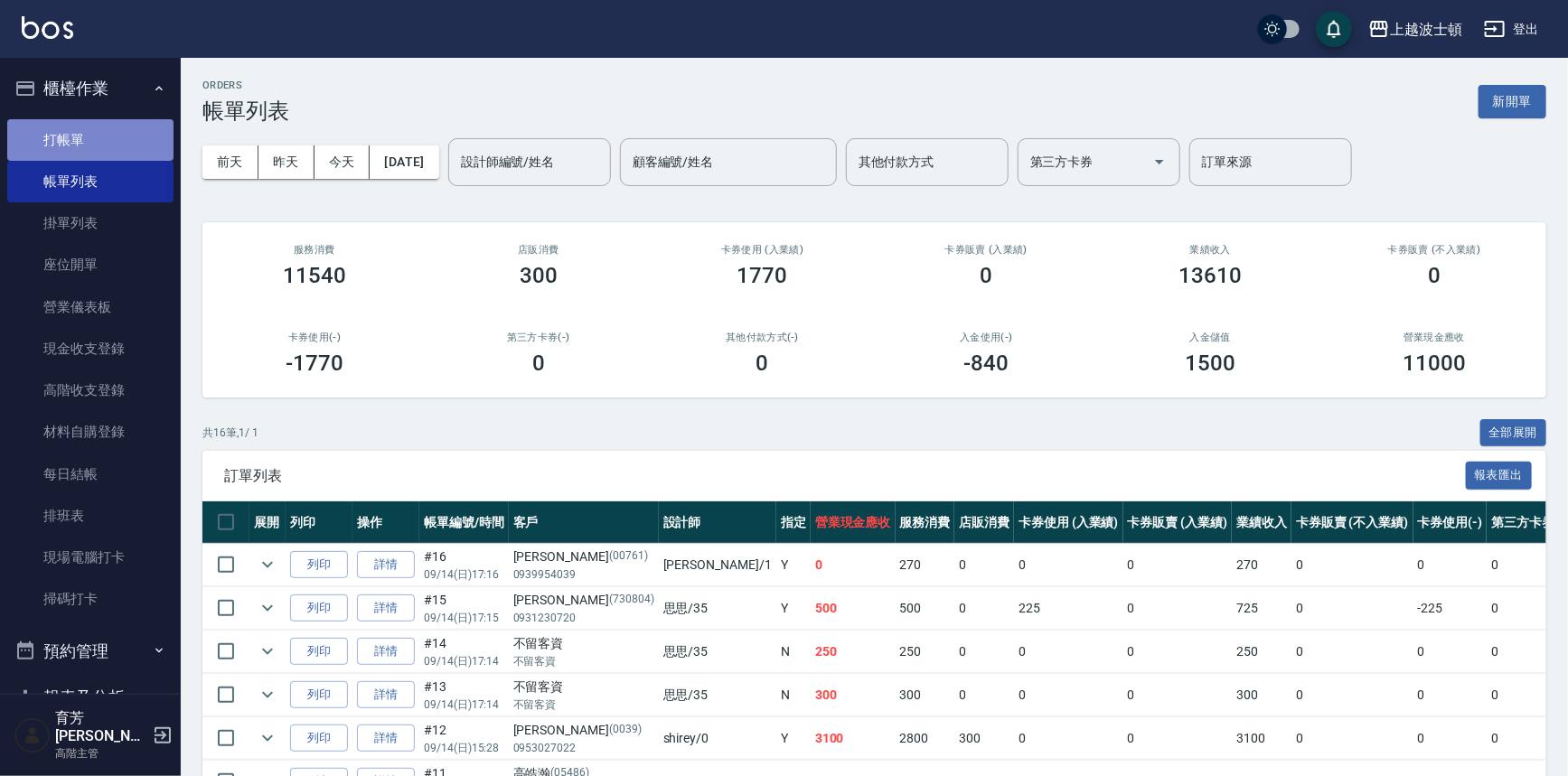
click at [123, 134] on link "打帳單" at bounding box center [91, 140] width 167 height 41
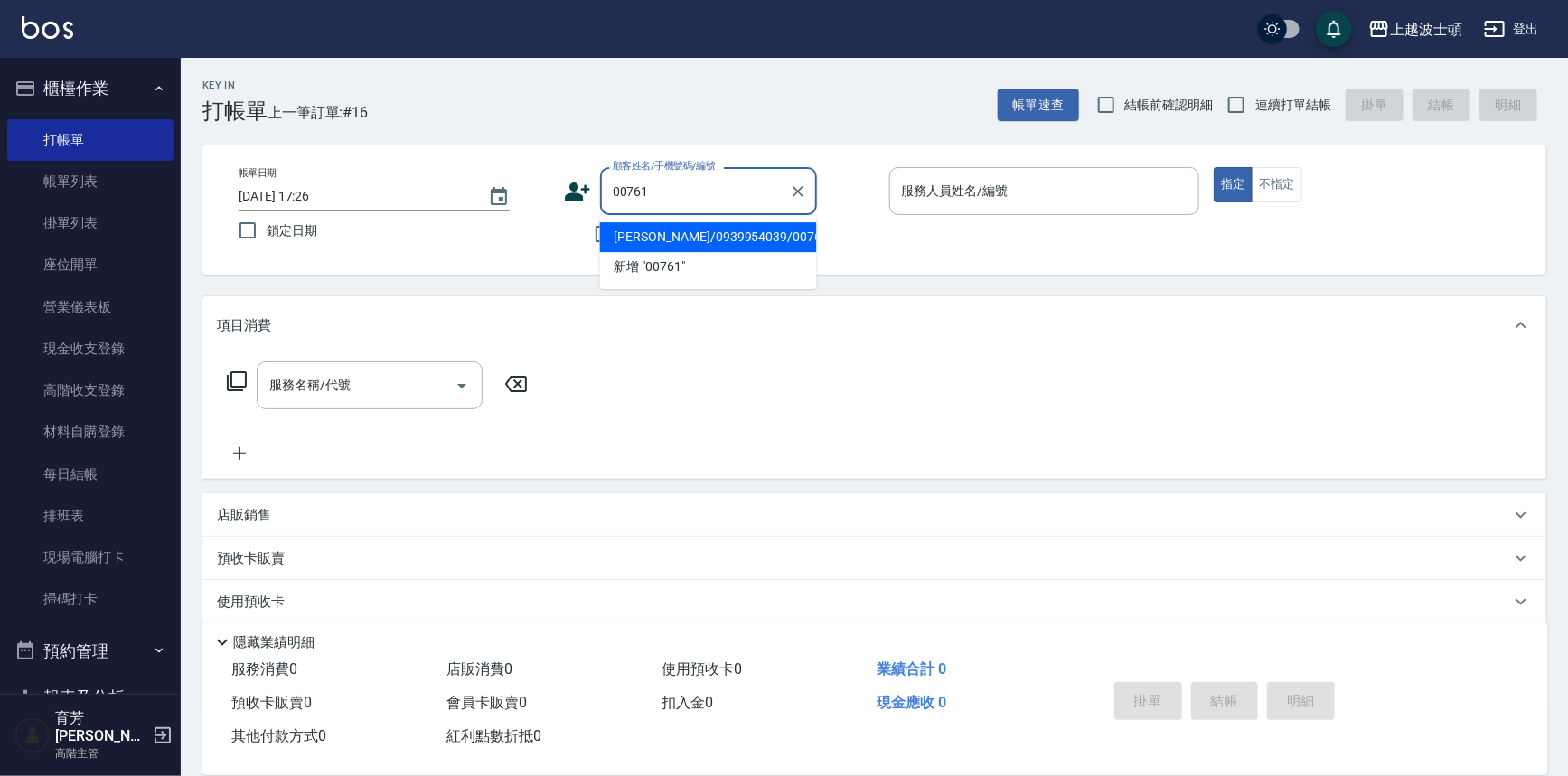
type input "[PERSON_NAME]/0939954039/00761"
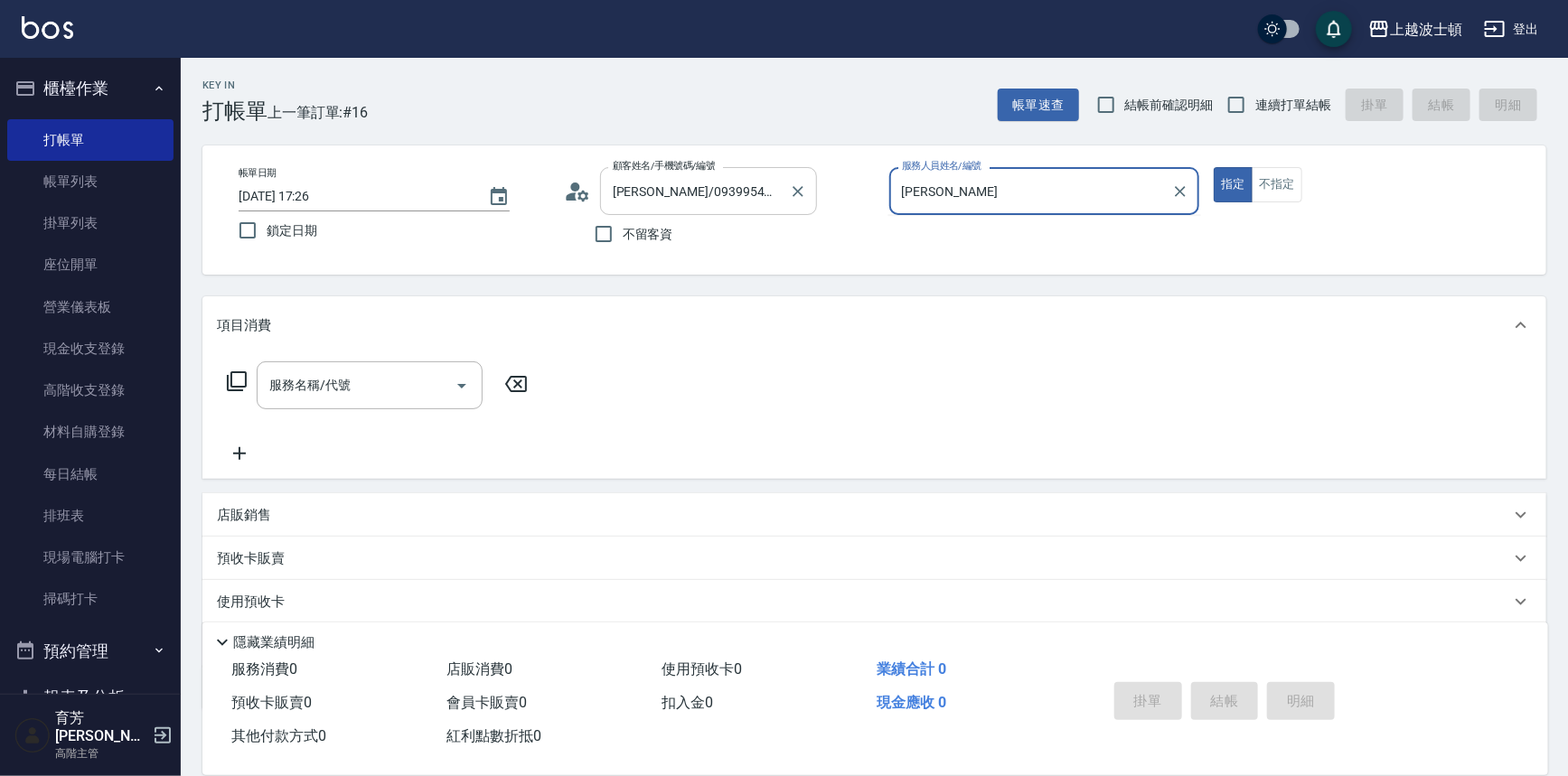
type input "麥"
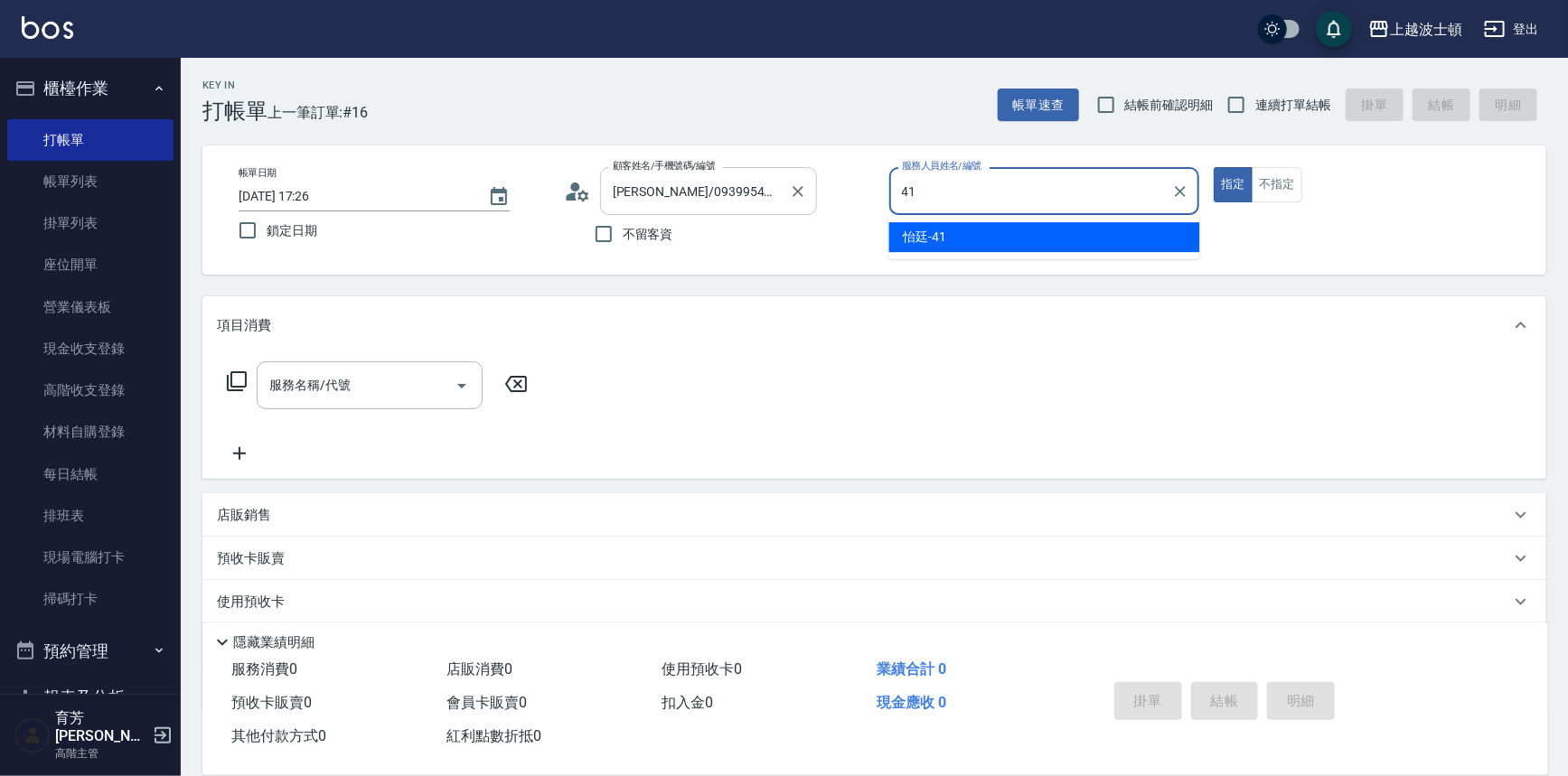
type input "怡廷-41"
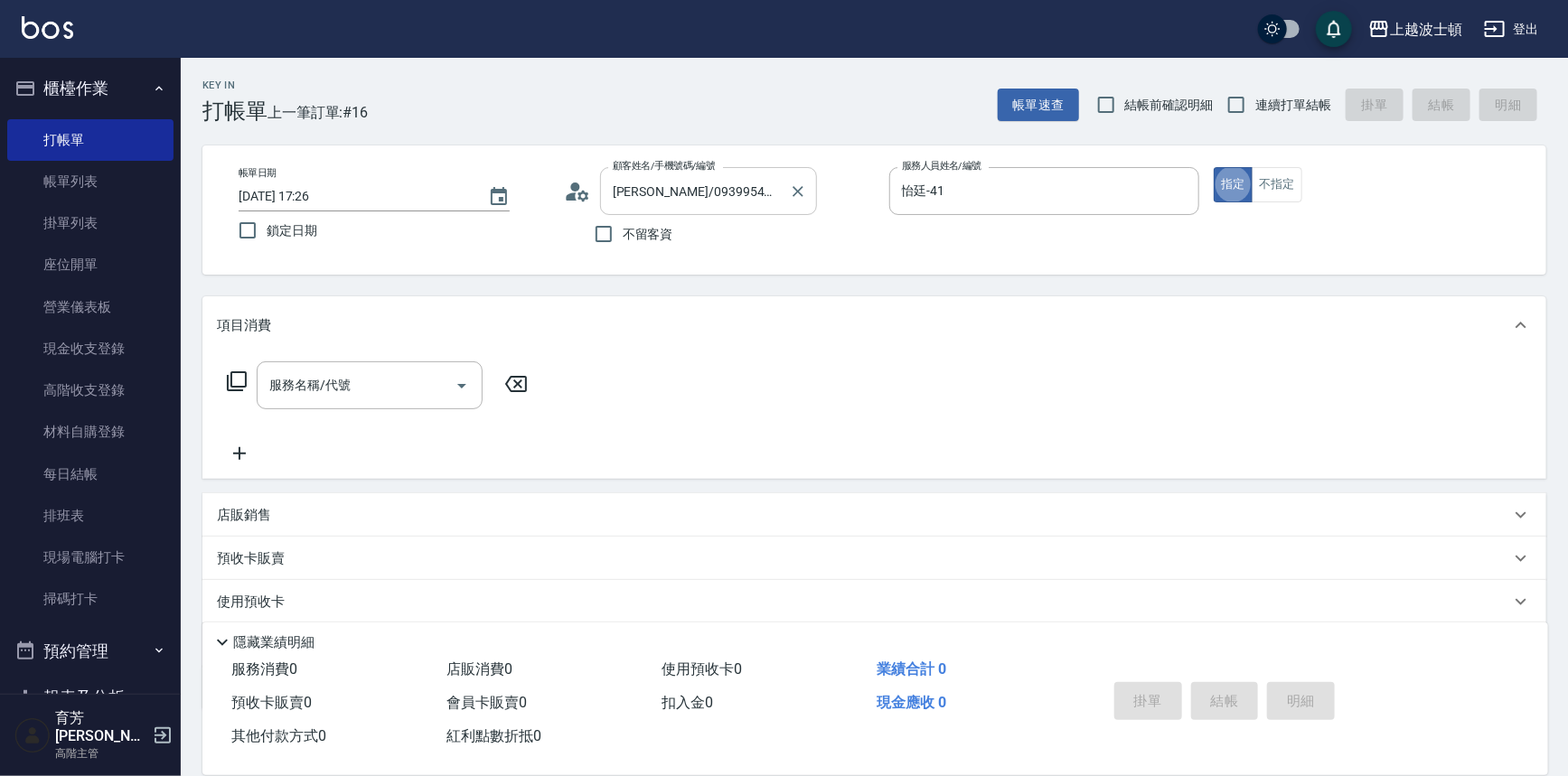
type button "true"
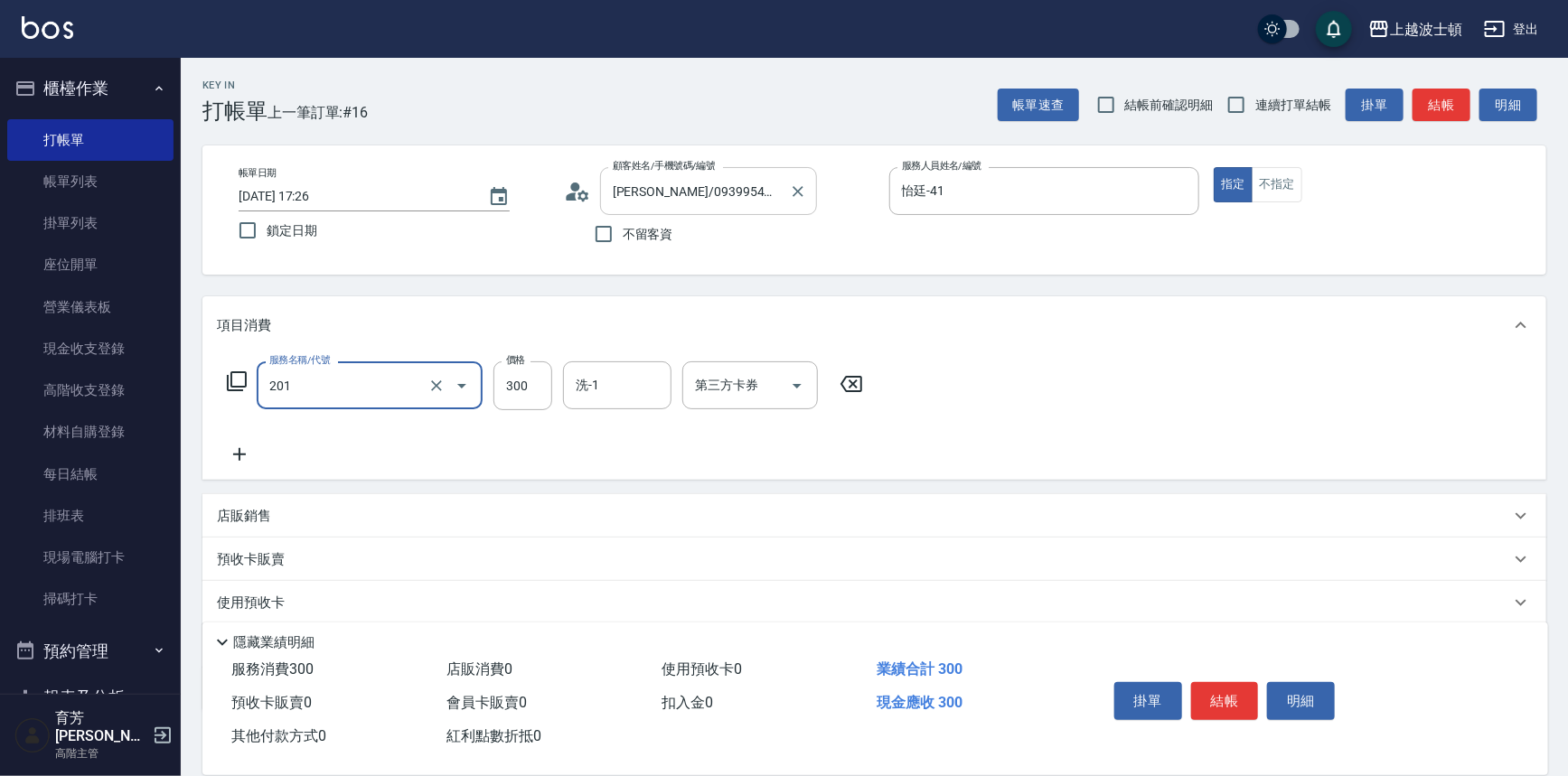
type input "洗髮(201)"
type input "270"
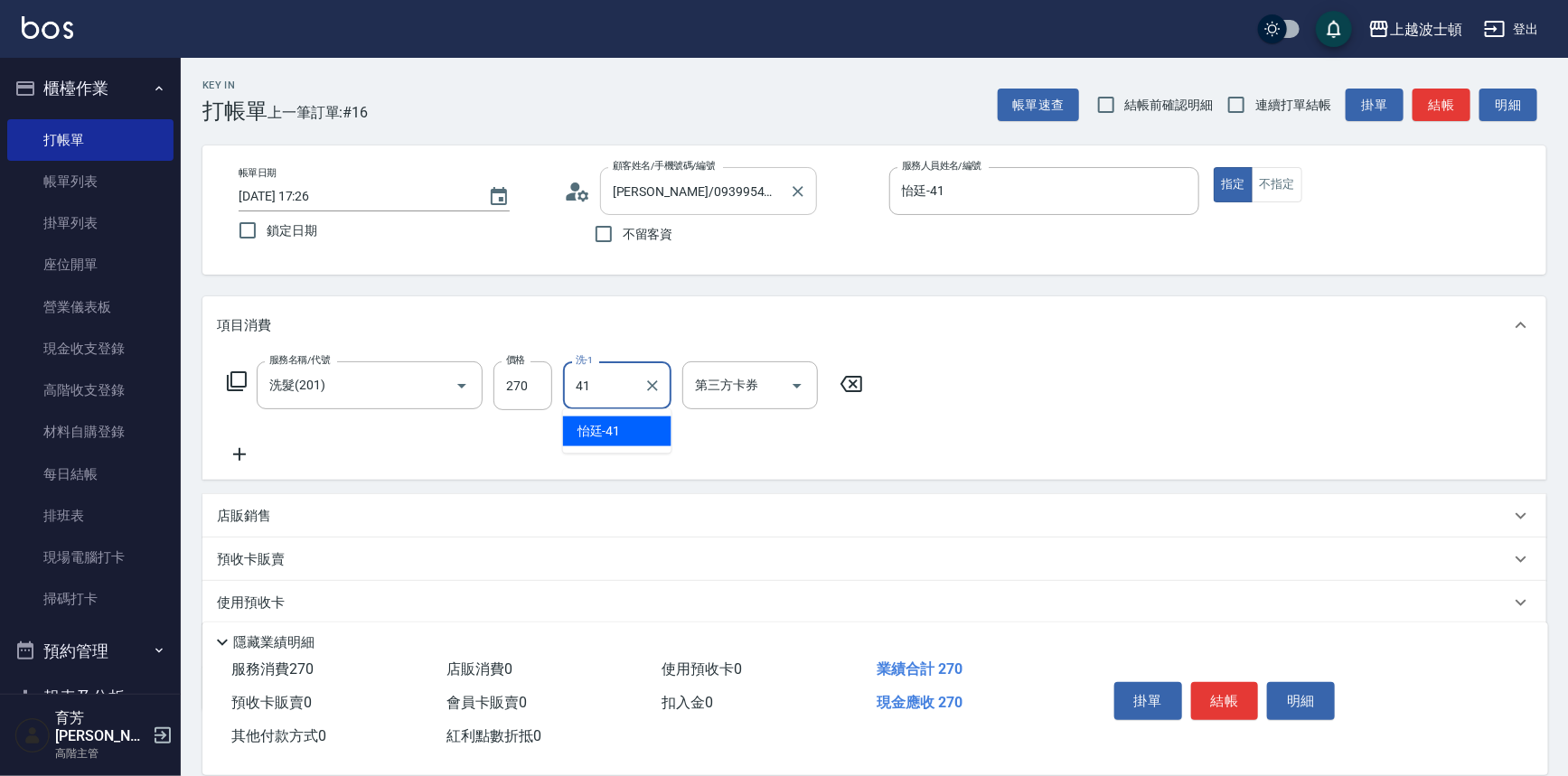
type input "怡廷-41"
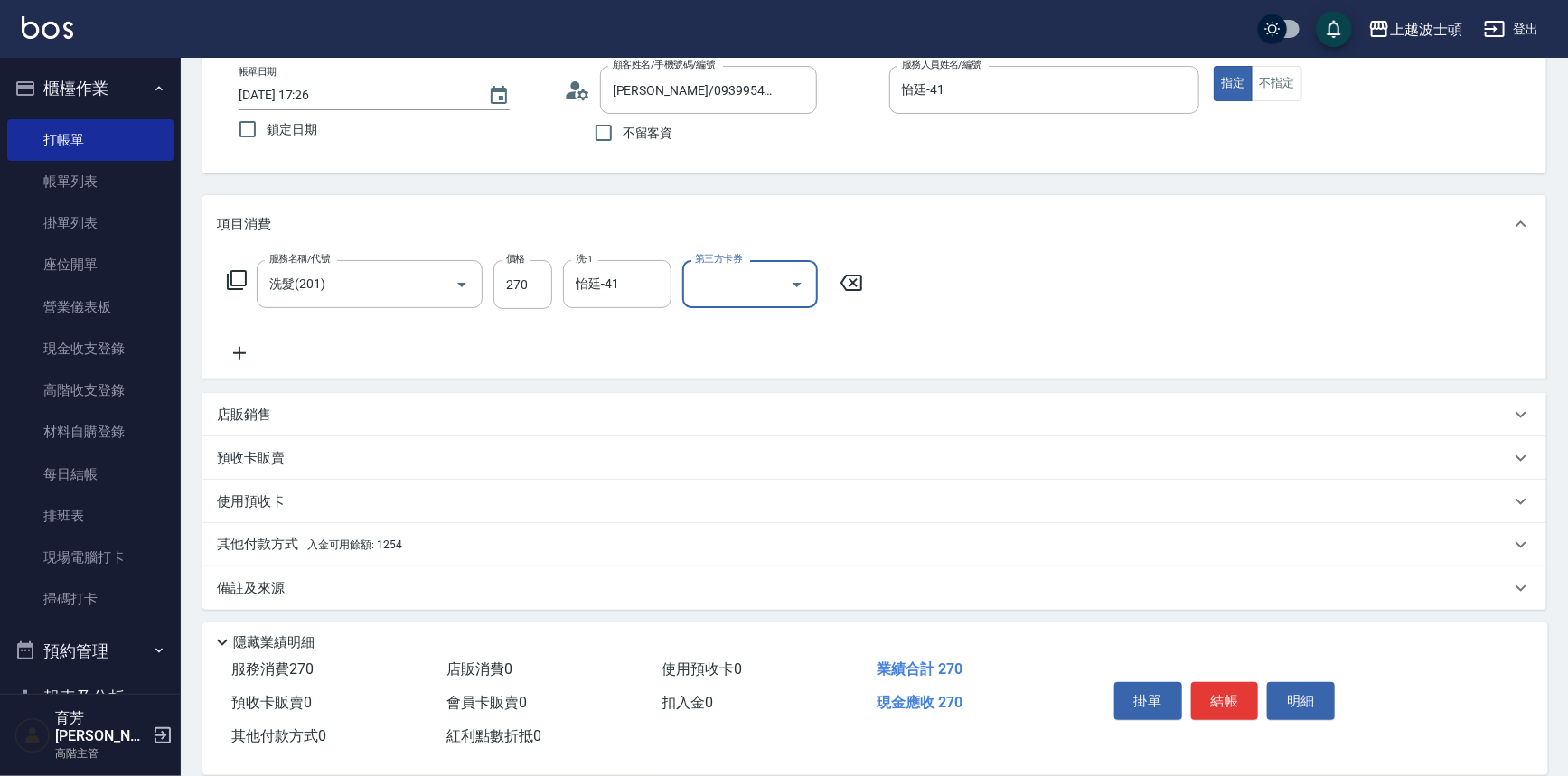
scroll to position [105, 0]
drag, startPoint x: 225, startPoint y: 522, endPoint x: 276, endPoint y: 560, distance: 63.6
click at [226, 522] on div "其他付款方式 入金可用餘額: 1254" at bounding box center [874, 541] width 1344 height 43
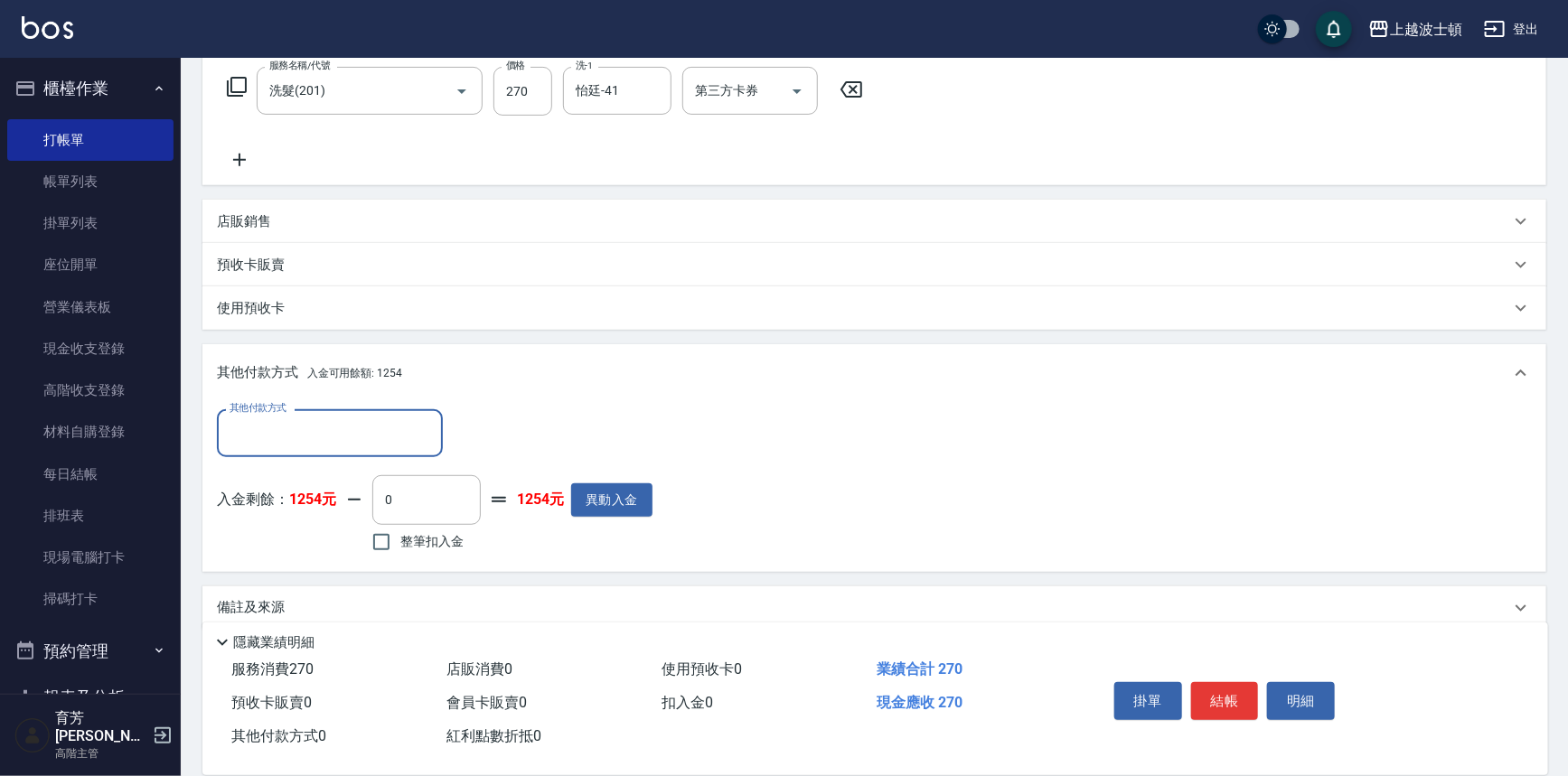
scroll to position [316, 0]
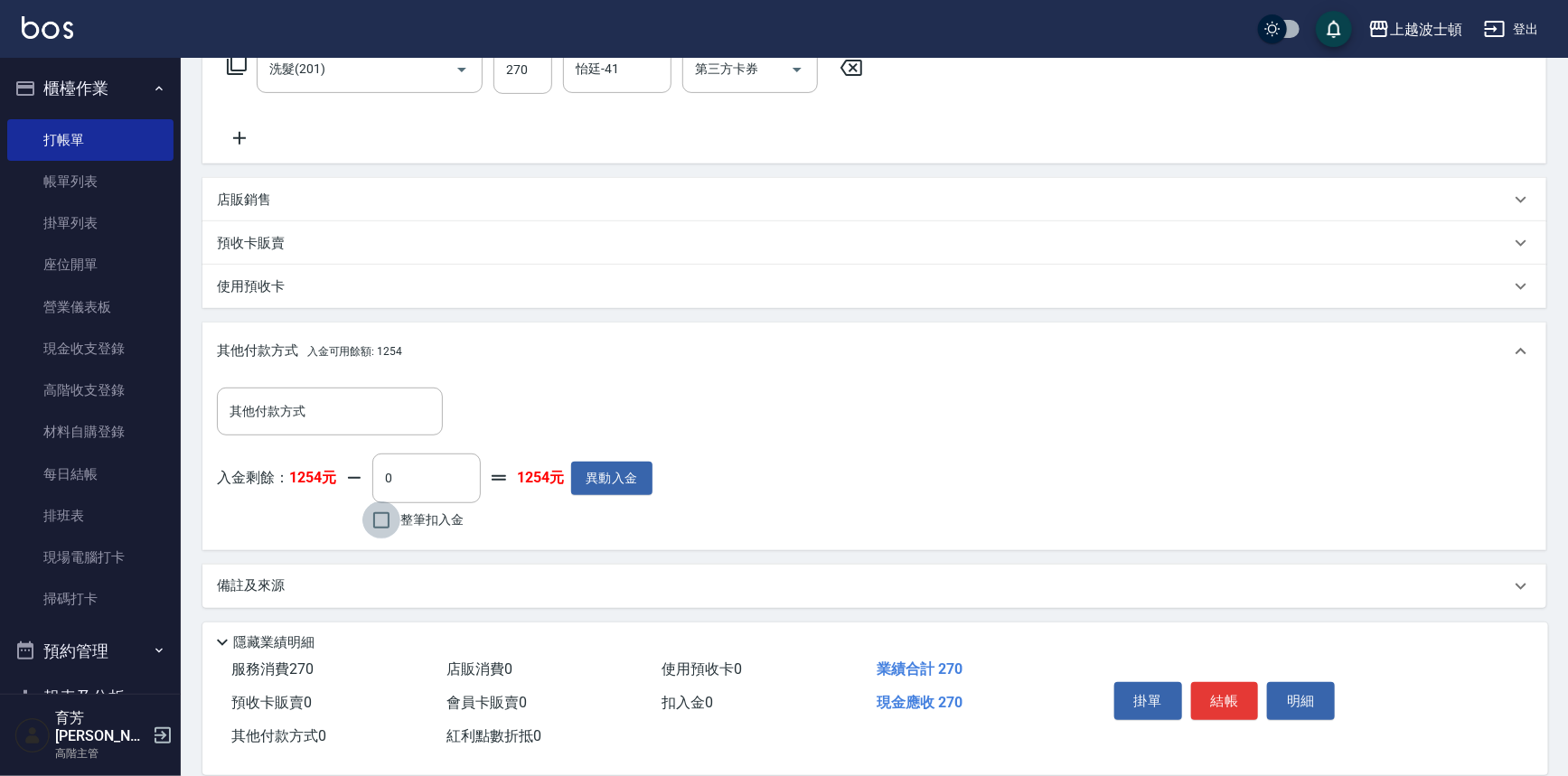
click at [377, 517] on input "整筆扣入金" at bounding box center [380, 520] width 38 height 38
checkbox input "true"
type input "270"
click at [1222, 684] on button "結帳" at bounding box center [1225, 700] width 67 height 38
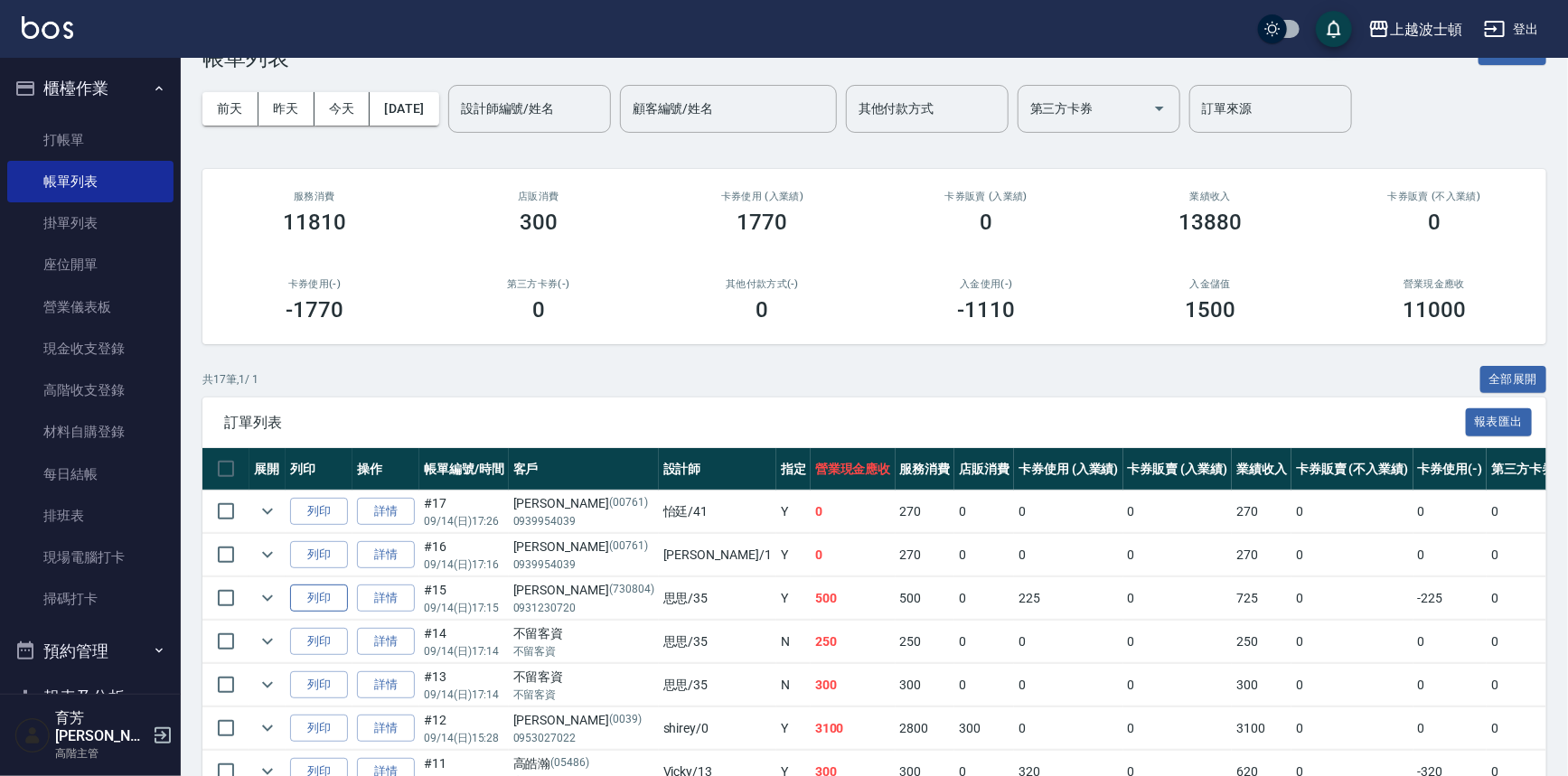
scroll to position [81, 0]
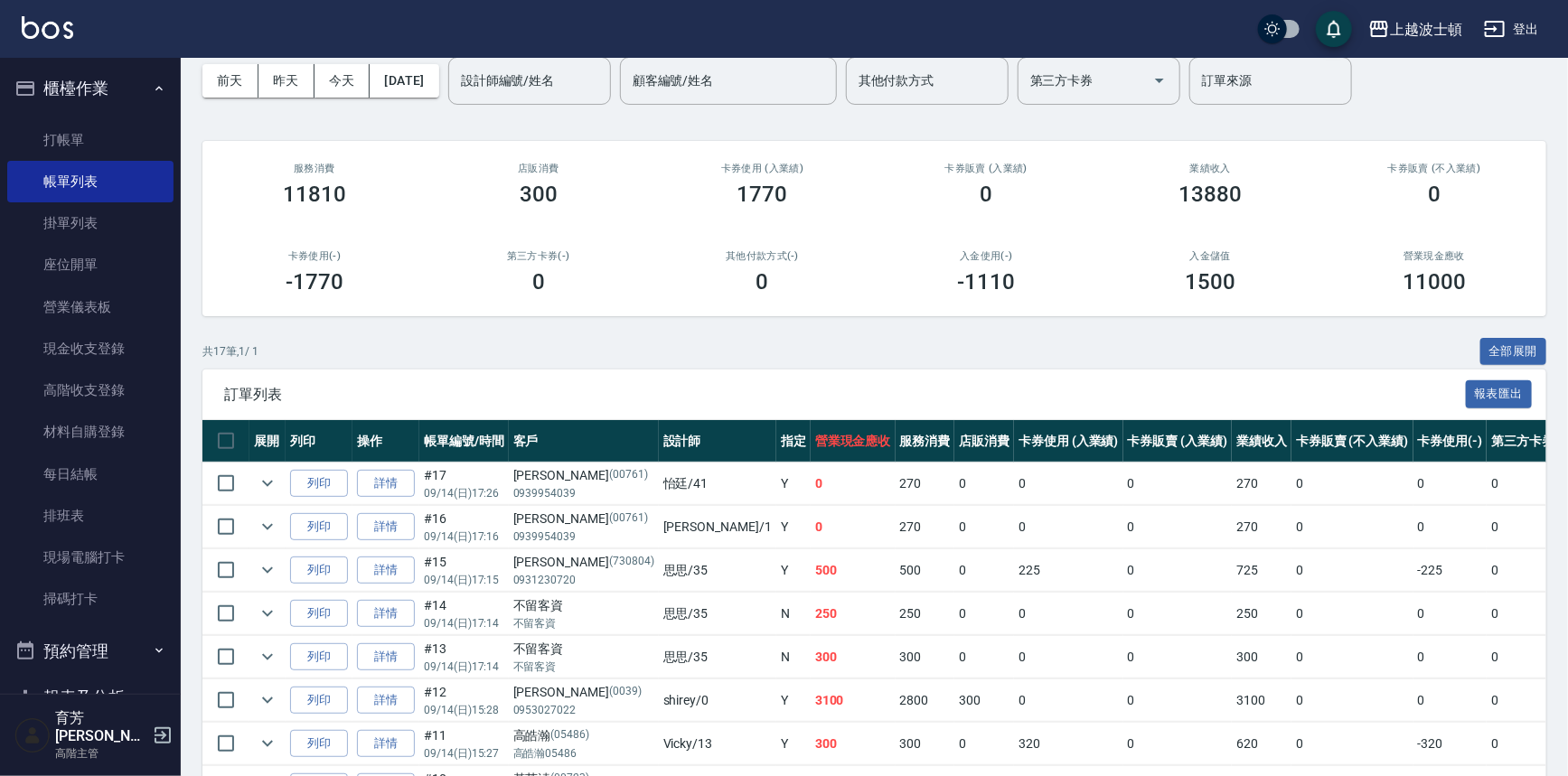
click at [388, 523] on link "詳情" at bounding box center [386, 527] width 58 height 28
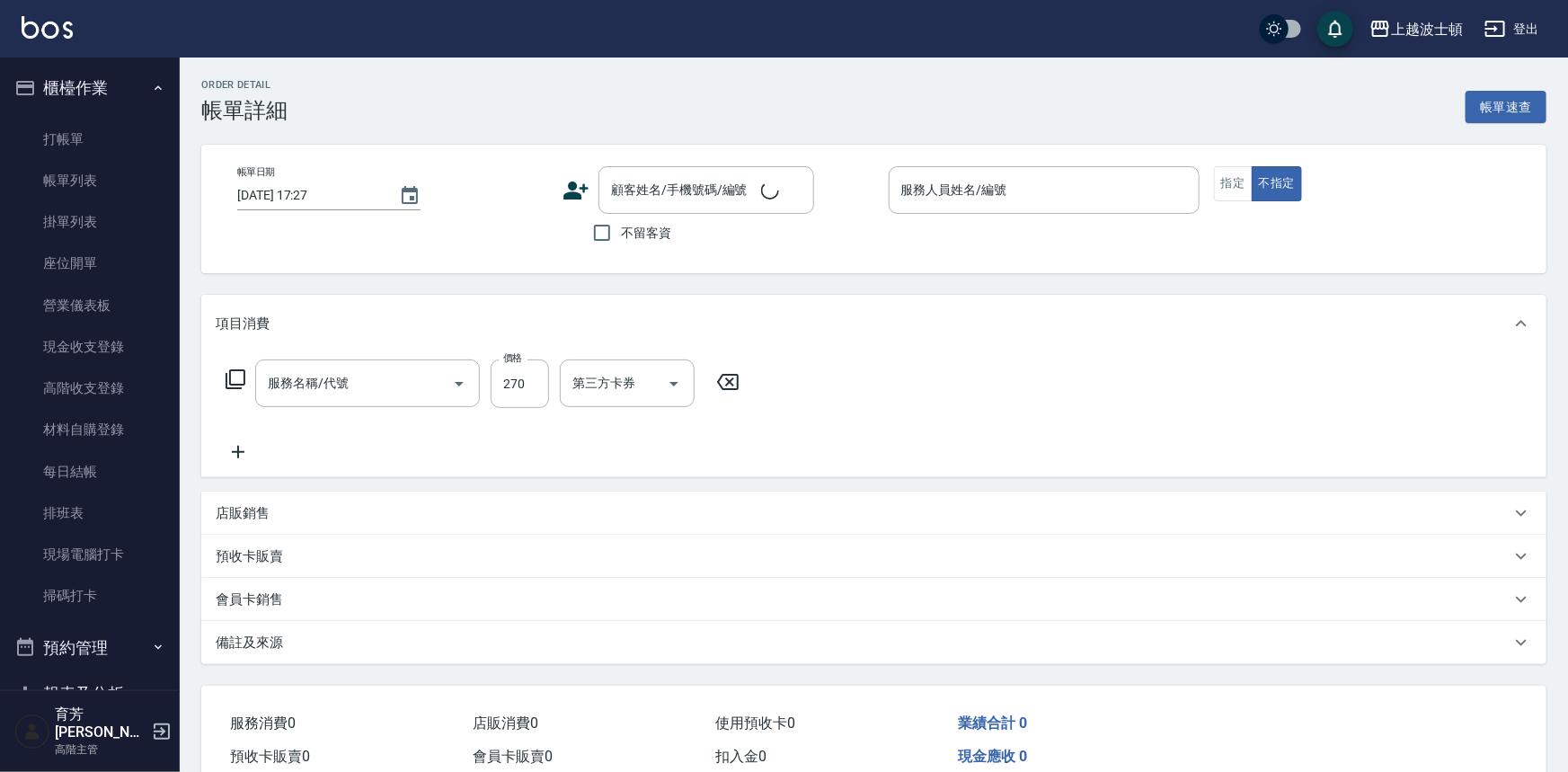
type input "[DATE] 17:16"
type input "[PERSON_NAME]-1"
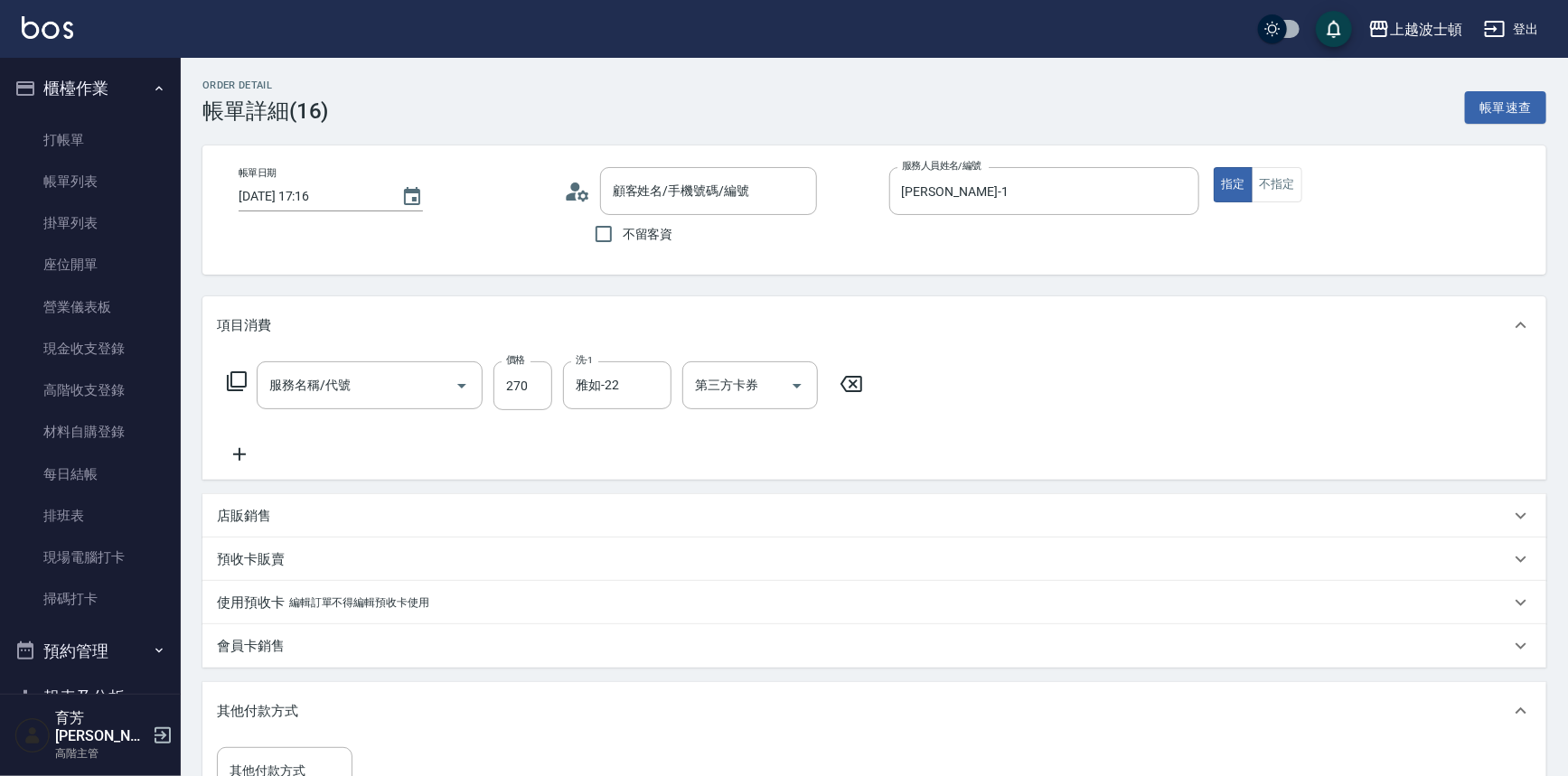
type input "[PERSON_NAME]/0939954039/00761"
type input "洗髮(201)"
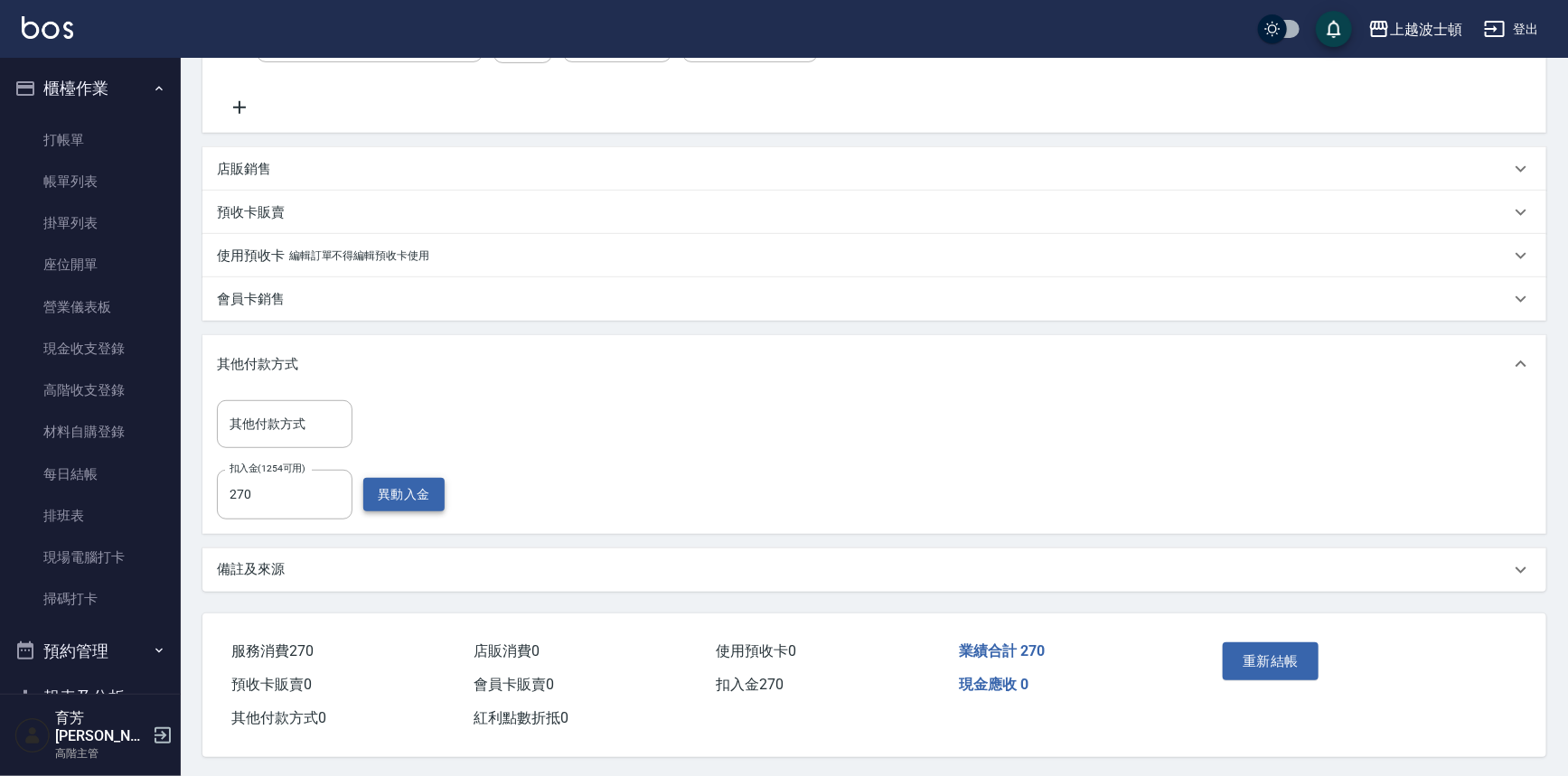
scroll to position [352, 0]
click at [1266, 654] on button "重新結帳" at bounding box center [1269, 658] width 95 height 38
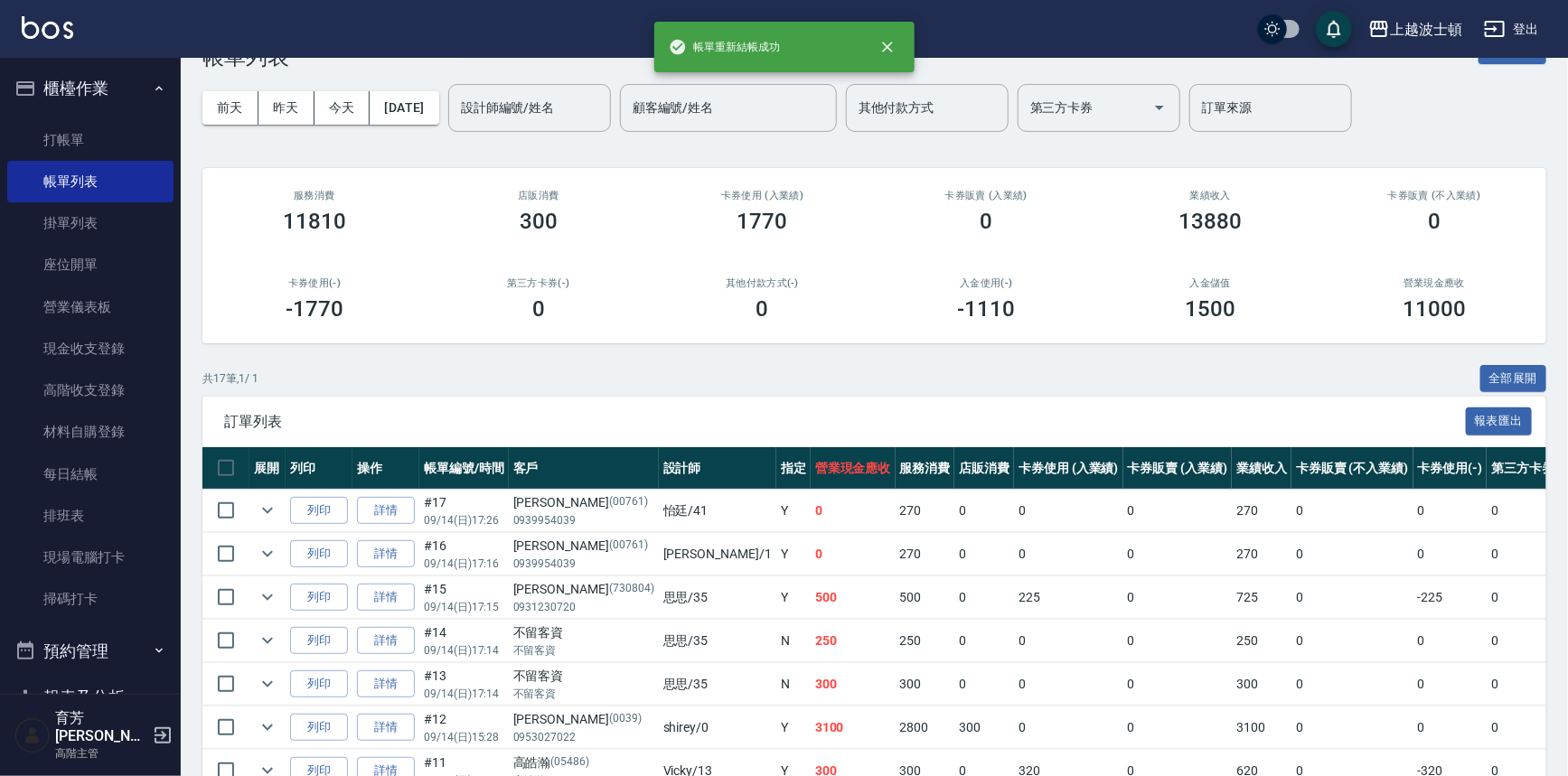
scroll to position [81, 0]
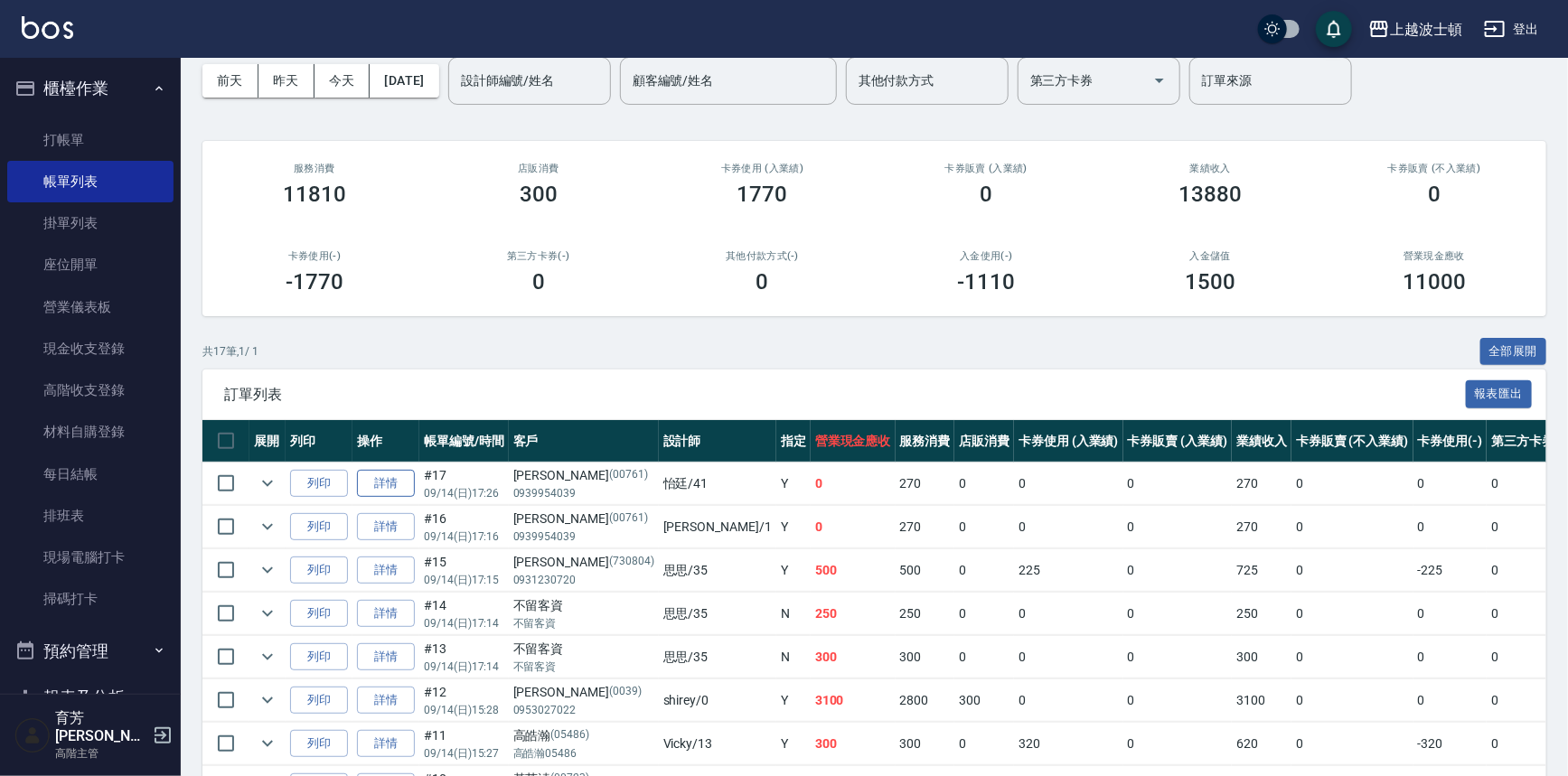
click at [382, 480] on link "詳情" at bounding box center [386, 483] width 58 height 28
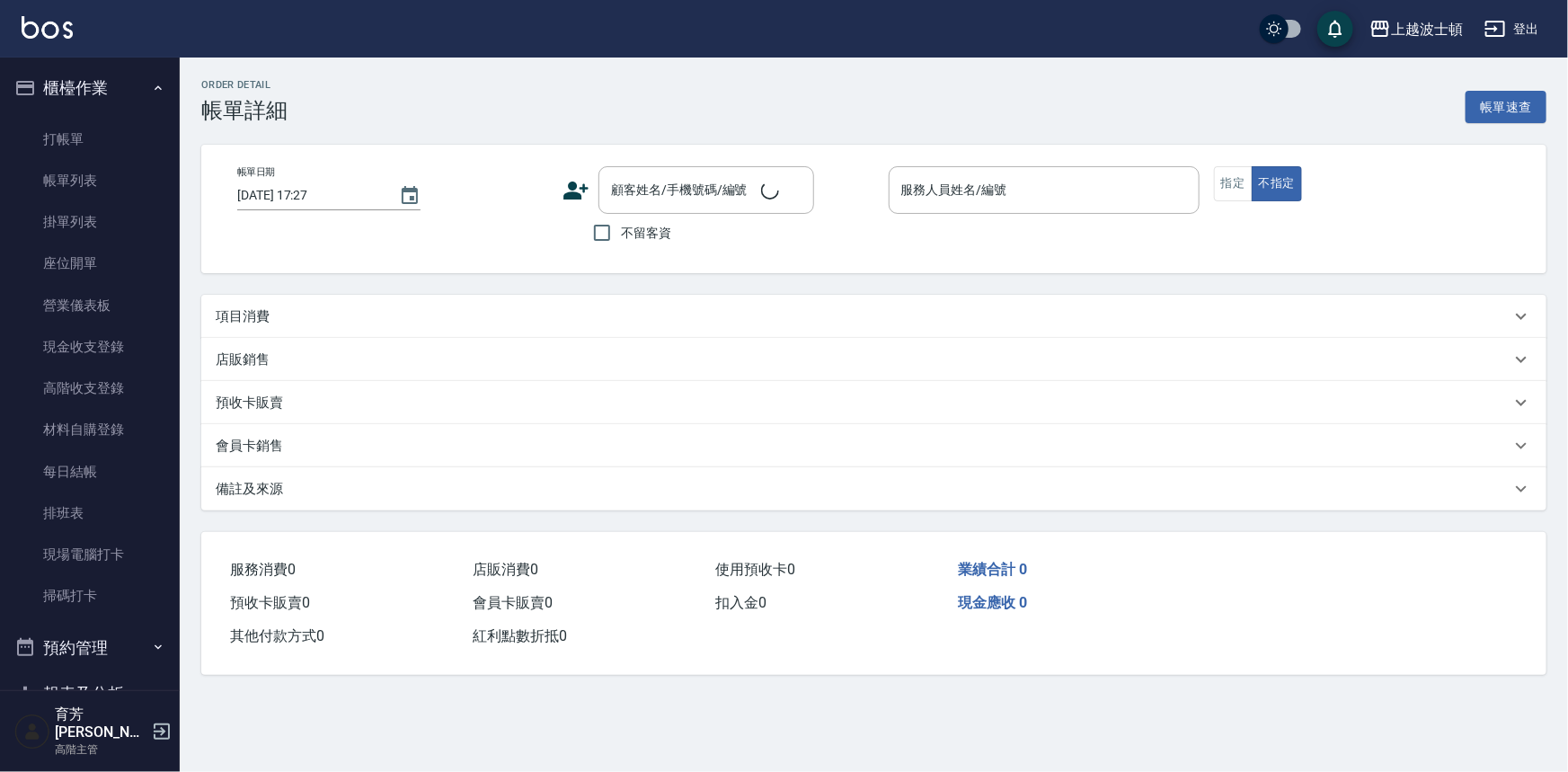
type input "[DATE] 17:26"
type input "怡廷-41"
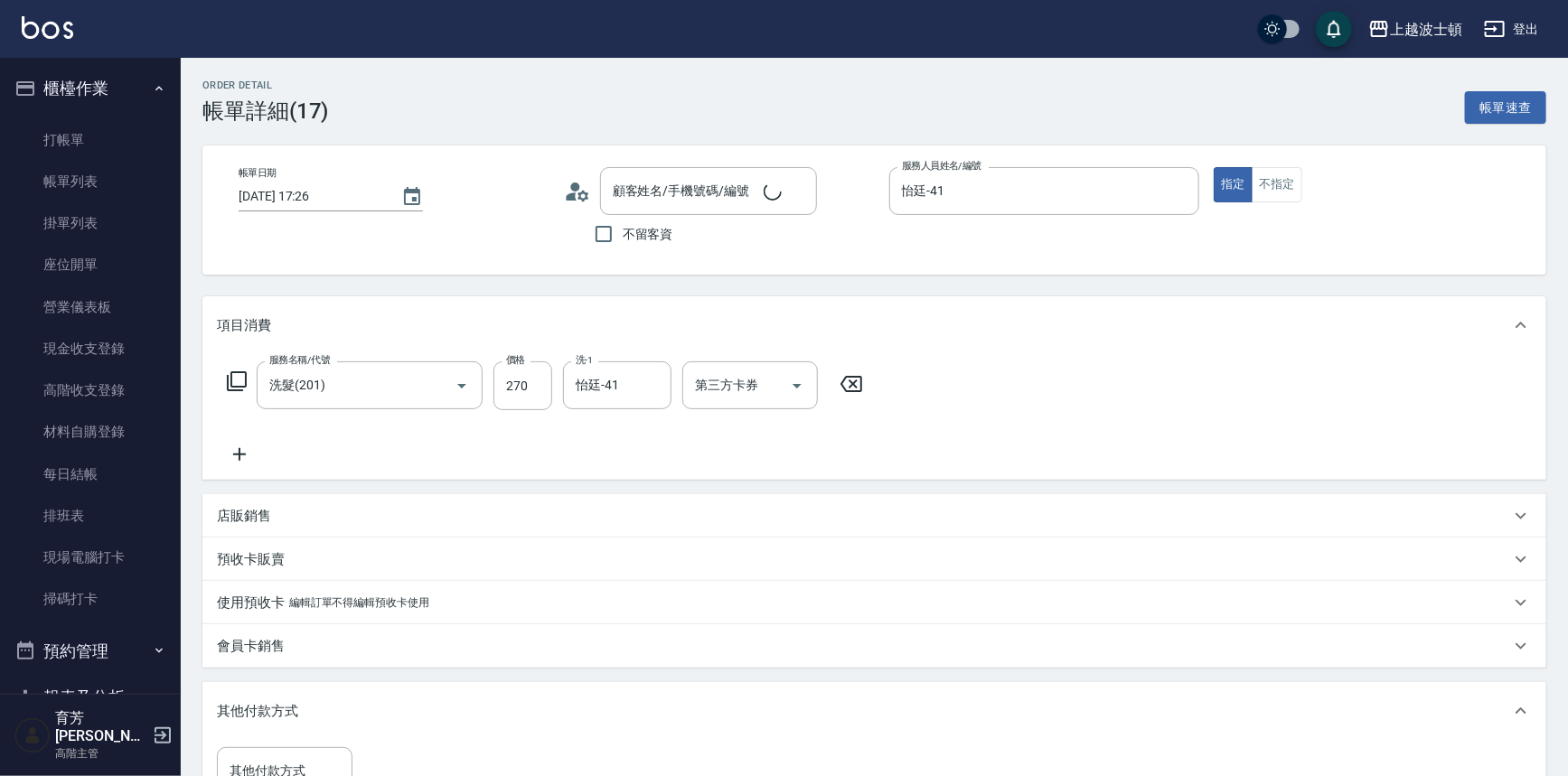
type input "[PERSON_NAME]/0939954039/00761"
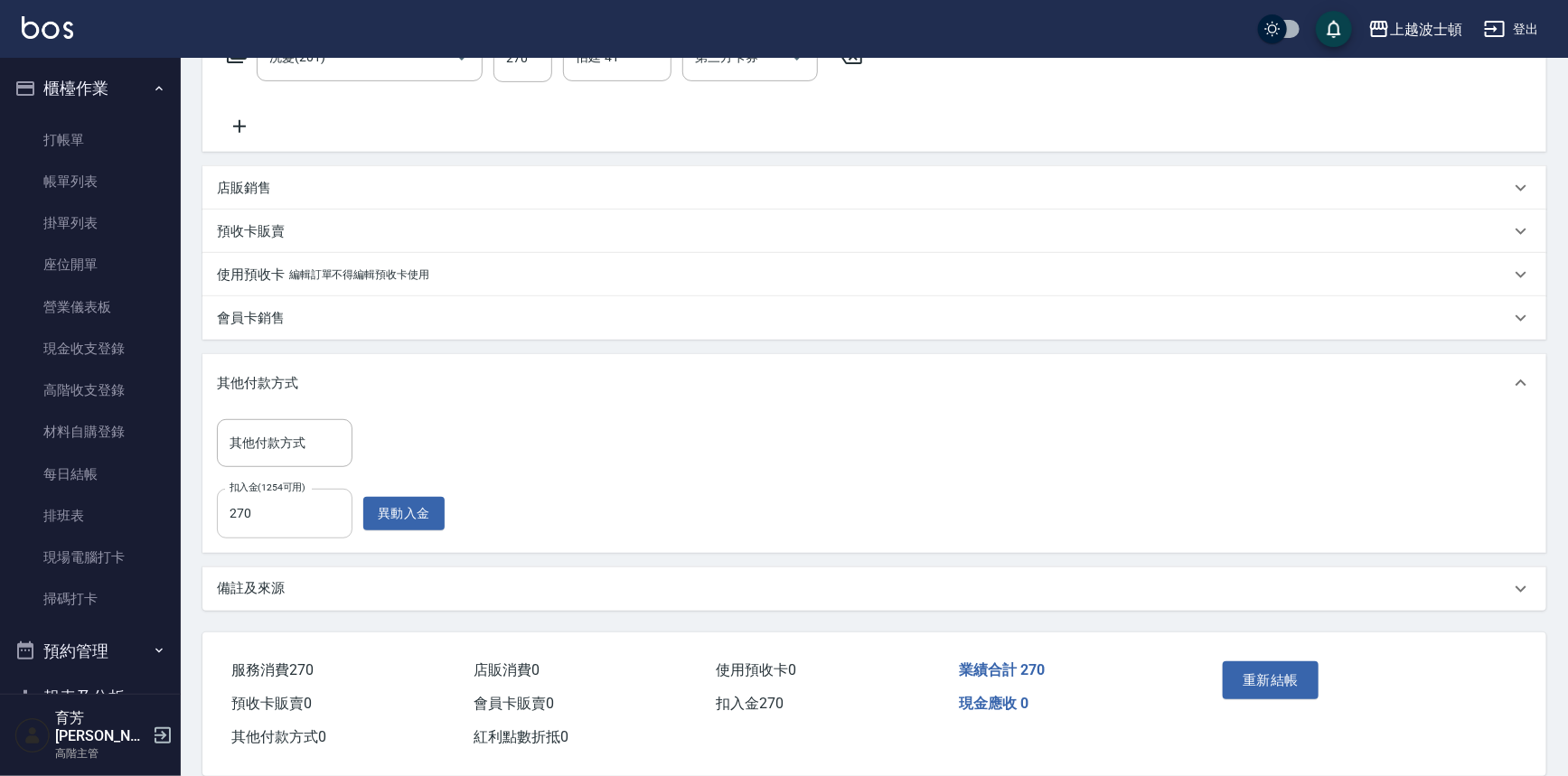
scroll to position [352, 0]
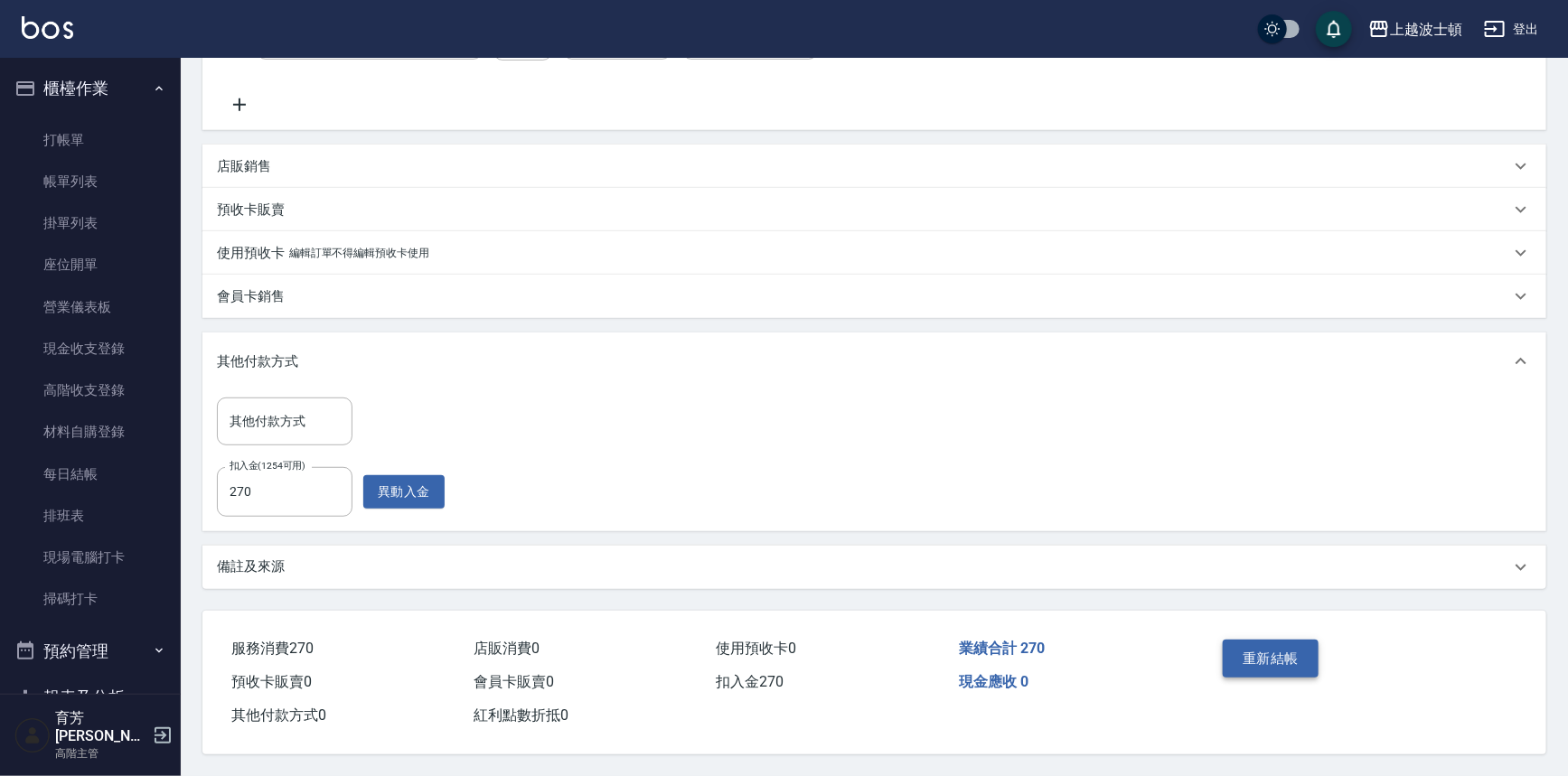
click at [1258, 659] on button "重新結帳" at bounding box center [1269, 658] width 95 height 38
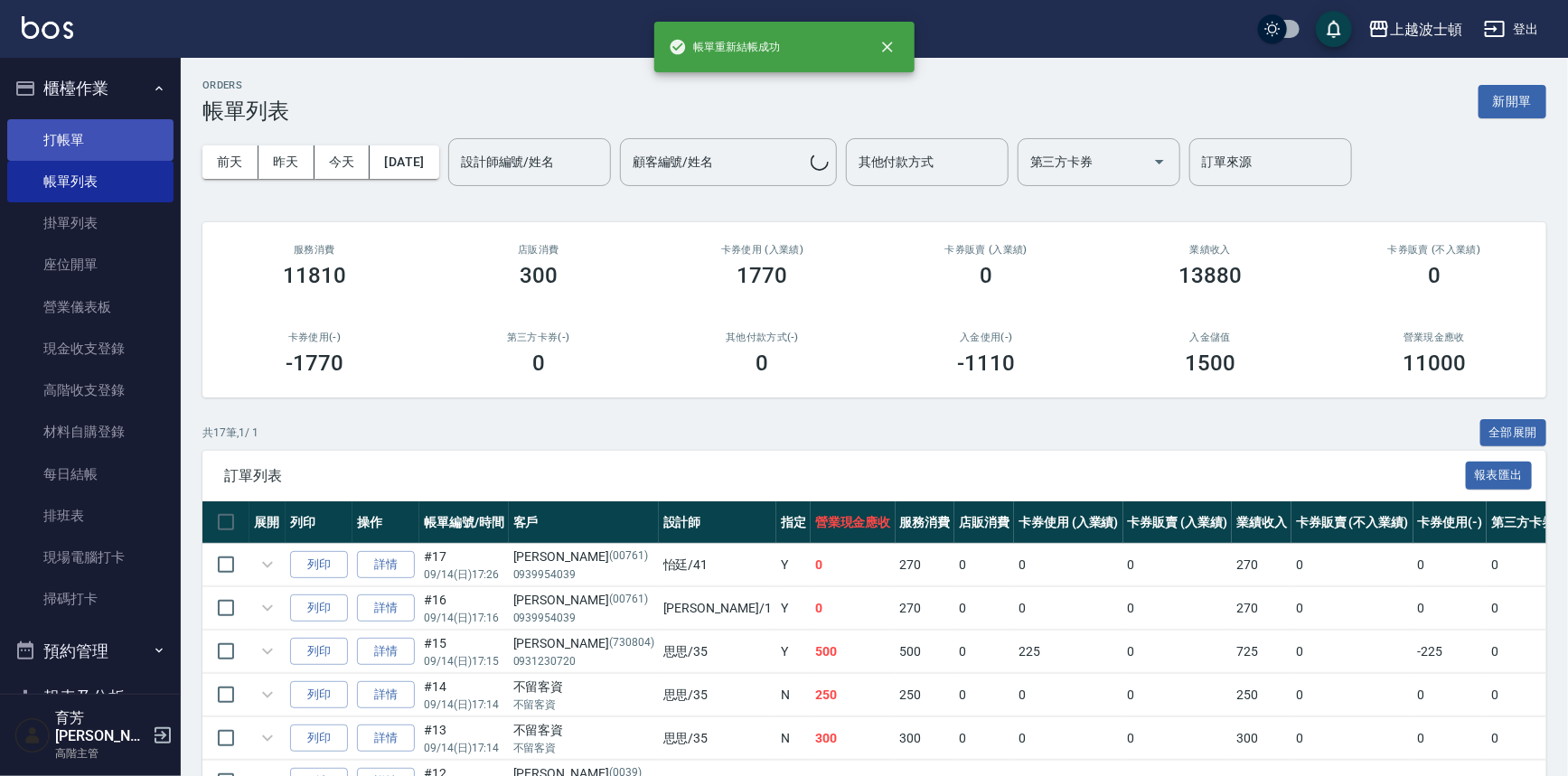
click at [84, 147] on link "打帳單" at bounding box center [91, 140] width 167 height 41
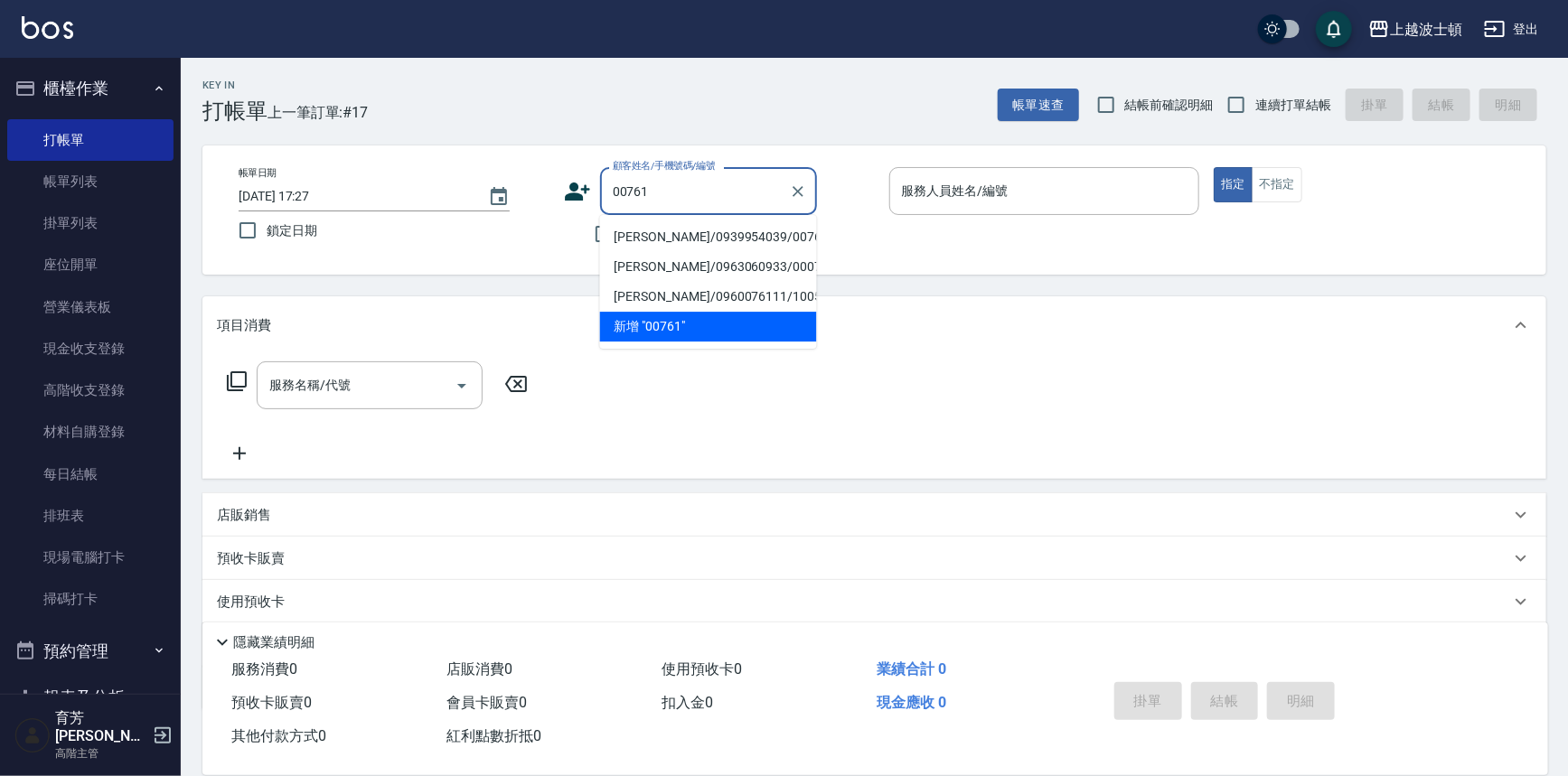
click at [769, 237] on li "[PERSON_NAME]/0939954039/00761" at bounding box center [708, 237] width 217 height 30
type input "[PERSON_NAME]/0939954039/00761"
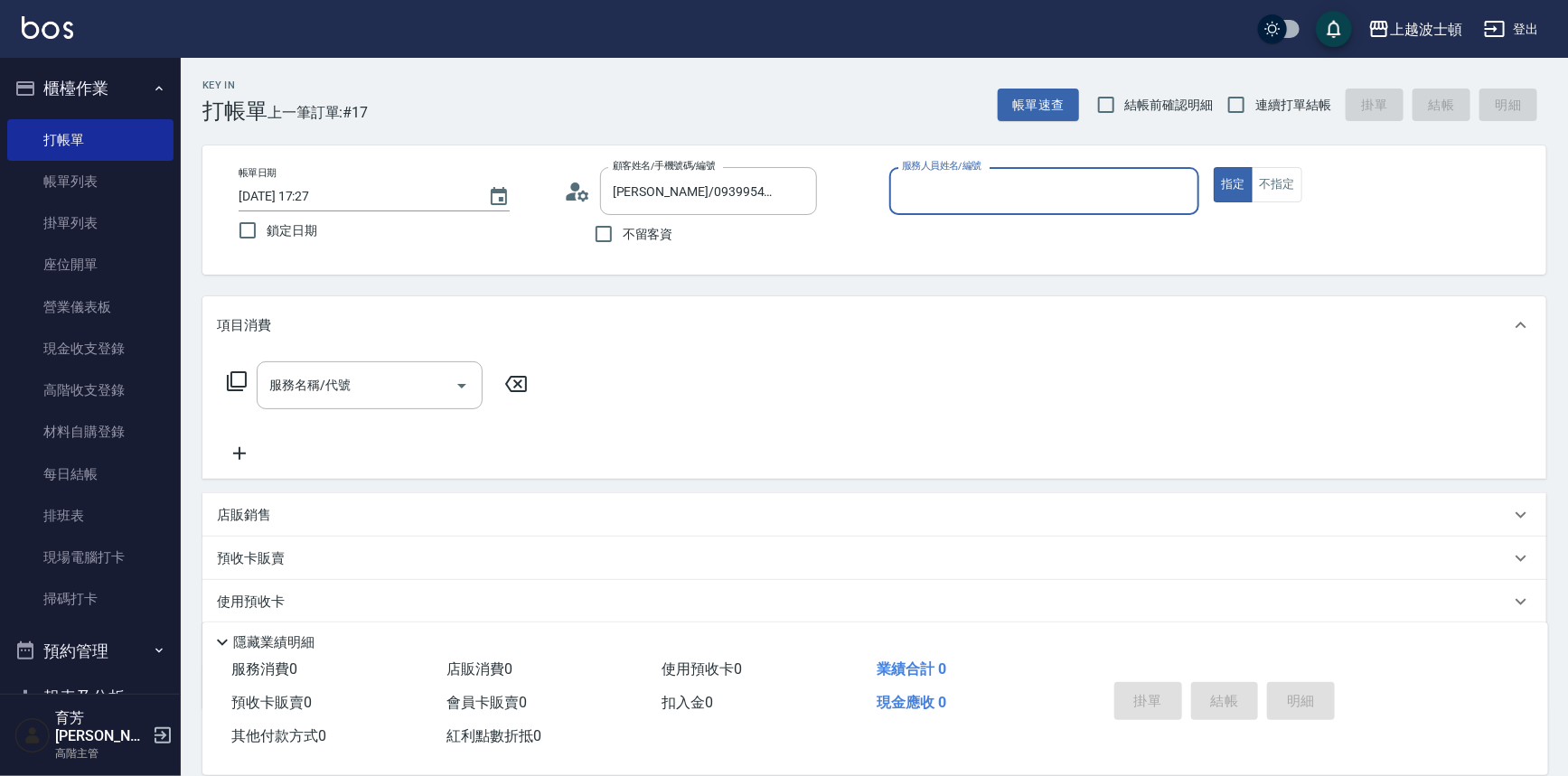
type input "[PERSON_NAME]-1"
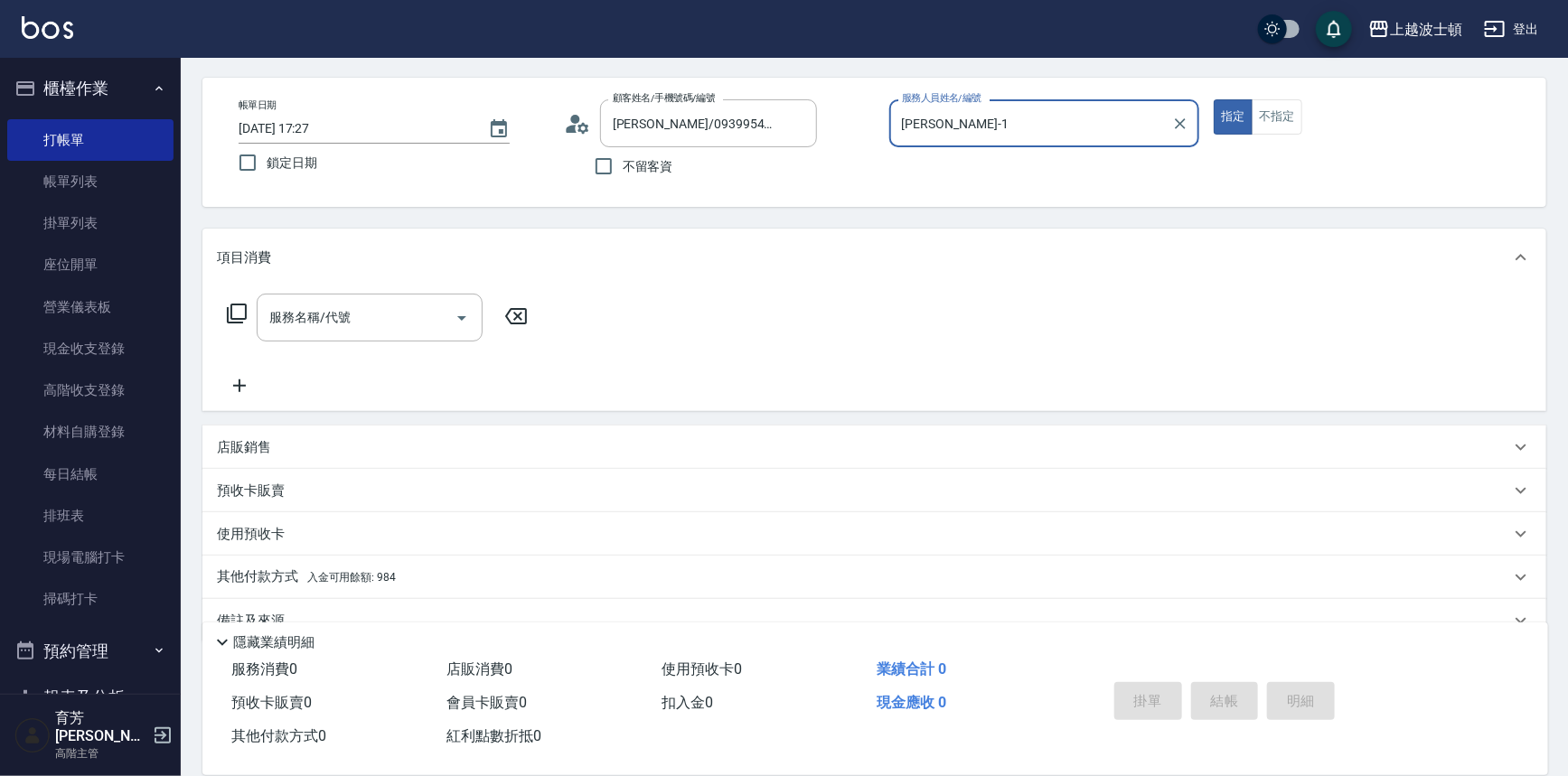
scroll to position [103, 0]
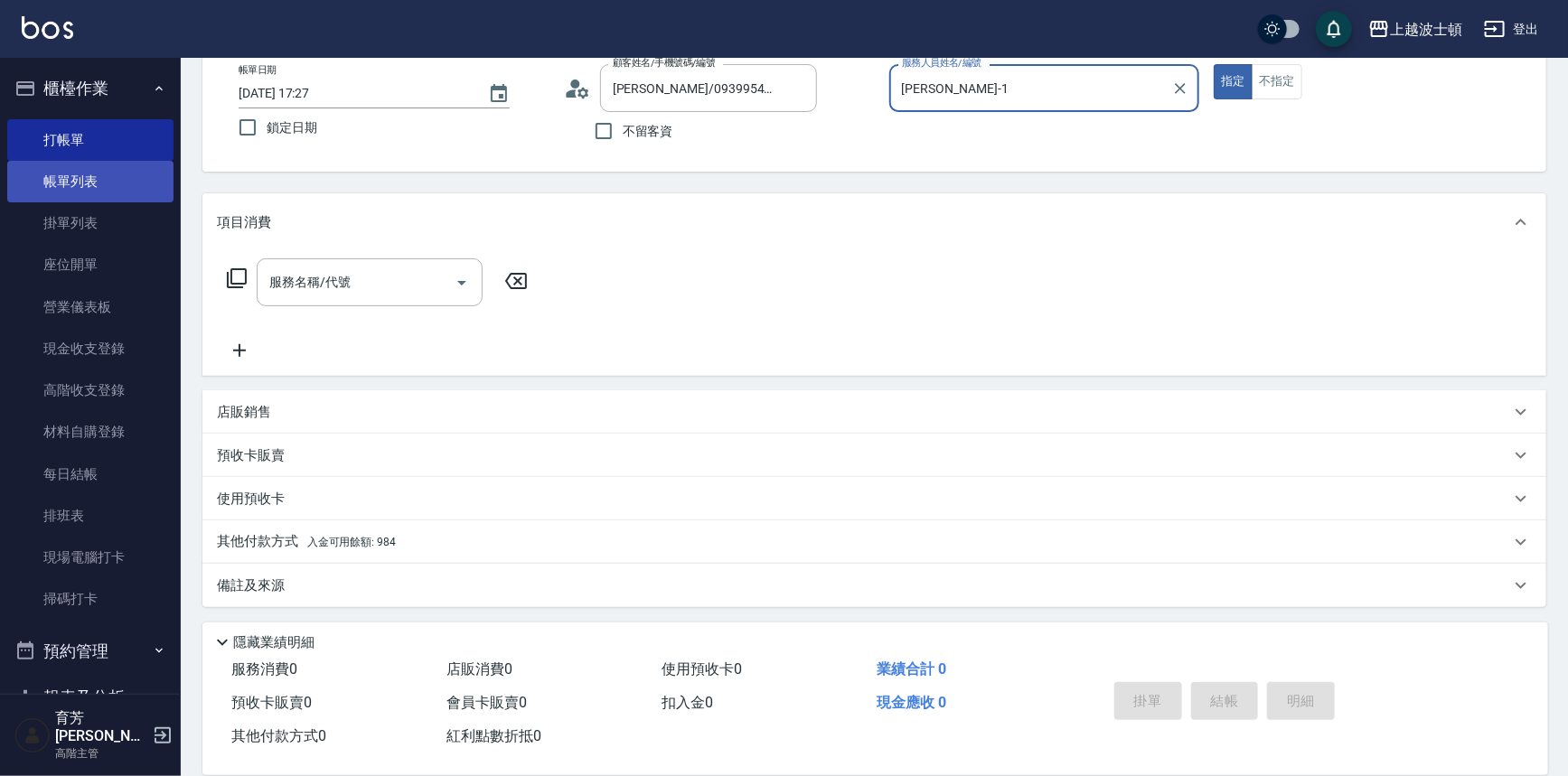
click at [45, 187] on link "帳單列表" at bounding box center [91, 181] width 167 height 41
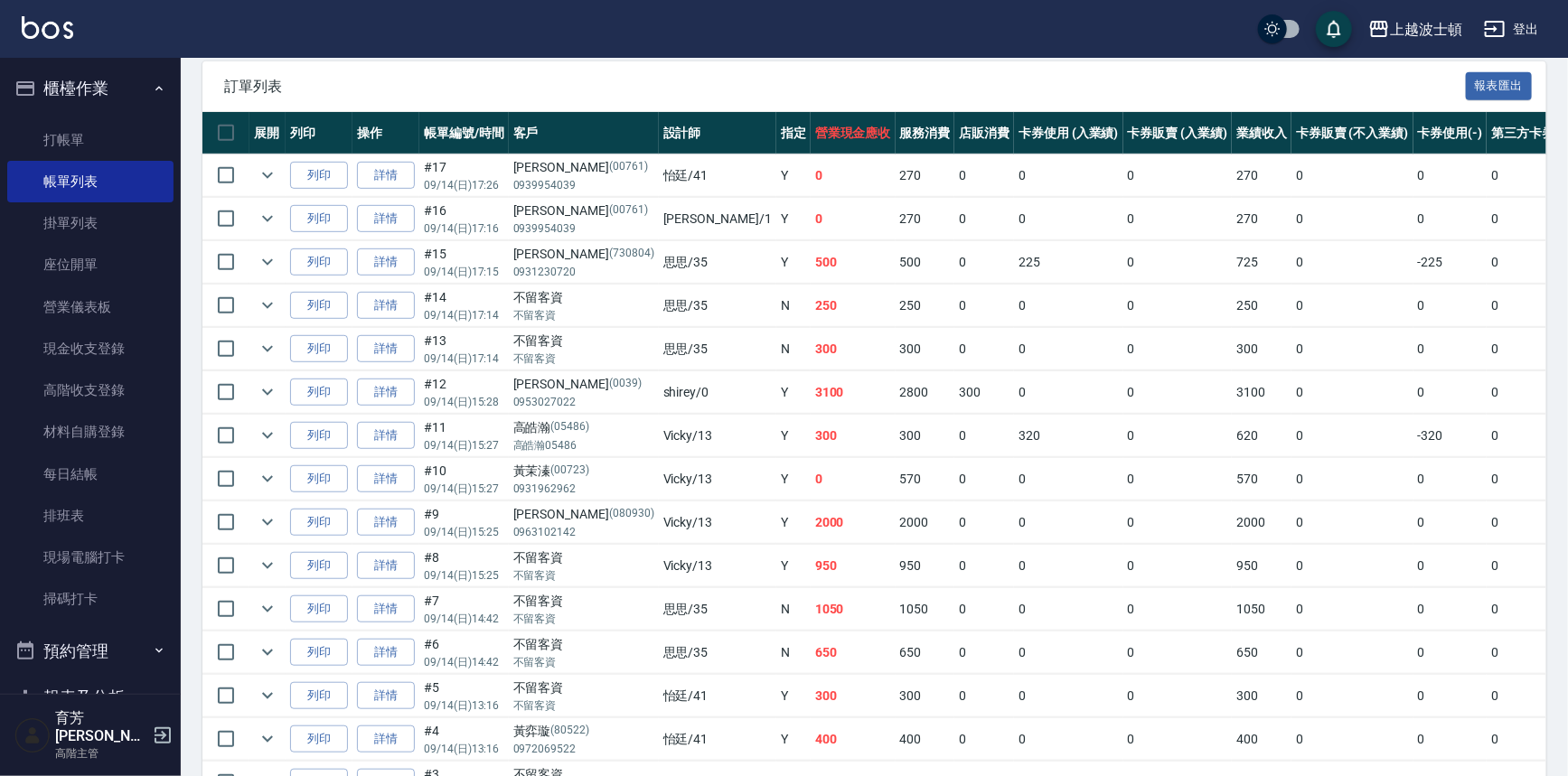
scroll to position [164, 0]
